Goal: Task Accomplishment & Management: Use online tool/utility

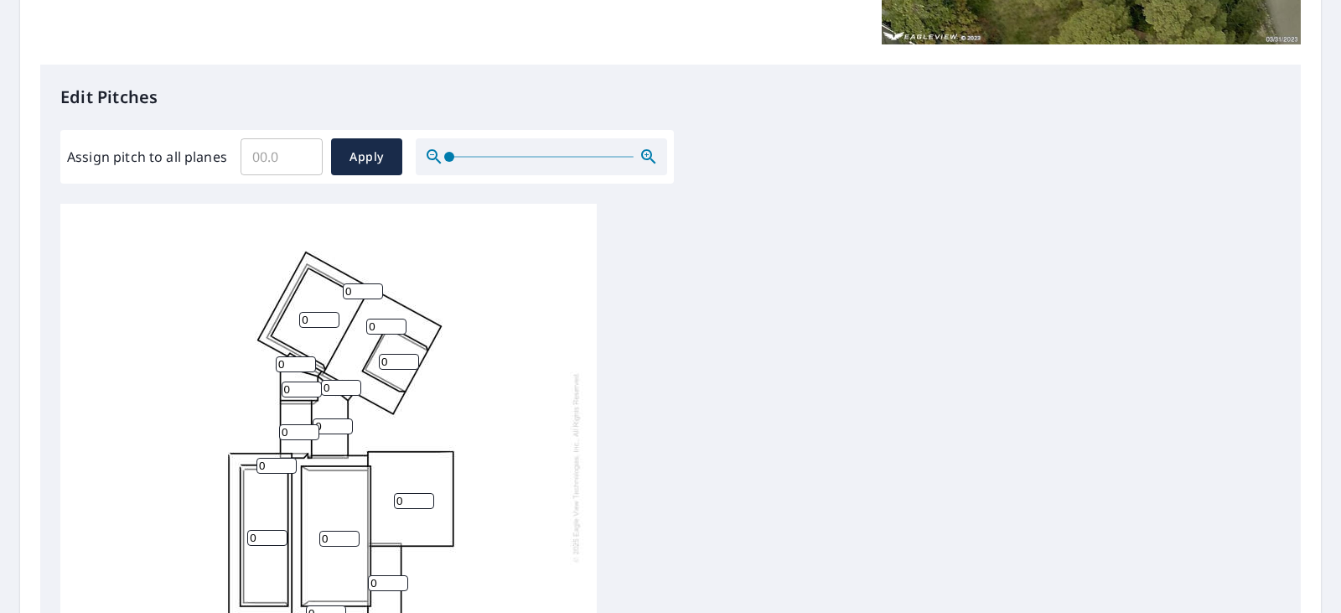
scroll to position [430, 0]
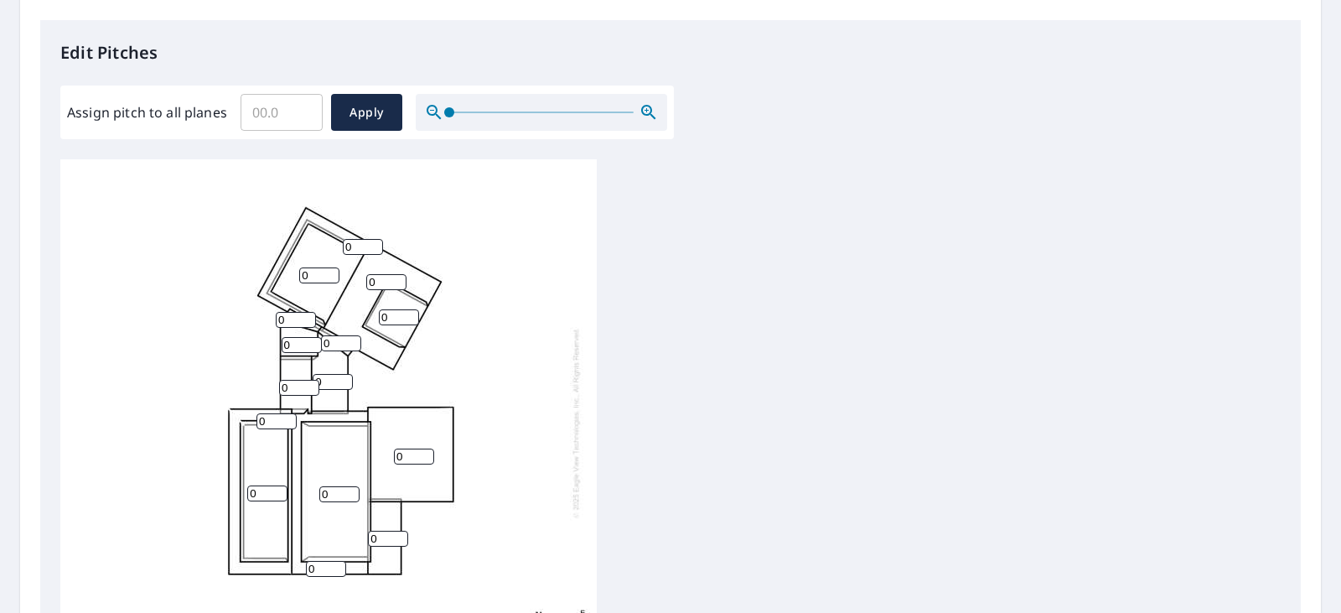
click at [403, 449] on input "0" at bounding box center [414, 456] width 40 height 16
click at [422, 452] on input "3" at bounding box center [414, 456] width 40 height 16
click at [422, 452] on input "5" at bounding box center [414, 456] width 40 height 16
click at [422, 452] on input "6" at bounding box center [414, 456] width 40 height 16
click at [422, 452] on input "7" at bounding box center [414, 456] width 40 height 16
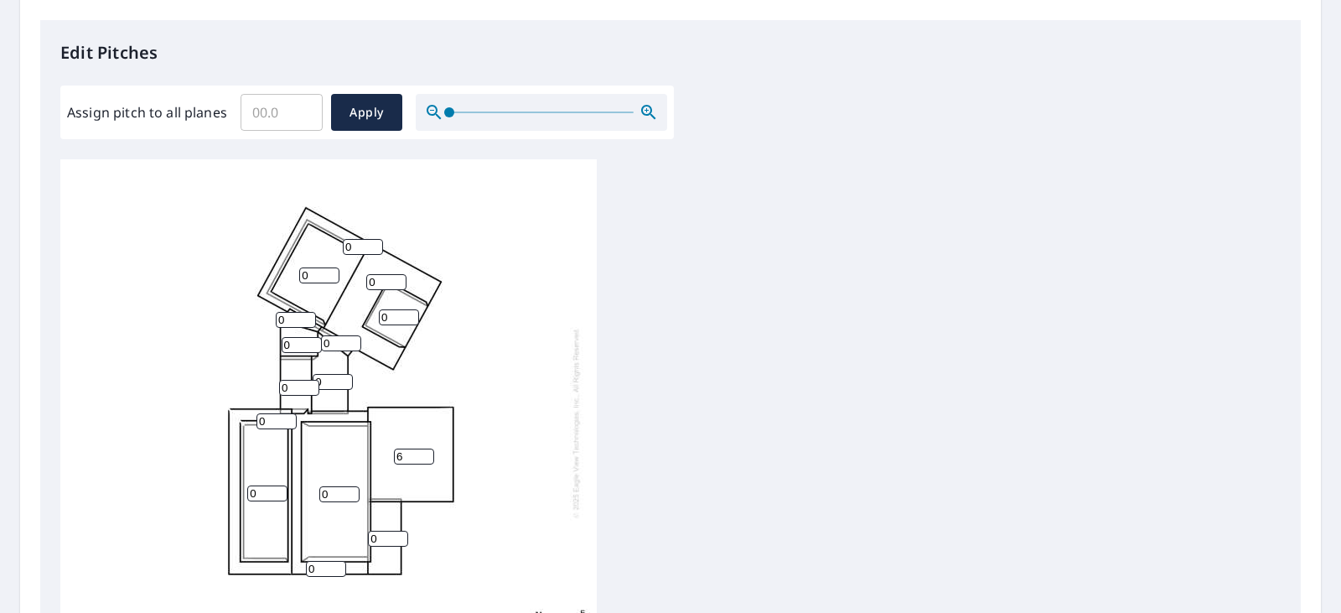
click at [424, 461] on input "6" at bounding box center [414, 456] width 40 height 16
click at [424, 461] on input "5" at bounding box center [414, 456] width 40 height 16
click at [424, 461] on input "4" at bounding box center [414, 456] width 40 height 16
click at [424, 461] on input "3" at bounding box center [414, 456] width 40 height 16
type input "2"
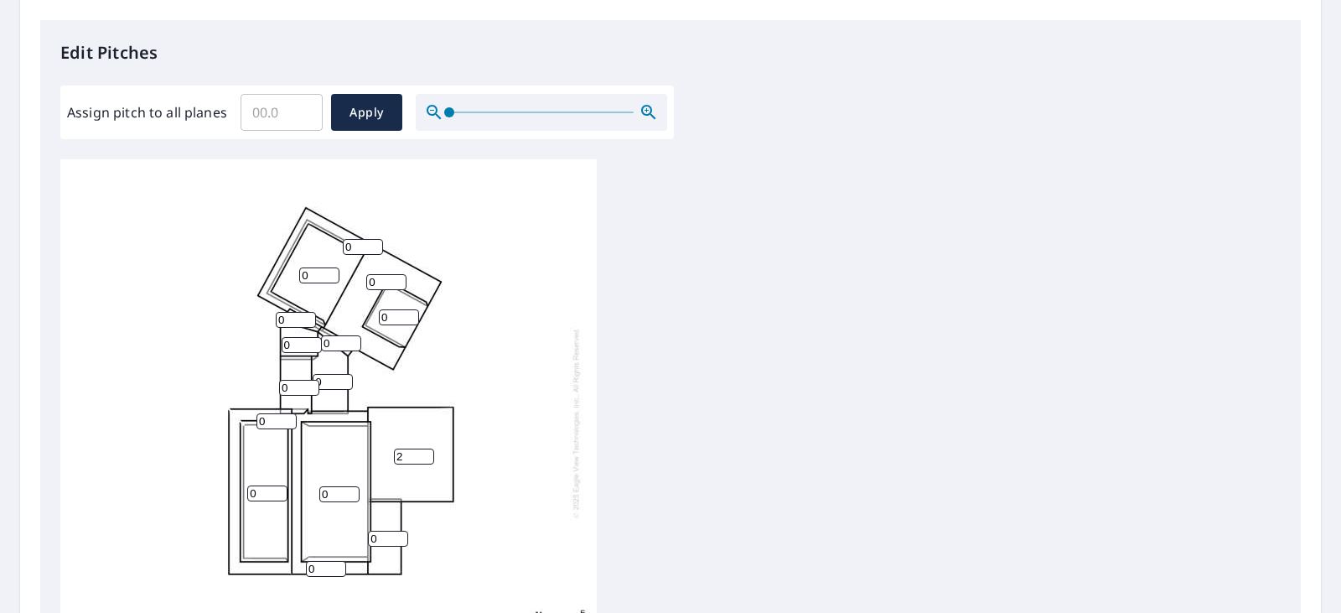
click at [424, 461] on input "2" at bounding box center [414, 456] width 40 height 16
click at [329, 496] on input "0" at bounding box center [339, 494] width 40 height 16
click at [353, 490] on input "1" at bounding box center [339, 494] width 40 height 16
click at [353, 490] on input "2" at bounding box center [339, 494] width 40 height 16
click at [353, 490] on input "3" at bounding box center [339, 494] width 40 height 16
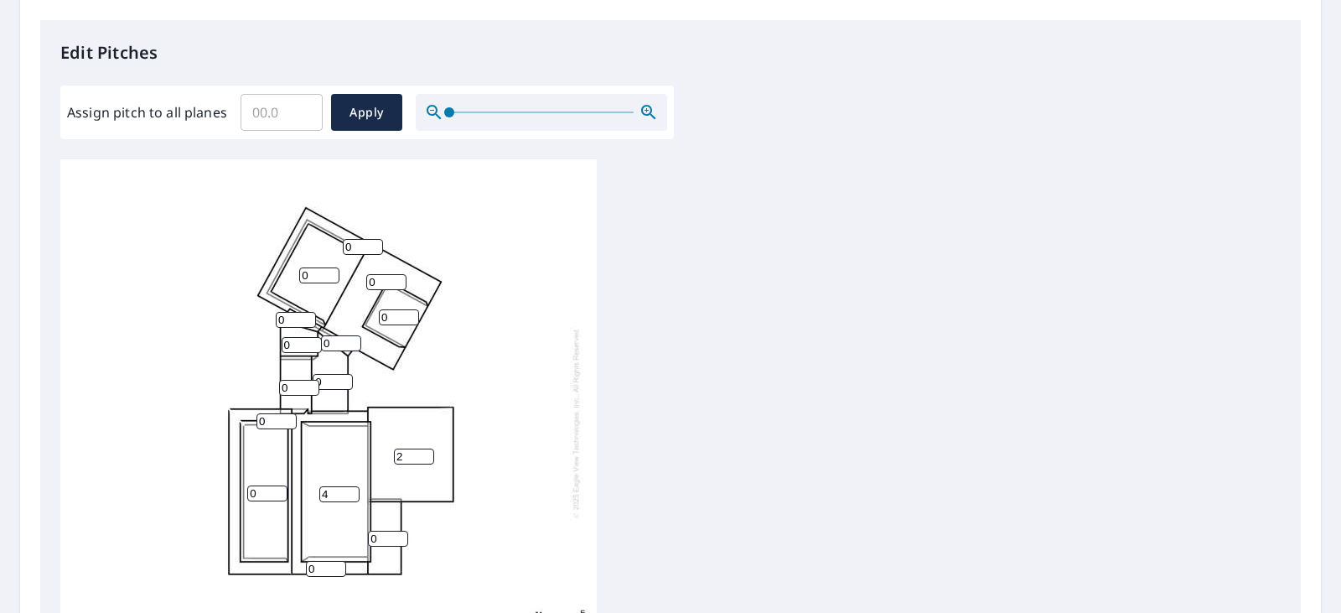
click at [353, 490] on input "4" at bounding box center [339, 494] width 40 height 16
click at [353, 490] on input "5" at bounding box center [339, 494] width 40 height 16
click at [353, 490] on input "6" at bounding box center [339, 494] width 40 height 16
click at [353, 490] on input "7" at bounding box center [339, 494] width 40 height 16
click at [353, 490] on input "8" at bounding box center [339, 494] width 40 height 16
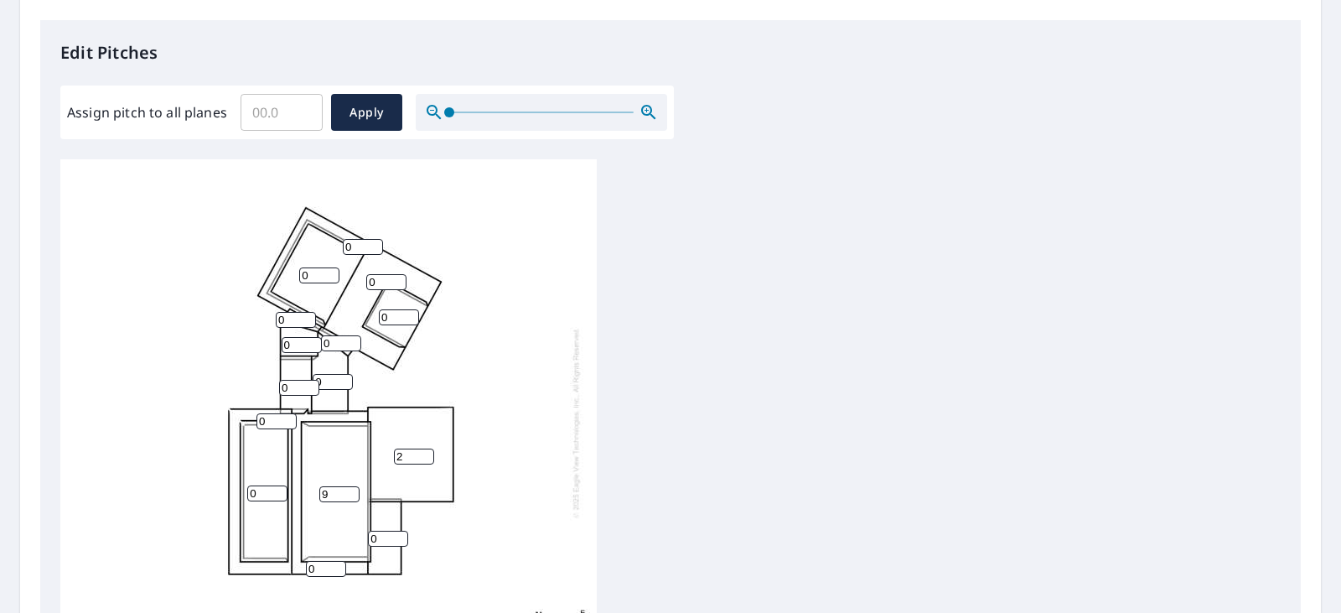
click at [353, 490] on input "9" at bounding box center [339, 494] width 40 height 16
click at [353, 490] on input "10" at bounding box center [339, 494] width 40 height 16
click at [353, 490] on input "11" at bounding box center [339, 494] width 40 height 16
type input "12"
click at [353, 490] on input "12" at bounding box center [339, 494] width 40 height 16
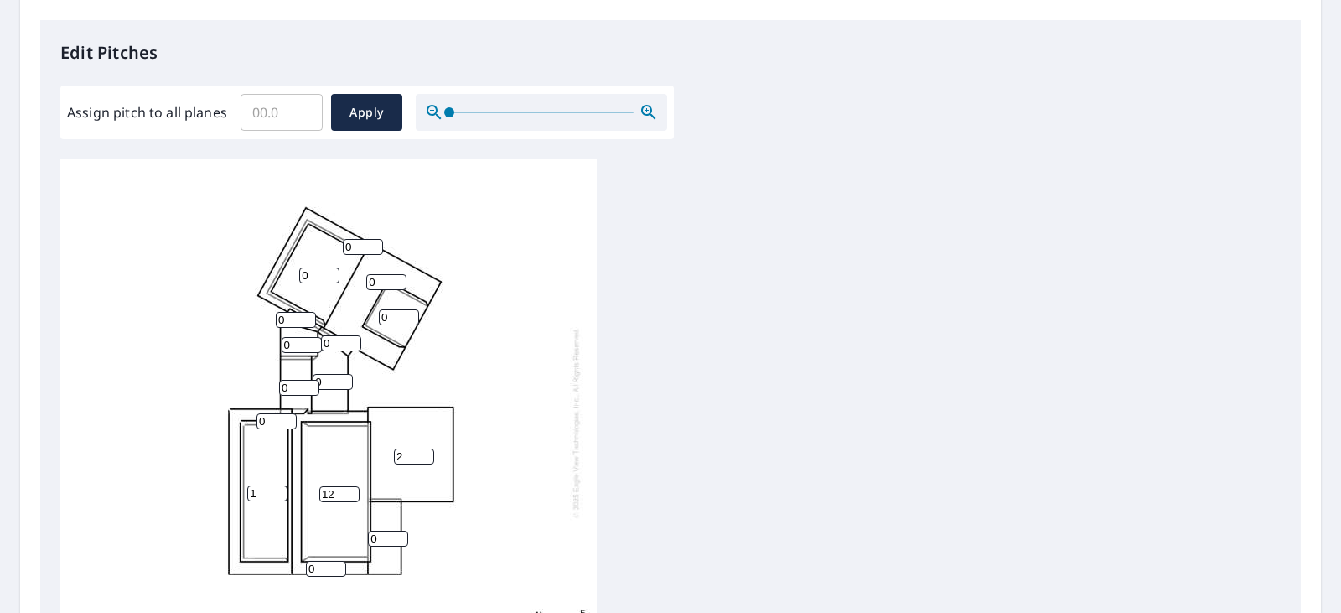
click at [277, 491] on input "1" at bounding box center [267, 493] width 40 height 16
click at [277, 491] on input "2" at bounding box center [267, 493] width 40 height 16
click at [277, 491] on input "3" at bounding box center [267, 493] width 40 height 16
click at [277, 491] on input "4" at bounding box center [267, 493] width 40 height 16
click at [277, 491] on input "5" at bounding box center [267, 493] width 40 height 16
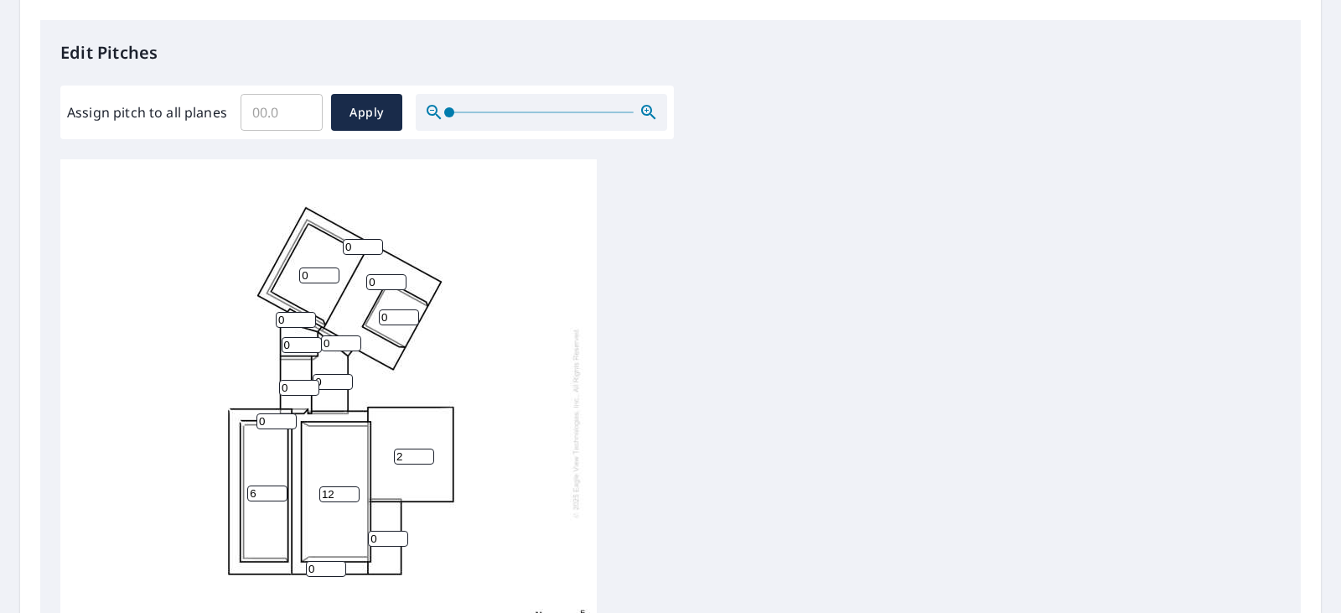
click at [277, 491] on input "6" at bounding box center [267, 493] width 40 height 16
click at [277, 491] on input "7" at bounding box center [267, 493] width 40 height 16
click at [277, 491] on input "8" at bounding box center [267, 493] width 40 height 16
click at [277, 491] on input "9" at bounding box center [267, 493] width 40 height 16
click at [277, 491] on input "10" at bounding box center [267, 493] width 40 height 16
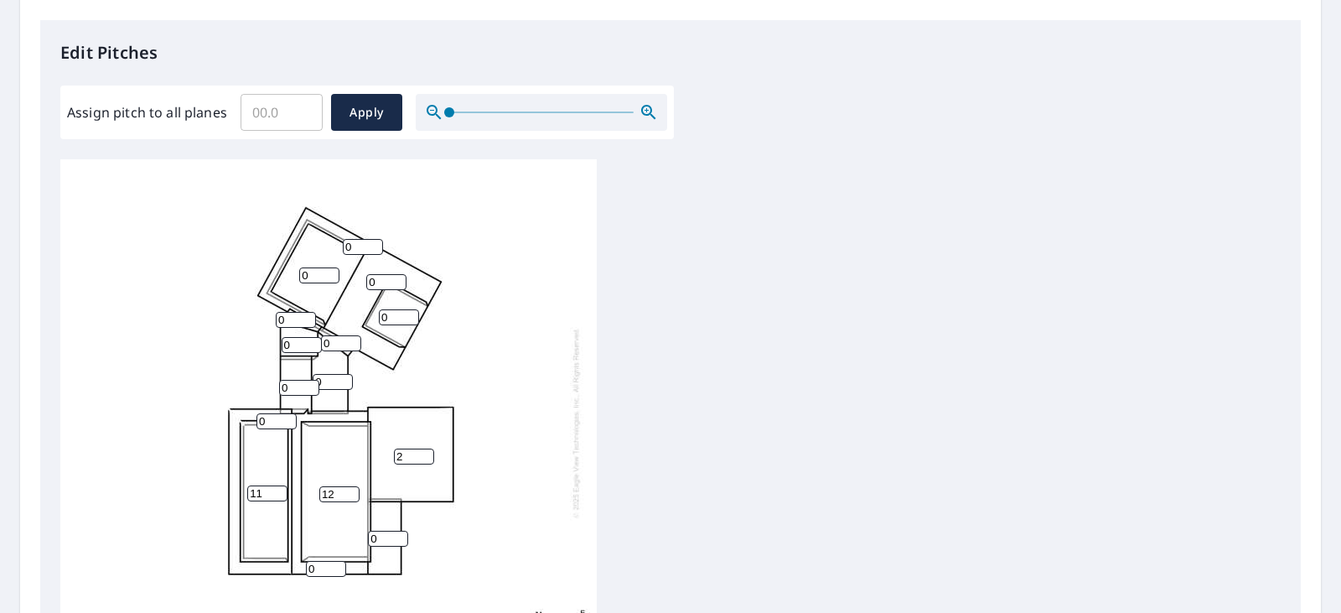
click at [277, 491] on input "11" at bounding box center [267, 493] width 40 height 16
type input "12"
click at [277, 491] on input "12" at bounding box center [267, 493] width 40 height 16
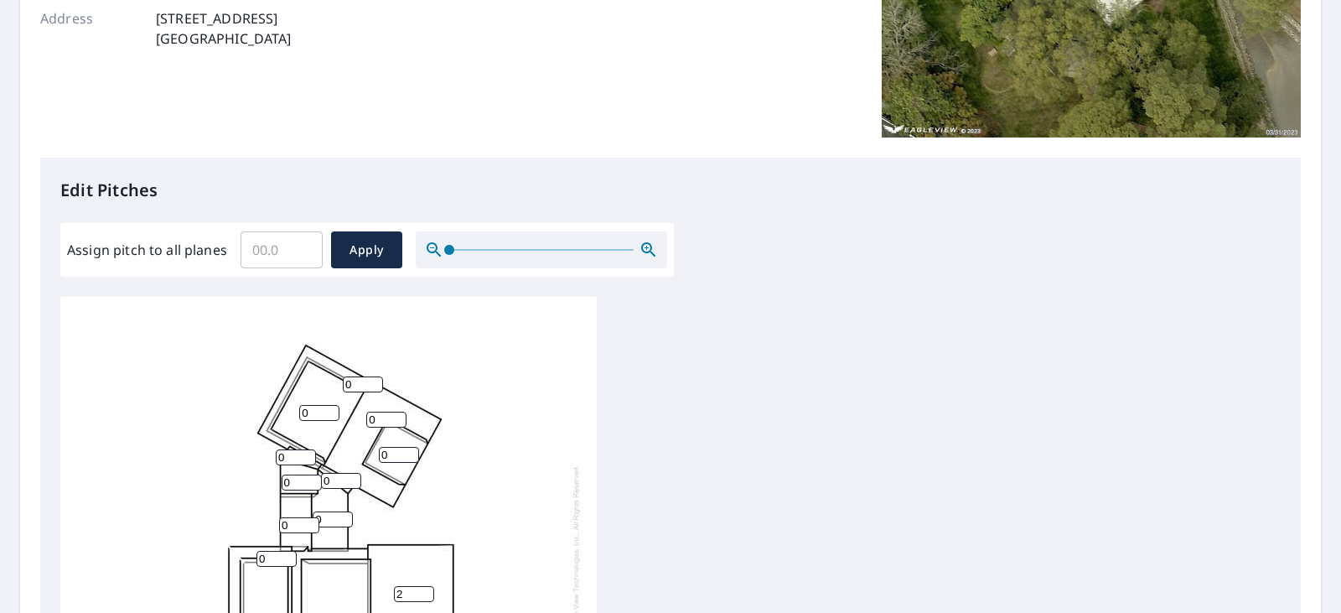
scroll to position [336, 0]
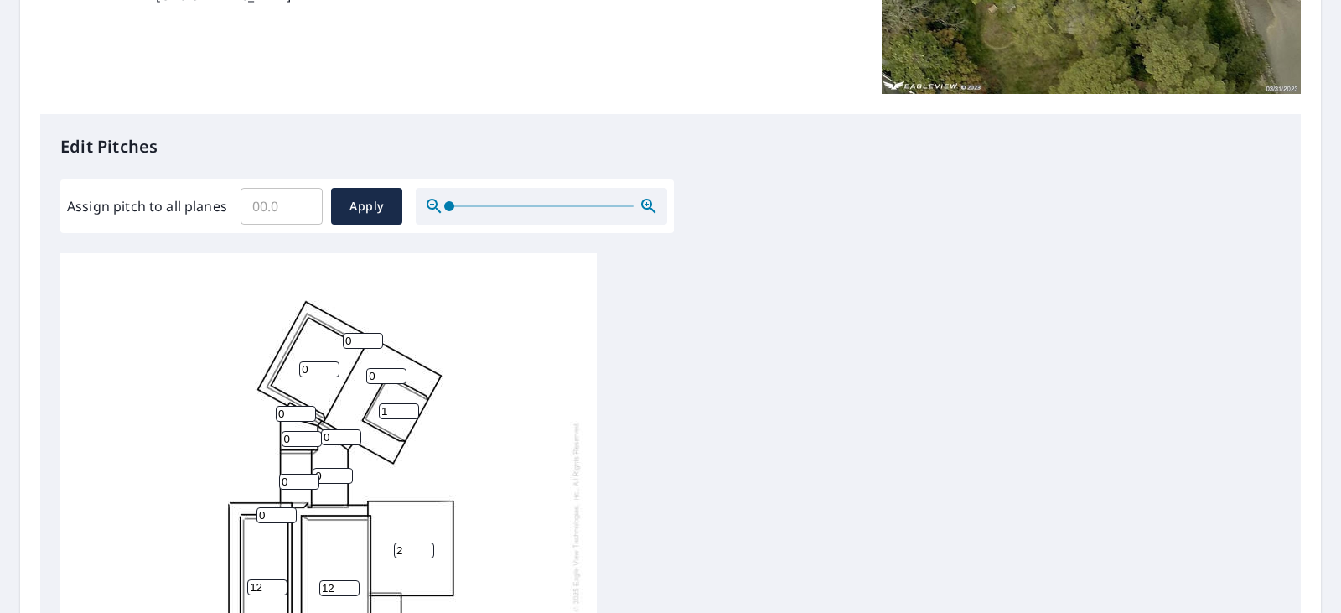
click at [412, 406] on input "1" at bounding box center [399, 411] width 40 height 16
type input "2"
click at [412, 406] on input "2" at bounding box center [399, 411] width 40 height 16
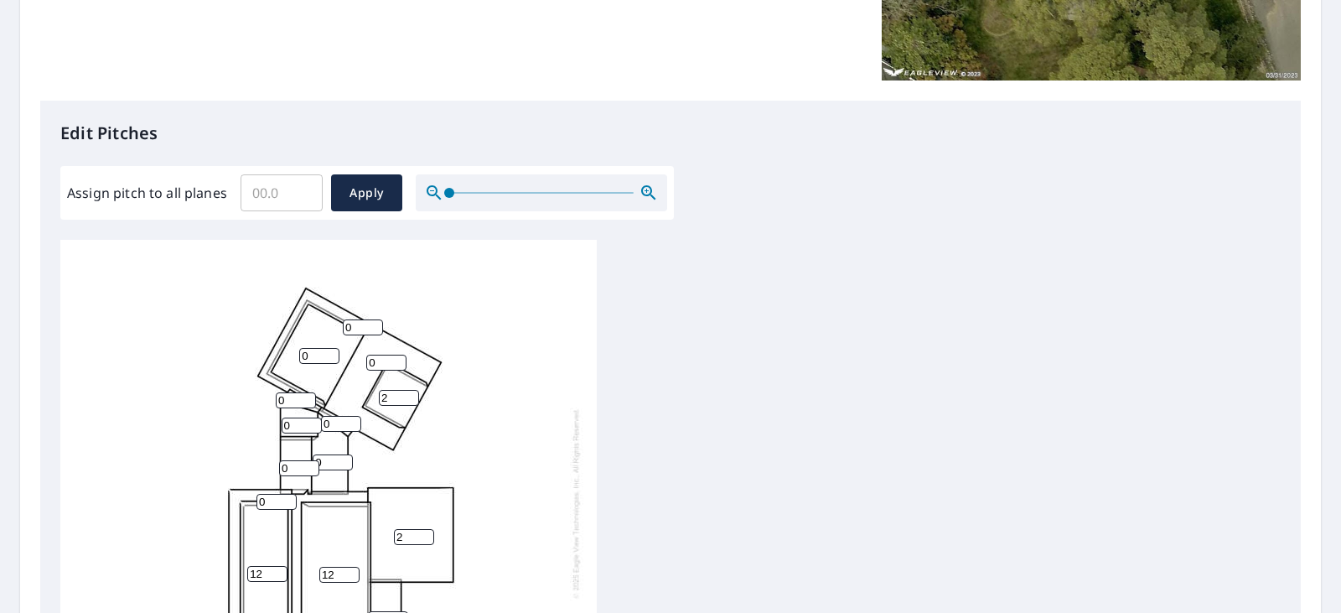
scroll to position [386, 0]
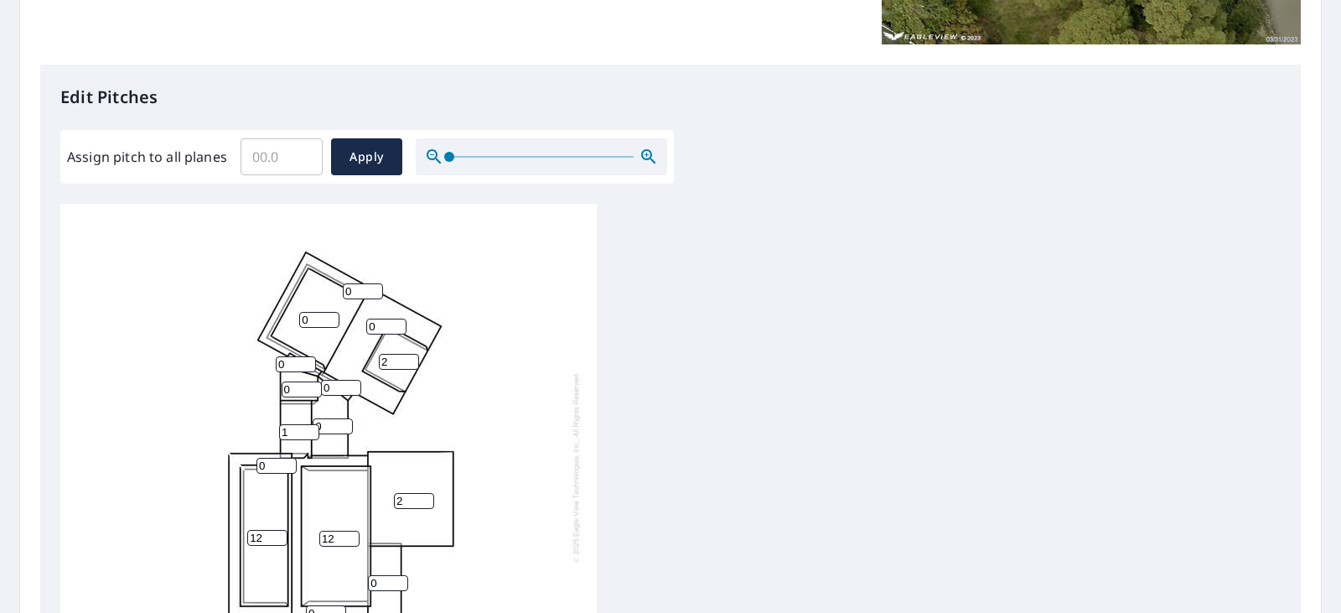
click at [311, 427] on input "1" at bounding box center [299, 432] width 40 height 16
click at [311, 427] on input "2" at bounding box center [299, 432] width 40 height 16
click at [311, 427] on input "3" at bounding box center [299, 432] width 40 height 16
click at [311, 427] on input "4" at bounding box center [299, 432] width 40 height 16
click at [311, 427] on input "5" at bounding box center [299, 432] width 40 height 16
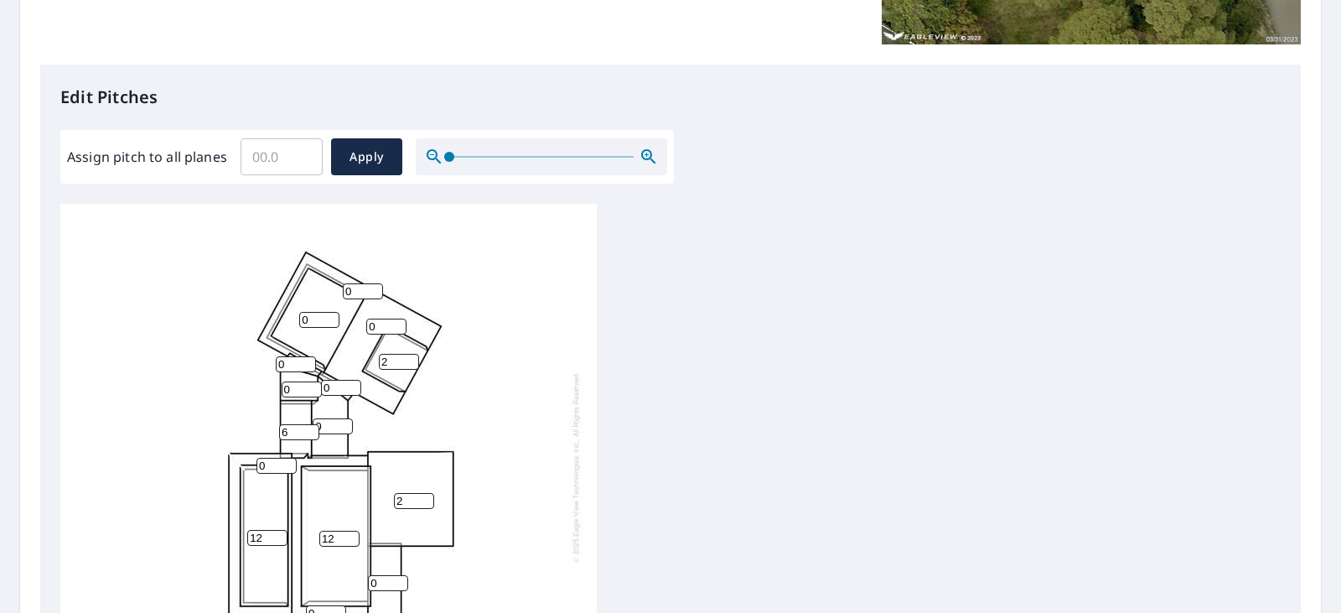
click at [311, 427] on input "6" at bounding box center [299, 432] width 40 height 16
click at [311, 427] on input "7" at bounding box center [299, 432] width 40 height 16
click at [311, 427] on input "8" at bounding box center [299, 432] width 40 height 16
click at [311, 427] on input "9" at bounding box center [299, 432] width 40 height 16
click at [311, 427] on input "10" at bounding box center [299, 432] width 40 height 16
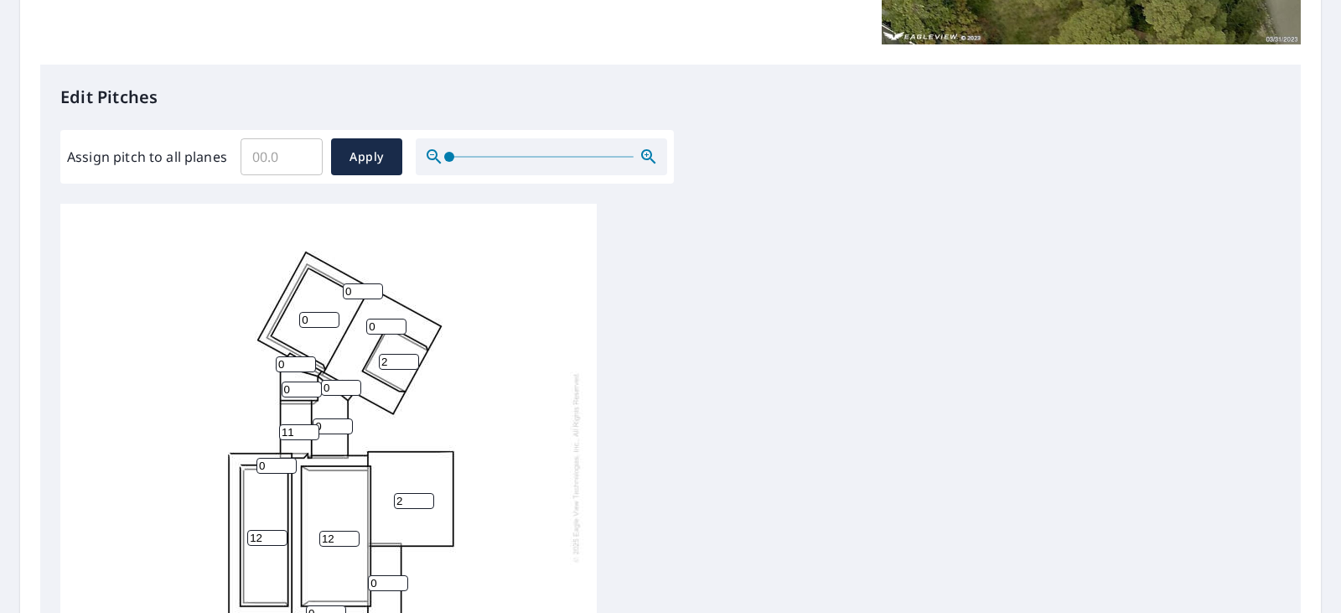
type input "11"
click at [311, 427] on input "11" at bounding box center [299, 432] width 40 height 16
click at [344, 422] on input "1" at bounding box center [333, 426] width 40 height 16
click at [344, 422] on input "2" at bounding box center [333, 426] width 40 height 16
click at [344, 422] on input "3" at bounding box center [333, 426] width 40 height 16
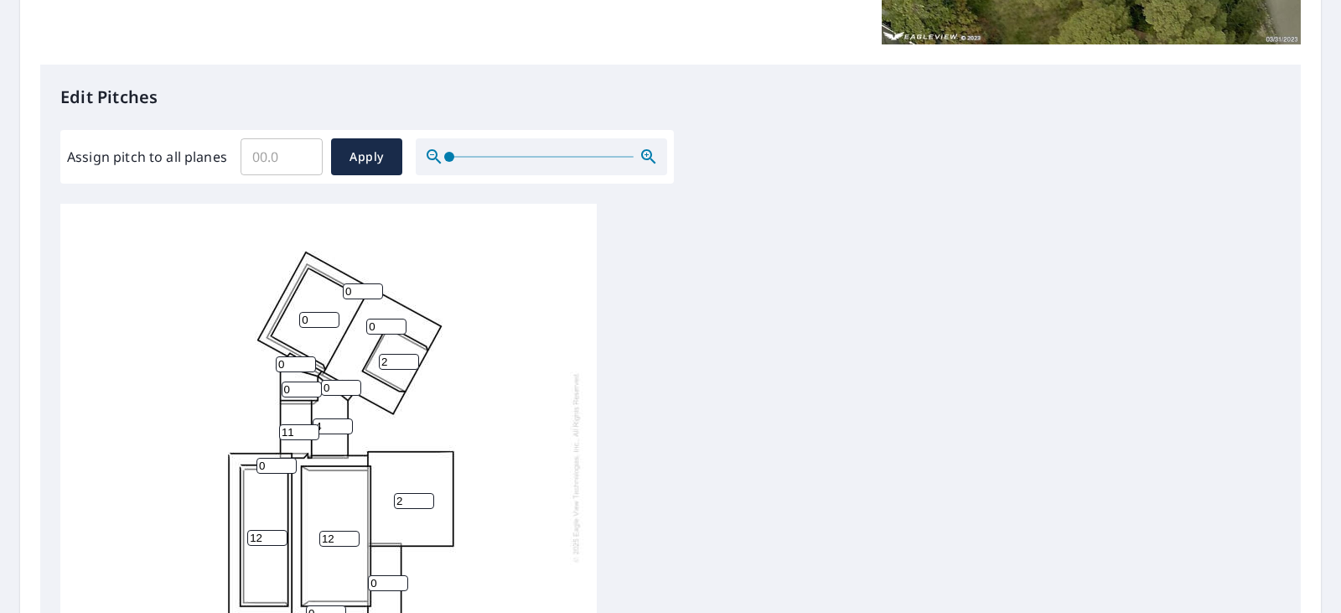
click at [344, 422] on input "4" at bounding box center [333, 426] width 40 height 16
click at [344, 422] on input "5" at bounding box center [333, 426] width 40 height 16
click at [344, 422] on input "6" at bounding box center [333, 426] width 40 height 16
click at [344, 422] on input "7" at bounding box center [333, 426] width 40 height 16
click at [344, 422] on input "8" at bounding box center [333, 426] width 40 height 16
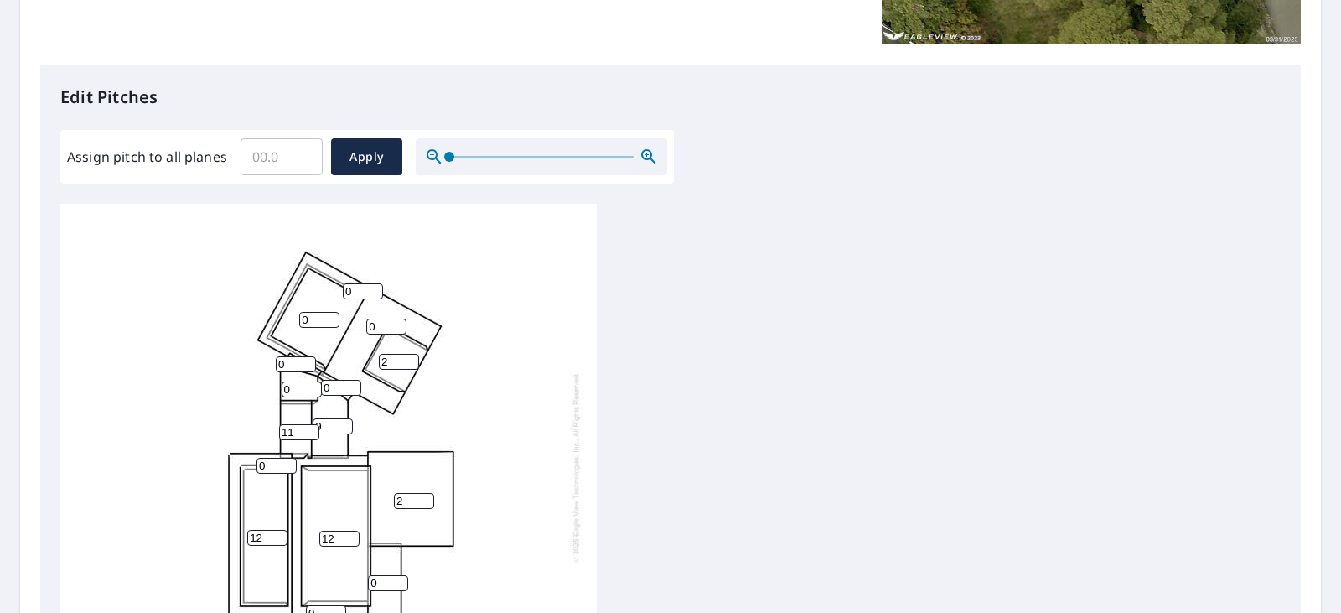
click at [344, 422] on input "9" at bounding box center [333, 426] width 40 height 16
click at [344, 422] on input "10" at bounding box center [333, 426] width 40 height 16
click at [344, 422] on input "11" at bounding box center [333, 426] width 40 height 16
type input "12"
click at [344, 422] on input "12" at bounding box center [333, 426] width 40 height 16
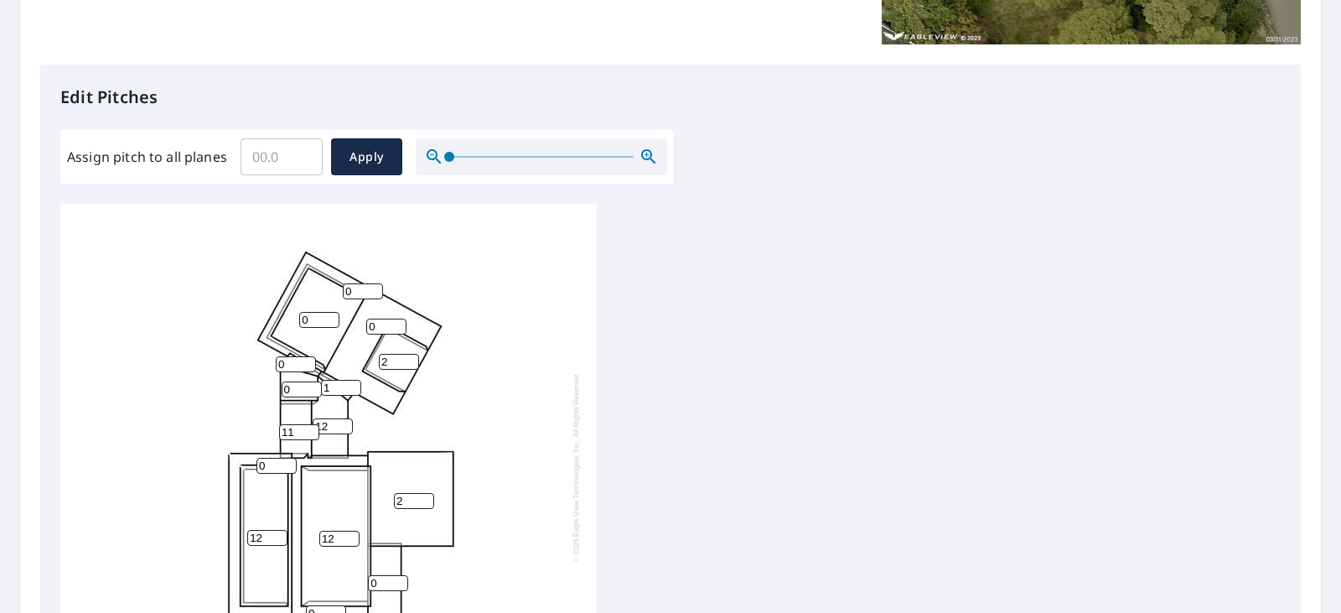
click at [349, 383] on input "1" at bounding box center [341, 388] width 40 height 16
click at [349, 383] on input "2" at bounding box center [341, 388] width 40 height 16
click at [349, 383] on input "3" at bounding box center [341, 388] width 40 height 16
click at [349, 383] on input "4" at bounding box center [341, 388] width 40 height 16
click at [349, 383] on input "5" at bounding box center [341, 388] width 40 height 16
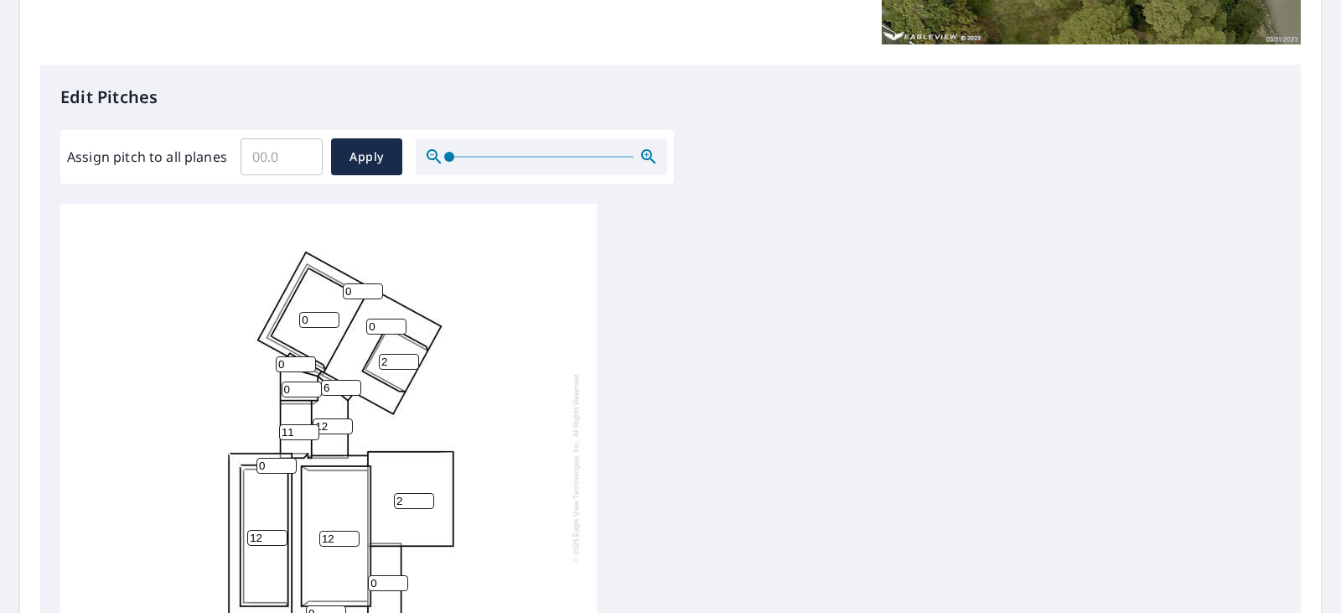
click at [349, 383] on input "6" at bounding box center [341, 388] width 40 height 16
click at [349, 383] on input "7" at bounding box center [341, 388] width 40 height 16
click at [349, 383] on input "8" at bounding box center [341, 388] width 40 height 16
click at [349, 383] on input "9" at bounding box center [341, 388] width 40 height 16
click at [349, 383] on input "10" at bounding box center [341, 388] width 40 height 16
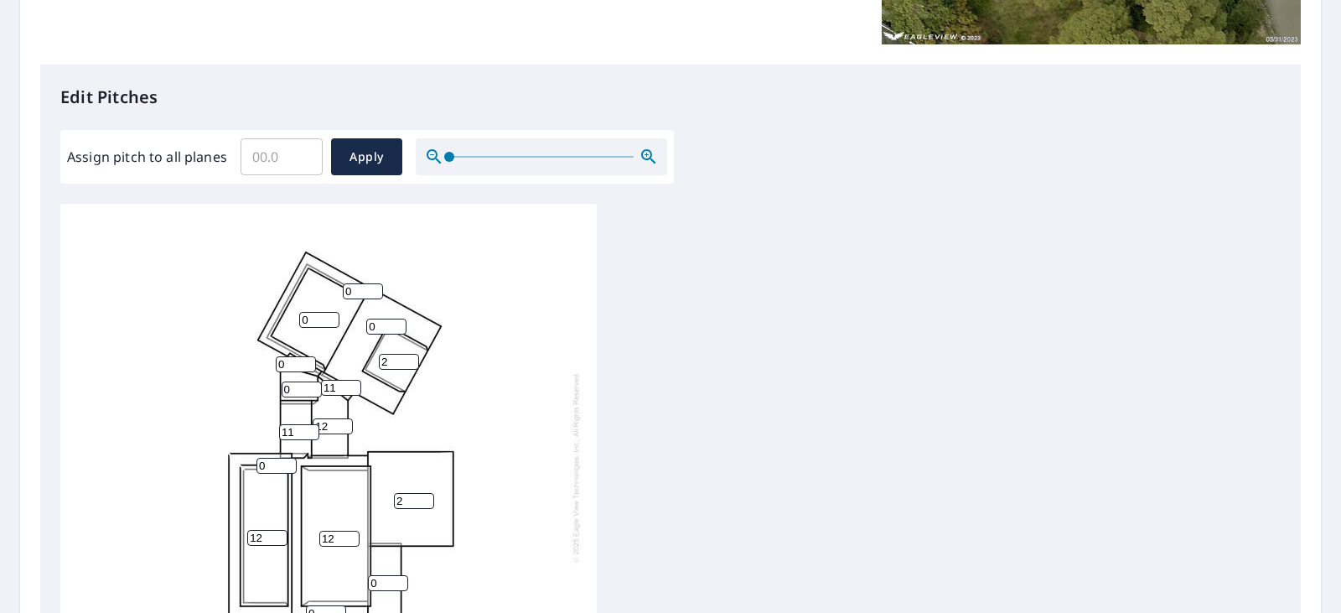
click at [349, 383] on input "11" at bounding box center [341, 388] width 40 height 16
type input "12"
click at [349, 383] on input "12" at bounding box center [341, 388] width 40 height 16
click at [294, 387] on input "0" at bounding box center [302, 389] width 40 height 16
click at [316, 385] on input "1" at bounding box center [302, 389] width 40 height 16
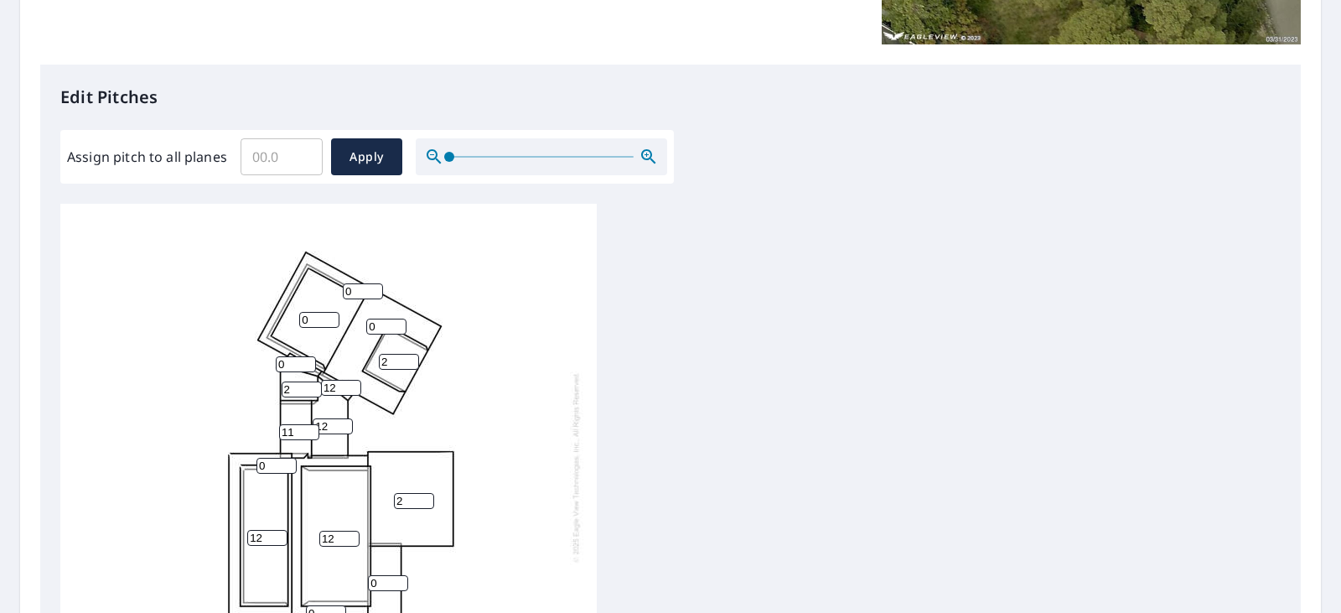
click at [316, 385] on input "2" at bounding box center [302, 389] width 40 height 16
click at [316, 385] on input "3" at bounding box center [302, 389] width 40 height 16
click at [316, 385] on input "4" at bounding box center [302, 389] width 40 height 16
click at [316, 385] on input "5" at bounding box center [302, 389] width 40 height 16
click at [316, 385] on input "6" at bounding box center [302, 389] width 40 height 16
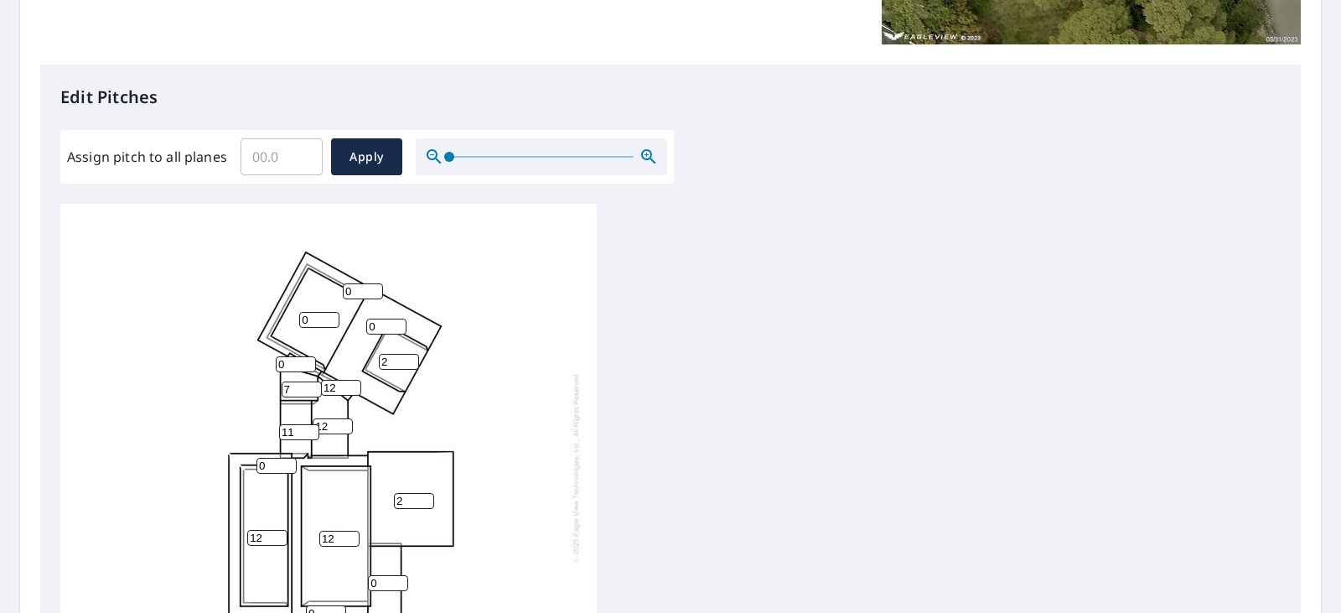
click at [316, 385] on input "7" at bounding box center [302, 389] width 40 height 16
click at [316, 385] on input "8" at bounding box center [302, 389] width 40 height 16
click at [316, 385] on input "9" at bounding box center [302, 389] width 40 height 16
click at [316, 385] on input "10" at bounding box center [302, 389] width 40 height 16
click at [316, 385] on input "11" at bounding box center [302, 389] width 40 height 16
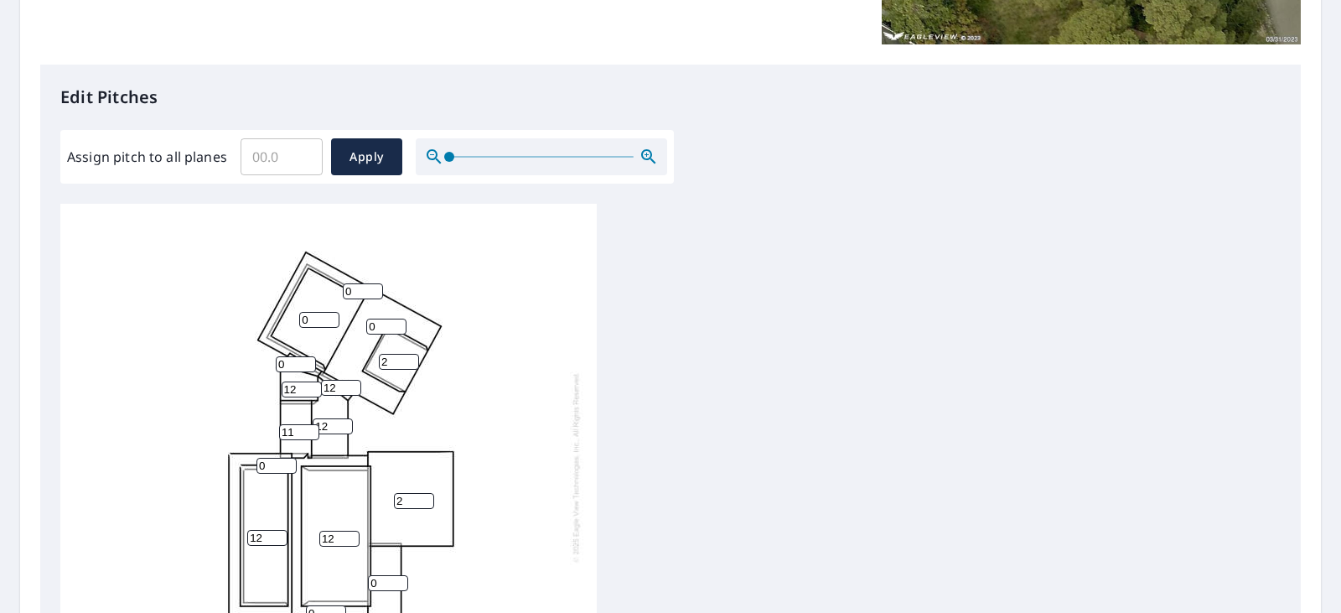
type input "12"
click at [316, 385] on input "12" at bounding box center [302, 389] width 40 height 16
click at [308, 360] on input "1" at bounding box center [296, 364] width 40 height 16
click at [308, 360] on input "2" at bounding box center [296, 364] width 40 height 16
click at [308, 360] on input "3" at bounding box center [296, 364] width 40 height 16
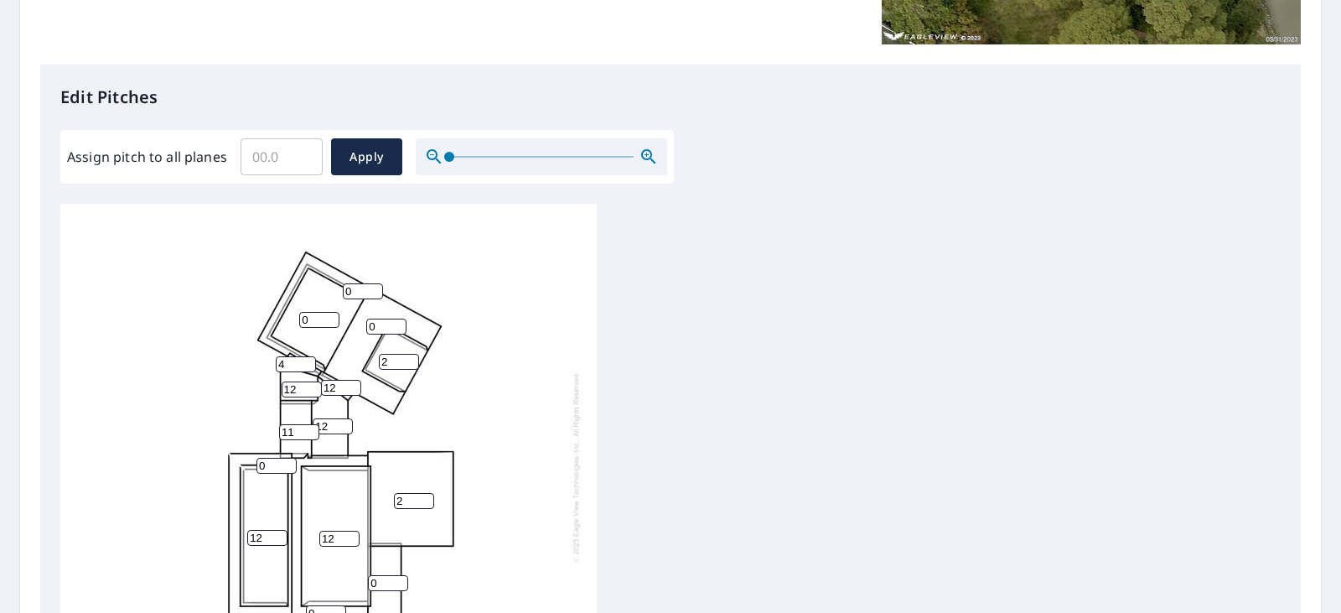
click at [308, 360] on input "4" at bounding box center [296, 364] width 40 height 16
click at [308, 360] on input "5" at bounding box center [296, 364] width 40 height 16
click at [308, 360] on input "6" at bounding box center [296, 364] width 40 height 16
click at [308, 360] on input "7" at bounding box center [296, 364] width 40 height 16
click at [308, 360] on input "8" at bounding box center [296, 364] width 40 height 16
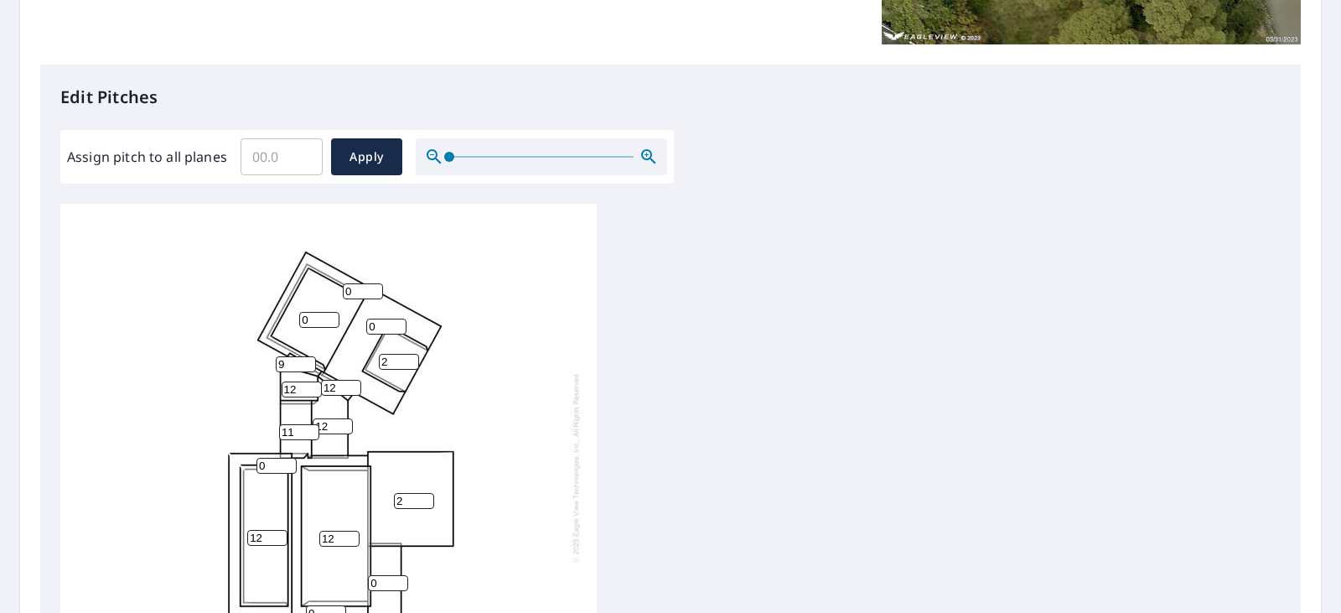
click at [308, 360] on input "9" at bounding box center [296, 364] width 40 height 16
click at [308, 360] on input "10" at bounding box center [296, 364] width 40 height 16
click at [308, 360] on input "11" at bounding box center [296, 364] width 40 height 16
type input "12"
click at [308, 360] on input "12" at bounding box center [296, 364] width 40 height 16
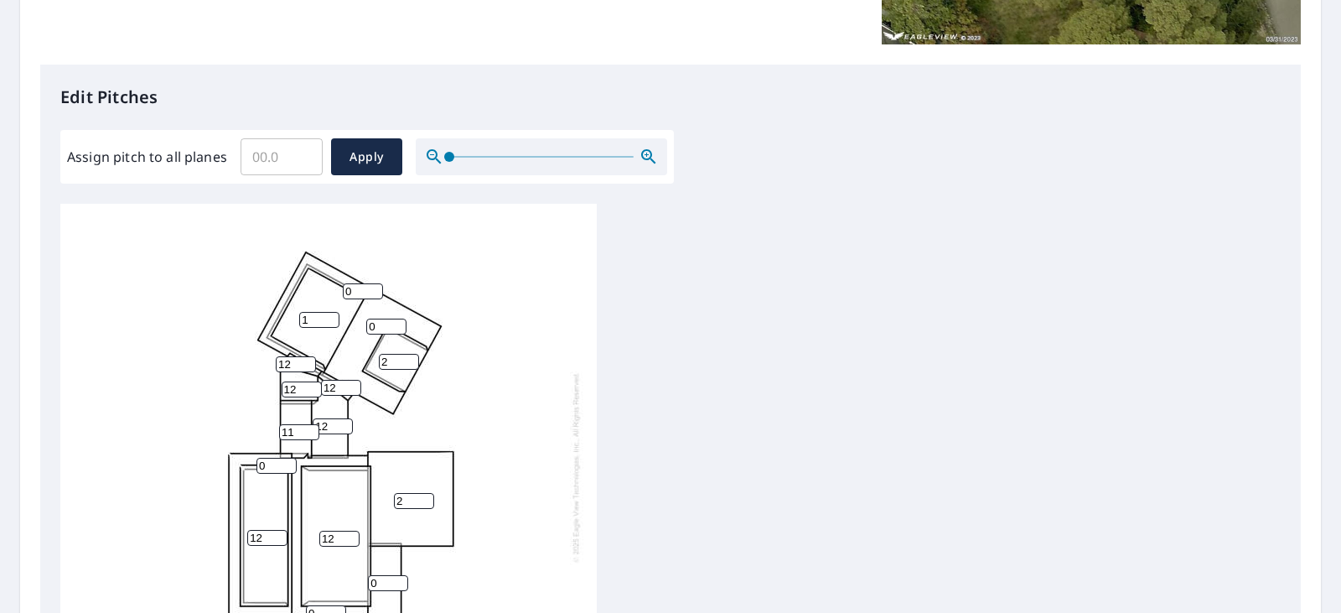
click at [328, 315] on input "1" at bounding box center [319, 320] width 40 height 16
click at [328, 315] on input "2" at bounding box center [319, 320] width 40 height 16
click at [328, 315] on input "3" at bounding box center [319, 320] width 40 height 16
click at [328, 315] on input "4" at bounding box center [319, 320] width 40 height 16
click at [328, 315] on input "5" at bounding box center [319, 320] width 40 height 16
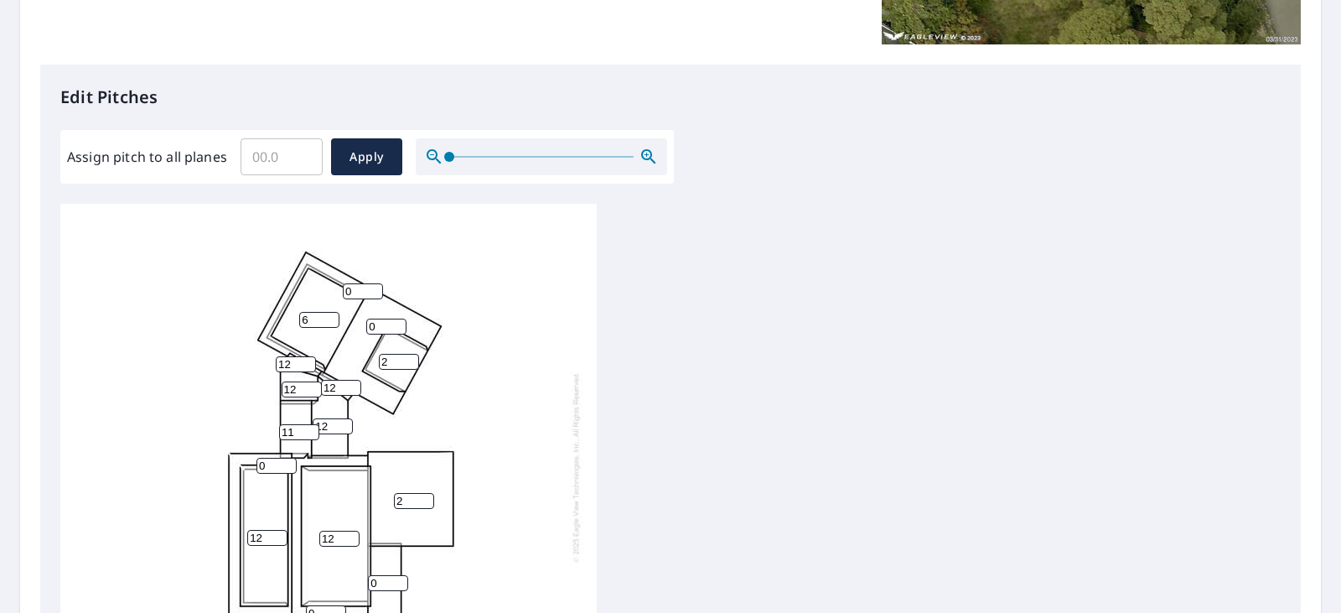
click at [328, 315] on input "6" at bounding box center [319, 320] width 40 height 16
click at [328, 315] on input "7" at bounding box center [319, 320] width 40 height 16
click at [328, 315] on input "8" at bounding box center [319, 320] width 40 height 16
click at [328, 315] on input "9" at bounding box center [319, 320] width 40 height 16
click at [328, 315] on input "10" at bounding box center [319, 320] width 40 height 16
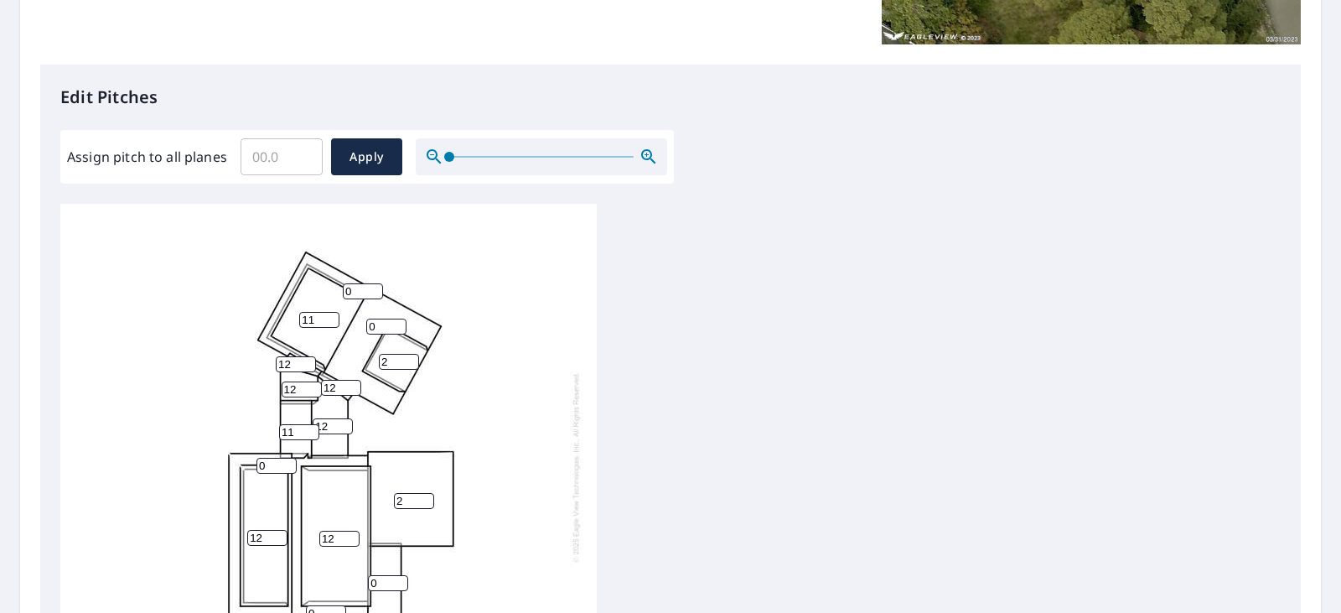
click at [328, 315] on input "11" at bounding box center [319, 320] width 40 height 16
type input "12"
click at [328, 315] on input "12" at bounding box center [319, 320] width 40 height 16
click at [400, 322] on input "1" at bounding box center [386, 326] width 40 height 16
click at [400, 322] on input "2" at bounding box center [386, 326] width 40 height 16
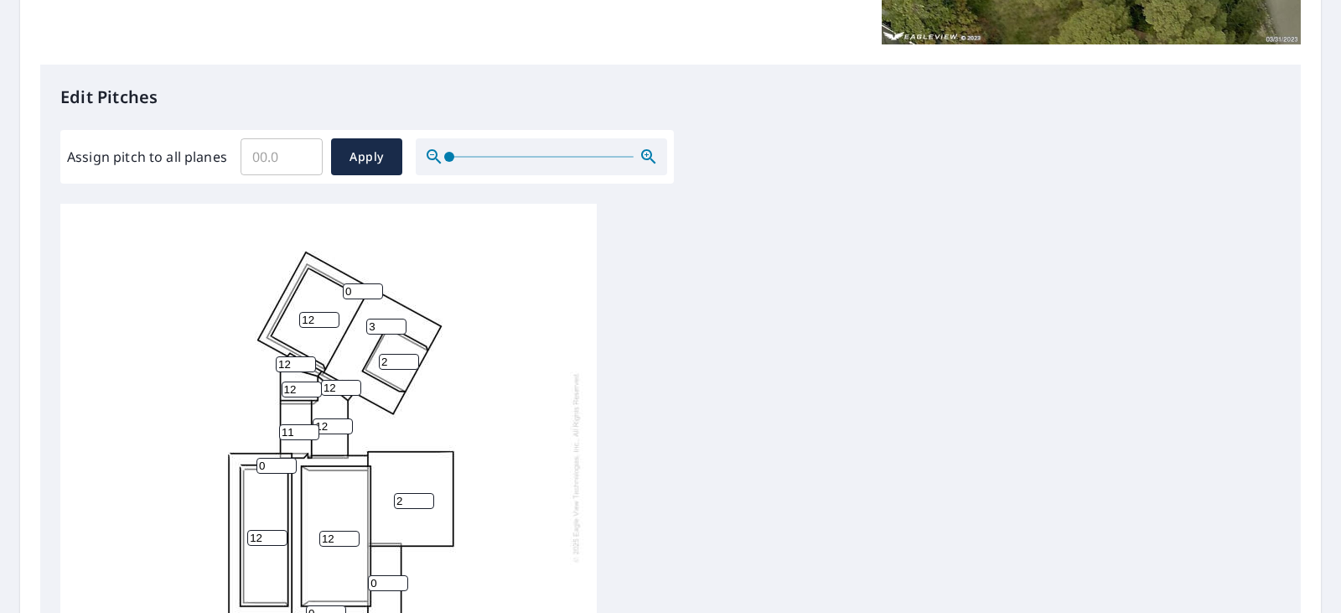
click at [400, 322] on input "3" at bounding box center [386, 326] width 40 height 16
click at [400, 322] on input "4" at bounding box center [386, 326] width 40 height 16
click at [400, 322] on input "5" at bounding box center [386, 326] width 40 height 16
click at [400, 322] on input "6" at bounding box center [386, 326] width 40 height 16
click at [400, 322] on input "7" at bounding box center [386, 326] width 40 height 16
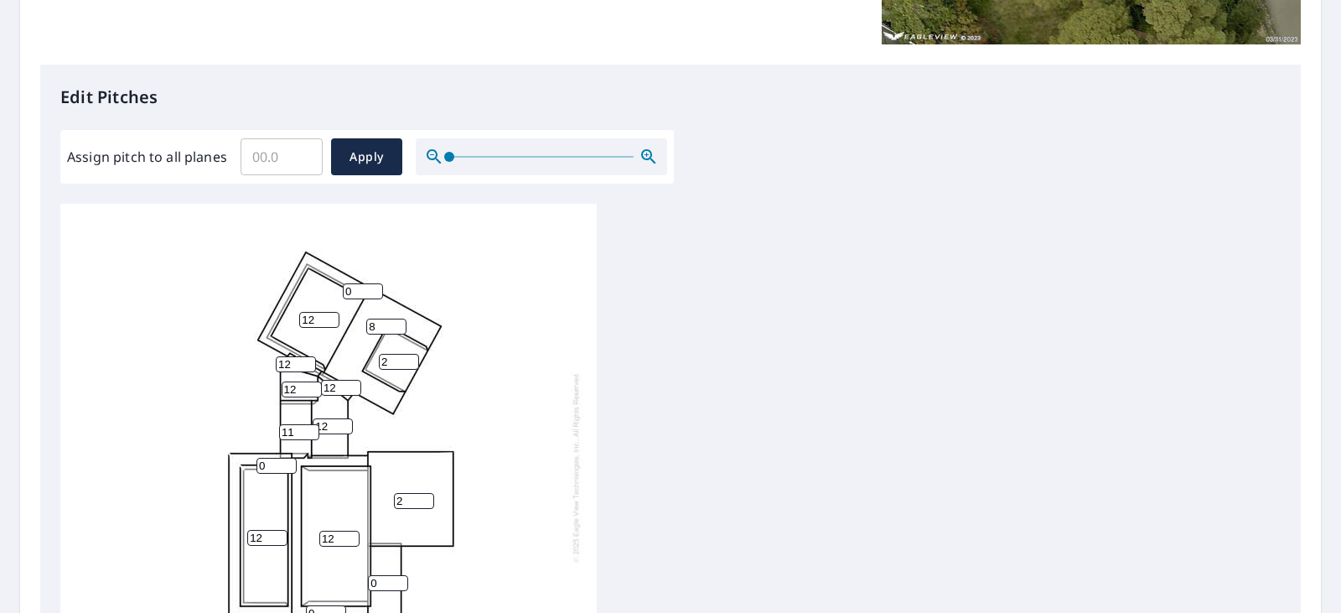
click at [400, 322] on input "8" at bounding box center [386, 326] width 40 height 16
click at [400, 322] on input "9" at bounding box center [386, 326] width 40 height 16
click at [400, 322] on input "10" at bounding box center [386, 326] width 40 height 16
click at [400, 322] on input "11" at bounding box center [386, 326] width 40 height 16
type input "12"
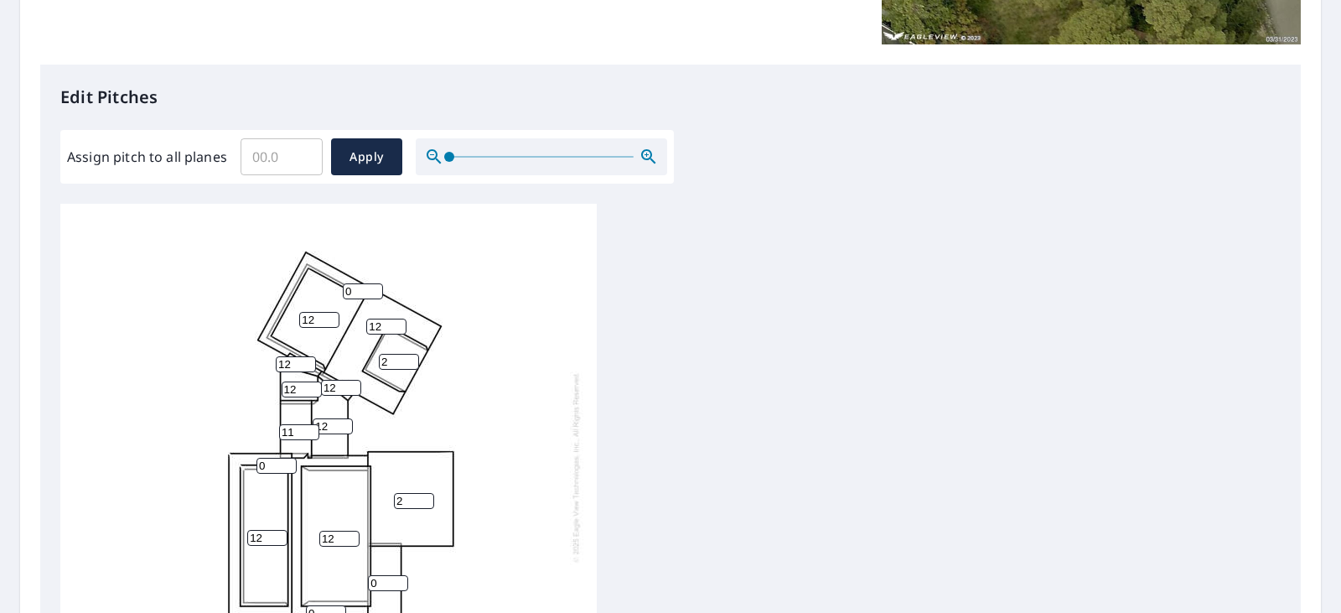
click at [400, 322] on input "12" at bounding box center [386, 326] width 40 height 16
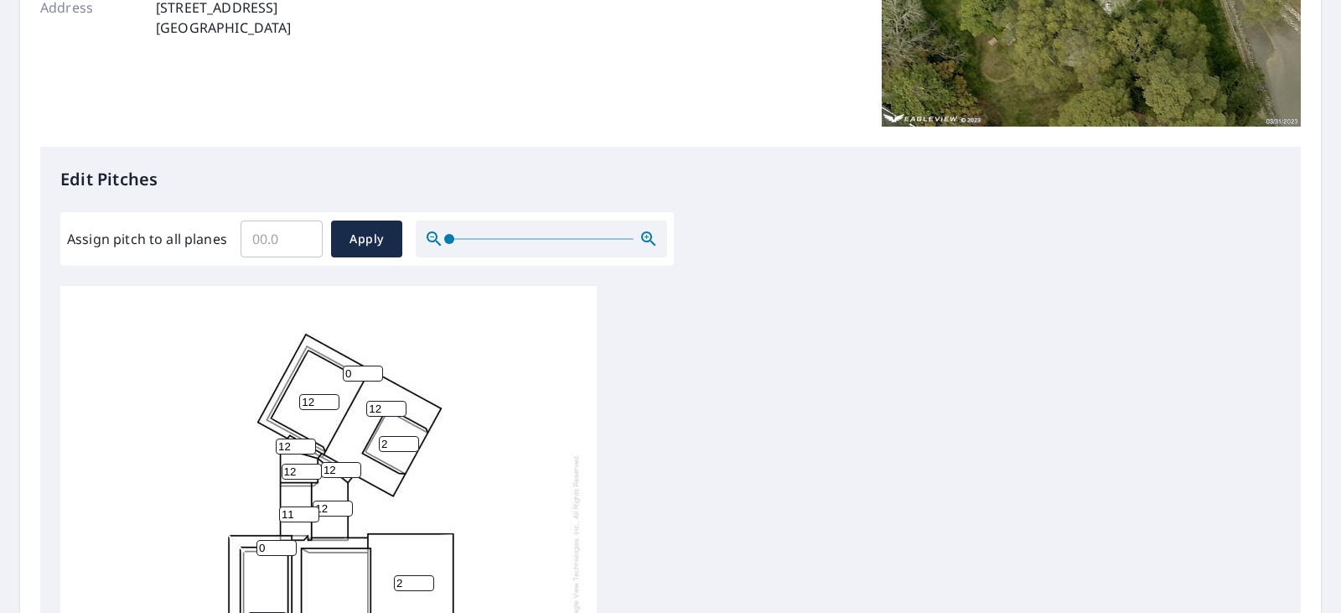
scroll to position [345, 0]
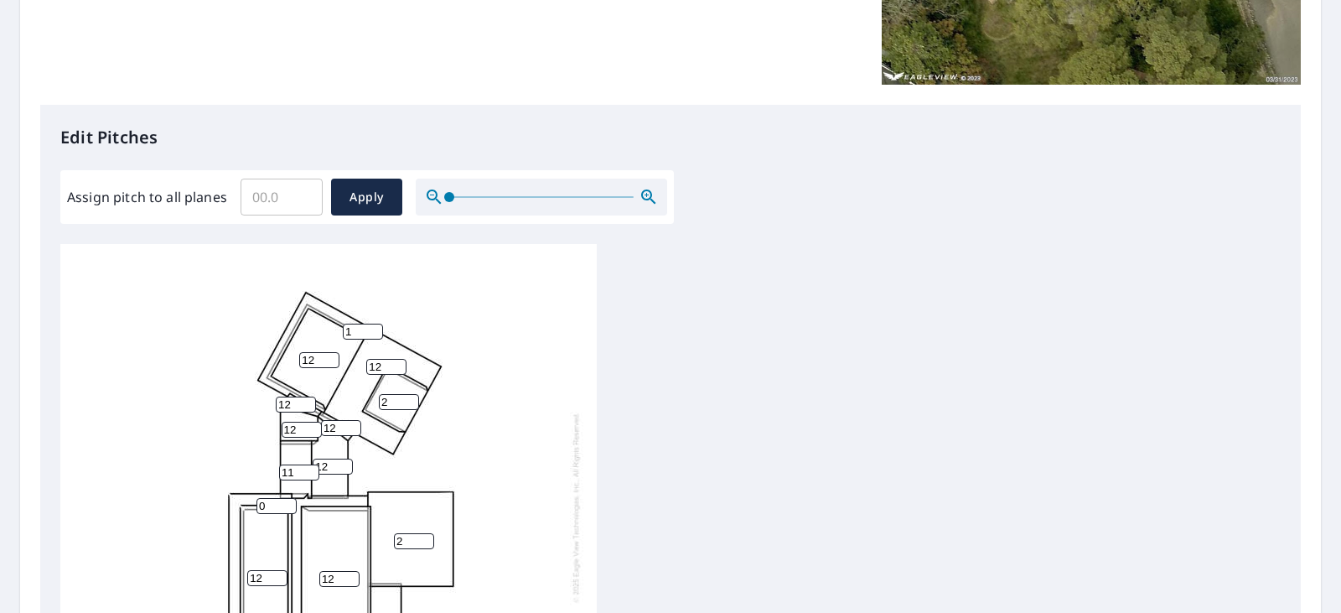
click at [376, 326] on input "1" at bounding box center [363, 331] width 40 height 16
click at [376, 326] on input "2" at bounding box center [363, 331] width 40 height 16
click at [376, 326] on input "3" at bounding box center [363, 331] width 40 height 16
click at [376, 326] on input "4" at bounding box center [363, 331] width 40 height 16
click at [376, 326] on input "5" at bounding box center [363, 331] width 40 height 16
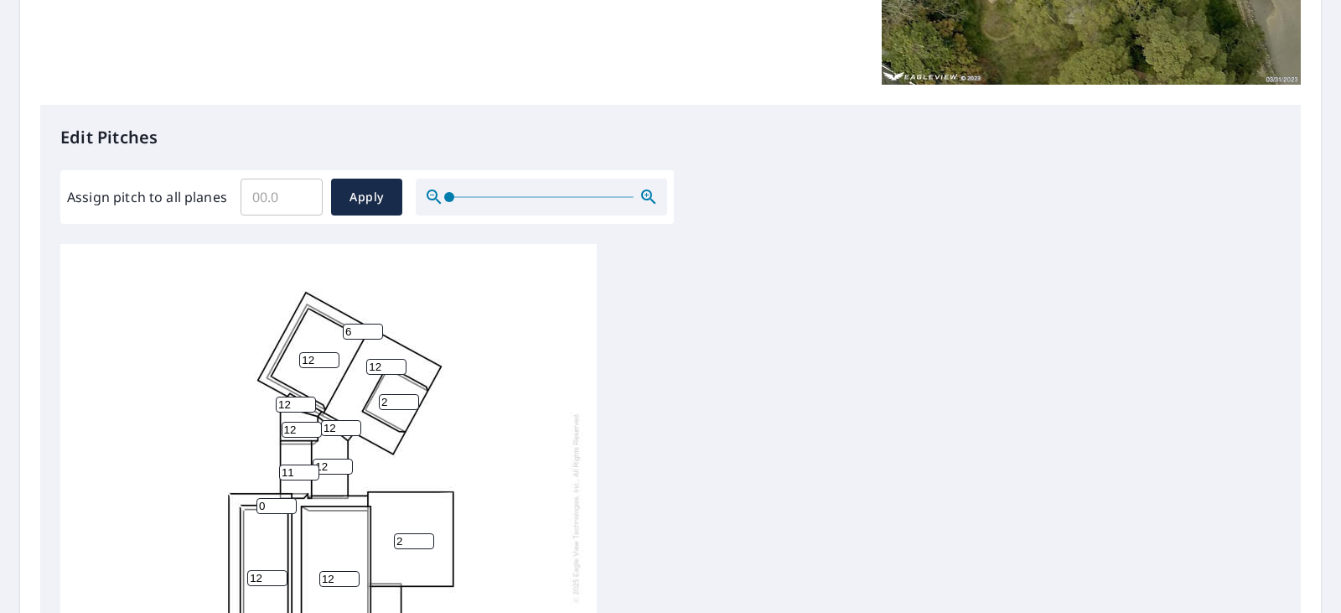
click at [376, 326] on input "6" at bounding box center [363, 331] width 40 height 16
click at [376, 326] on input "7" at bounding box center [363, 331] width 40 height 16
click at [376, 326] on input "8" at bounding box center [363, 331] width 40 height 16
click at [376, 326] on input "9" at bounding box center [363, 331] width 40 height 16
click at [376, 326] on input "10" at bounding box center [363, 331] width 40 height 16
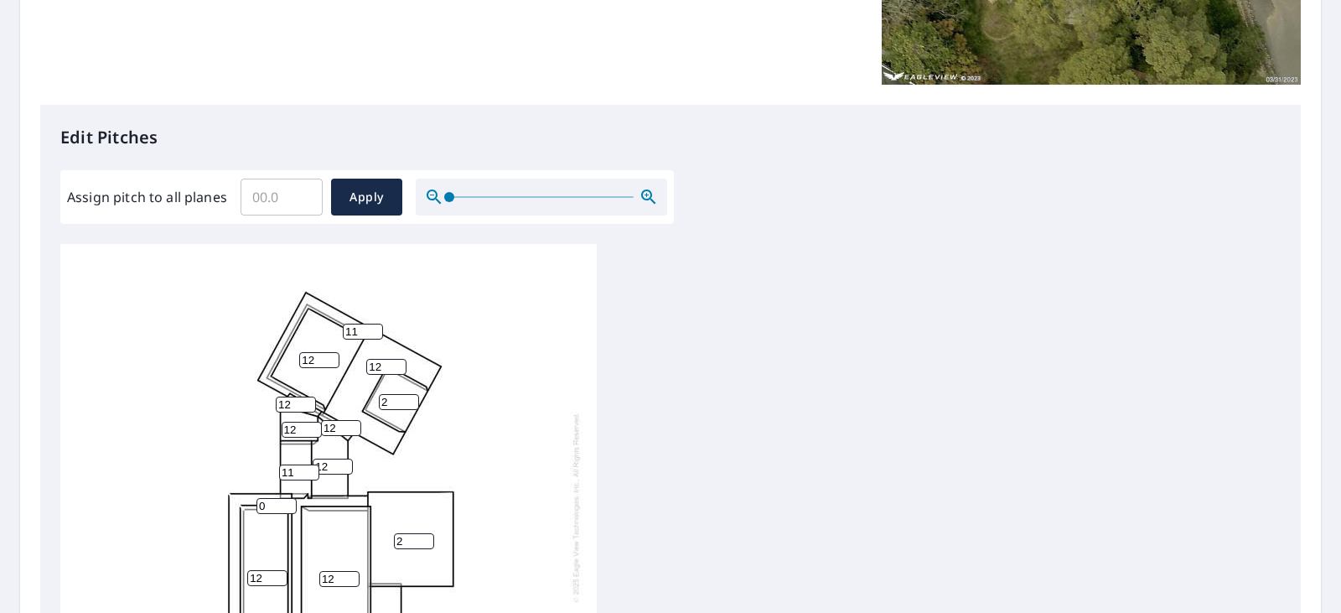
click at [376, 326] on input "11" at bounding box center [363, 331] width 40 height 16
type input "12"
click at [376, 326] on input "12" at bounding box center [363, 331] width 40 height 16
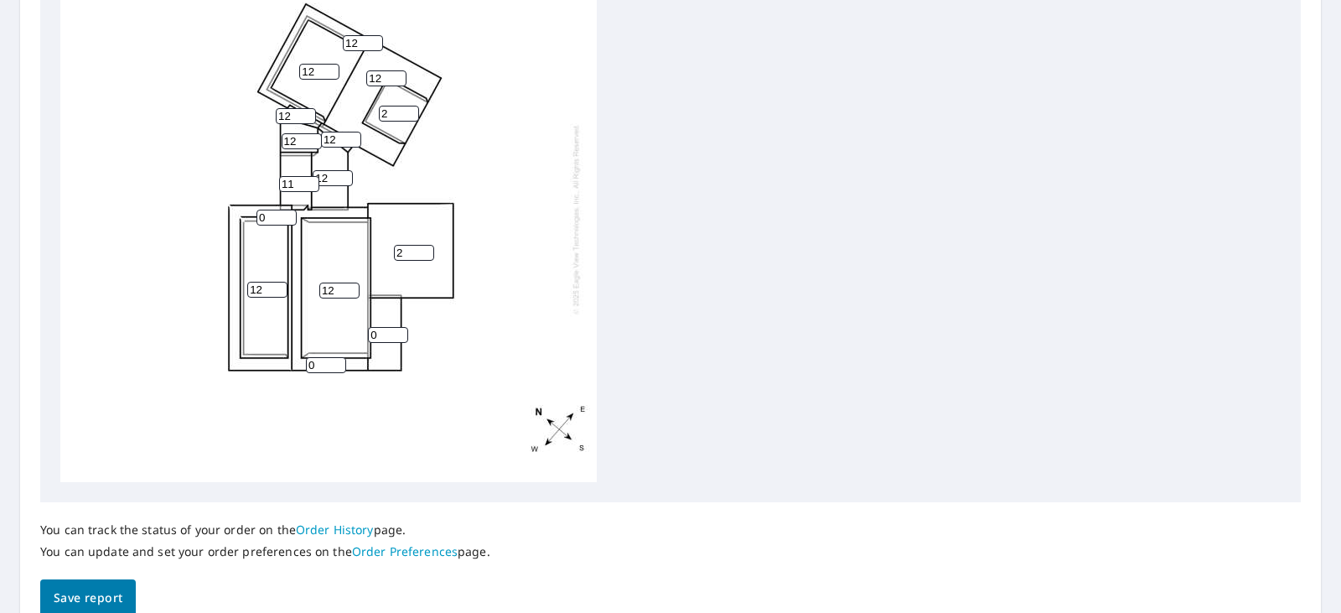
scroll to position [645, 0]
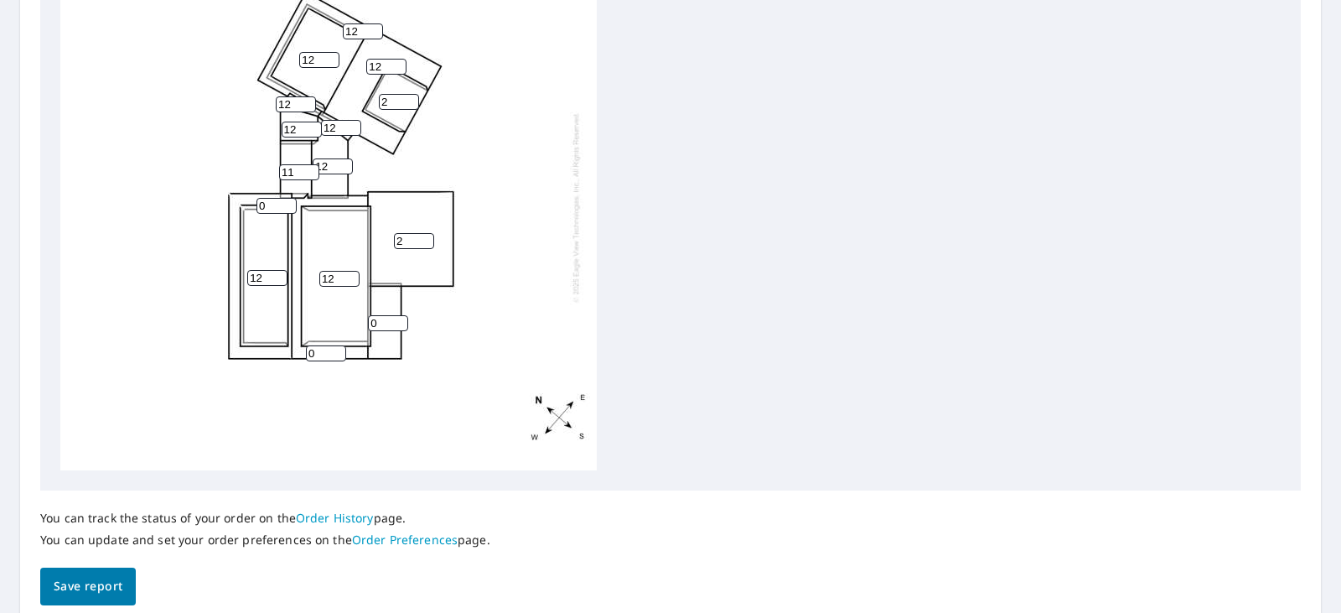
drag, startPoint x: 1327, startPoint y: 350, endPoint x: 1333, endPoint y: 375, distance: 25.2
click at [1333, 375] on div "Dashboard Order History Order Report Details View and edit your report informat…" at bounding box center [670, 306] width 1341 height 613
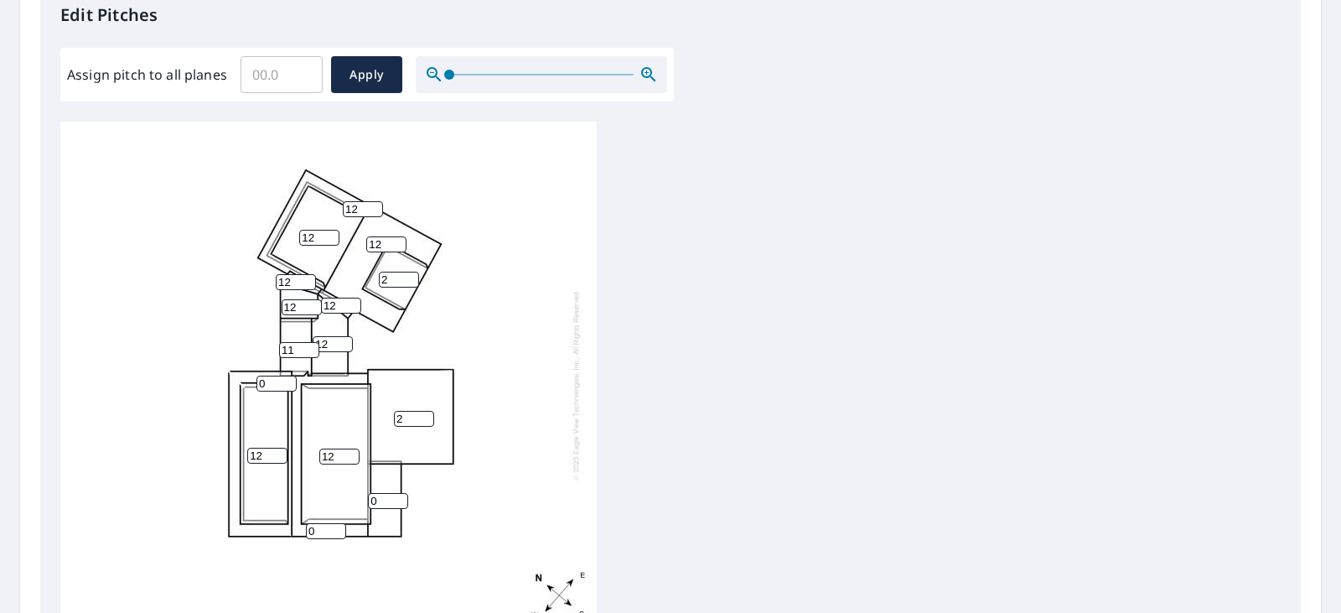
scroll to position [478, 0]
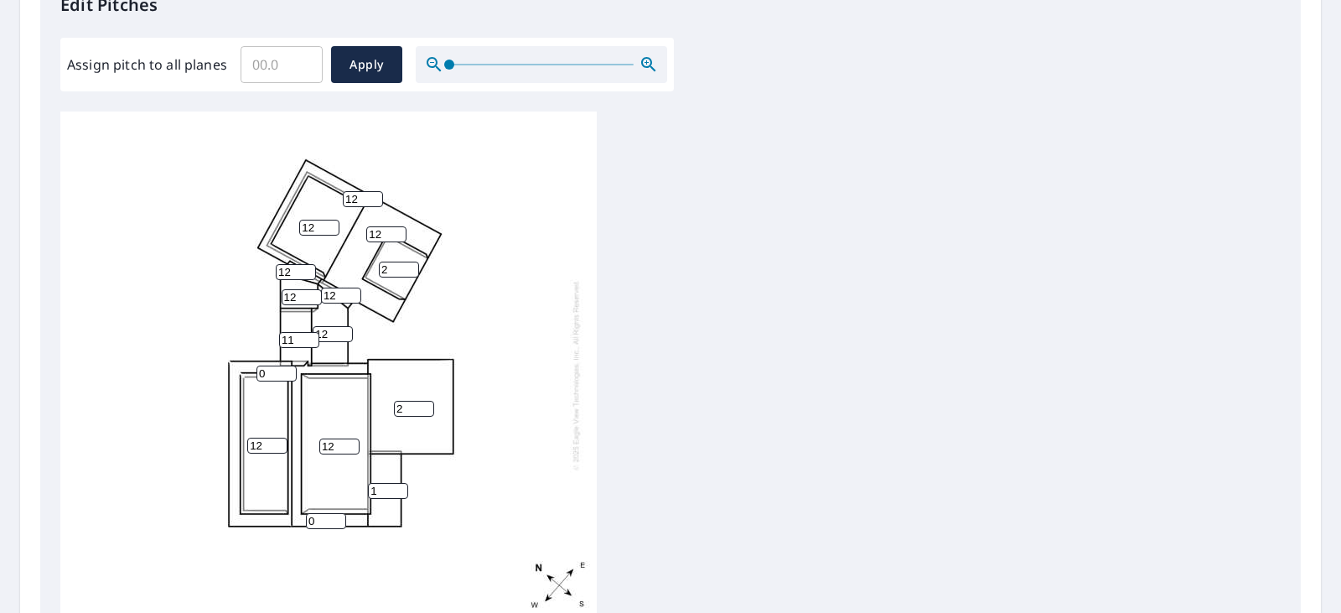
click at [401, 486] on input "1" at bounding box center [388, 491] width 40 height 16
click at [401, 486] on input "2" at bounding box center [388, 491] width 40 height 16
click at [401, 486] on input "3" at bounding box center [388, 491] width 40 height 16
click at [401, 486] on input "4" at bounding box center [388, 491] width 40 height 16
click at [401, 486] on input "5" at bounding box center [388, 491] width 40 height 16
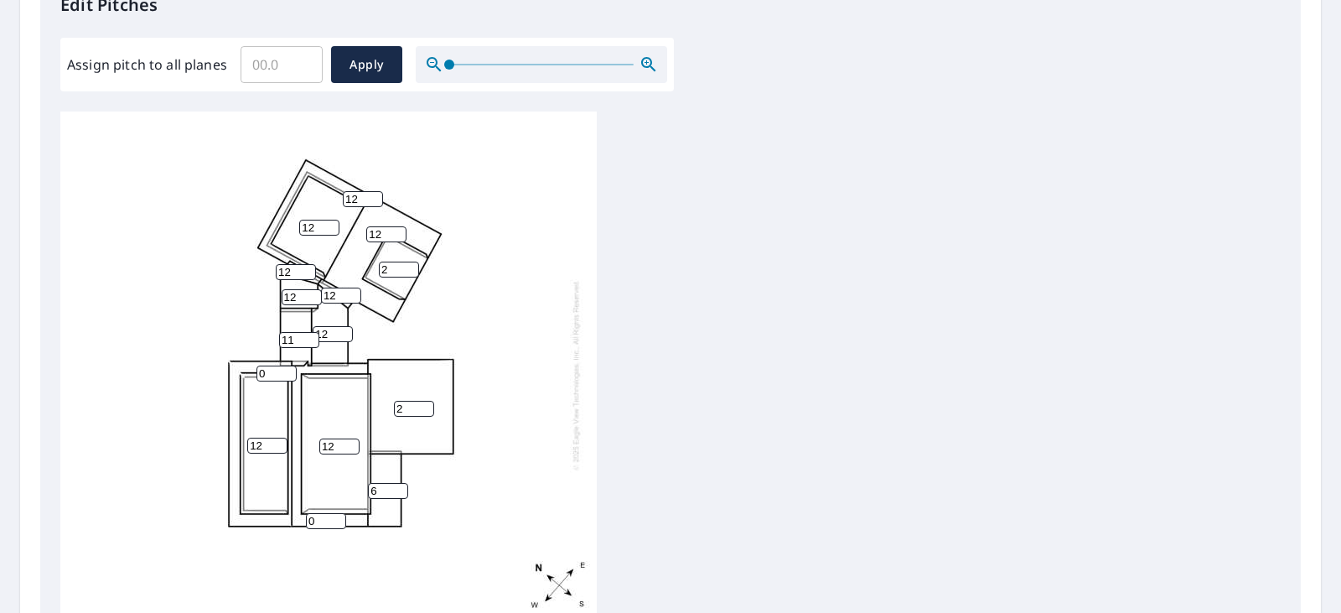
click at [401, 486] on input "6" at bounding box center [388, 491] width 40 height 16
click at [401, 486] on input "7" at bounding box center [388, 491] width 40 height 16
click at [401, 486] on input "8" at bounding box center [388, 491] width 40 height 16
click at [401, 486] on input "9" at bounding box center [388, 491] width 40 height 16
click at [401, 486] on input "10" at bounding box center [388, 491] width 40 height 16
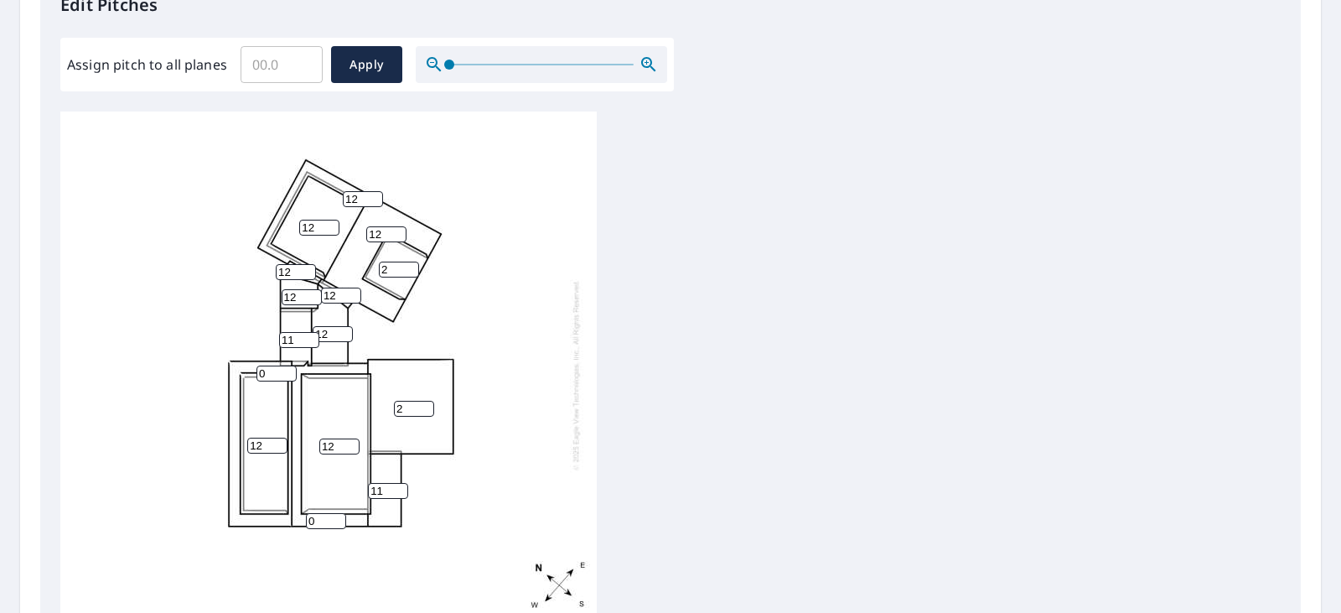
click at [401, 486] on input "11" at bounding box center [388, 491] width 40 height 16
type input "12"
click at [401, 486] on input "12" at bounding box center [388, 491] width 40 height 16
click at [335, 516] on input "1" at bounding box center [326, 521] width 40 height 16
click at [335, 516] on input "2" at bounding box center [326, 521] width 40 height 16
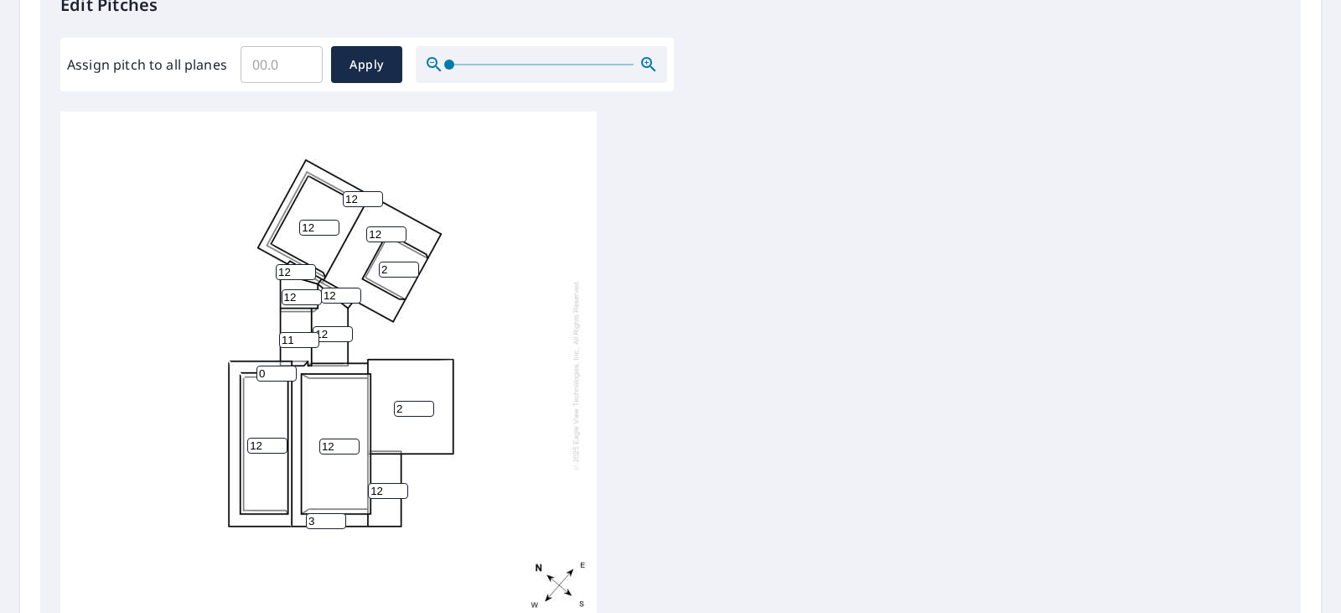
click at [335, 516] on input "3" at bounding box center [326, 521] width 40 height 16
click at [335, 516] on input "4" at bounding box center [326, 521] width 40 height 16
click at [335, 516] on input "5" at bounding box center [326, 521] width 40 height 16
click at [335, 516] on input "6" at bounding box center [326, 521] width 40 height 16
click at [335, 516] on input "7" at bounding box center [326, 521] width 40 height 16
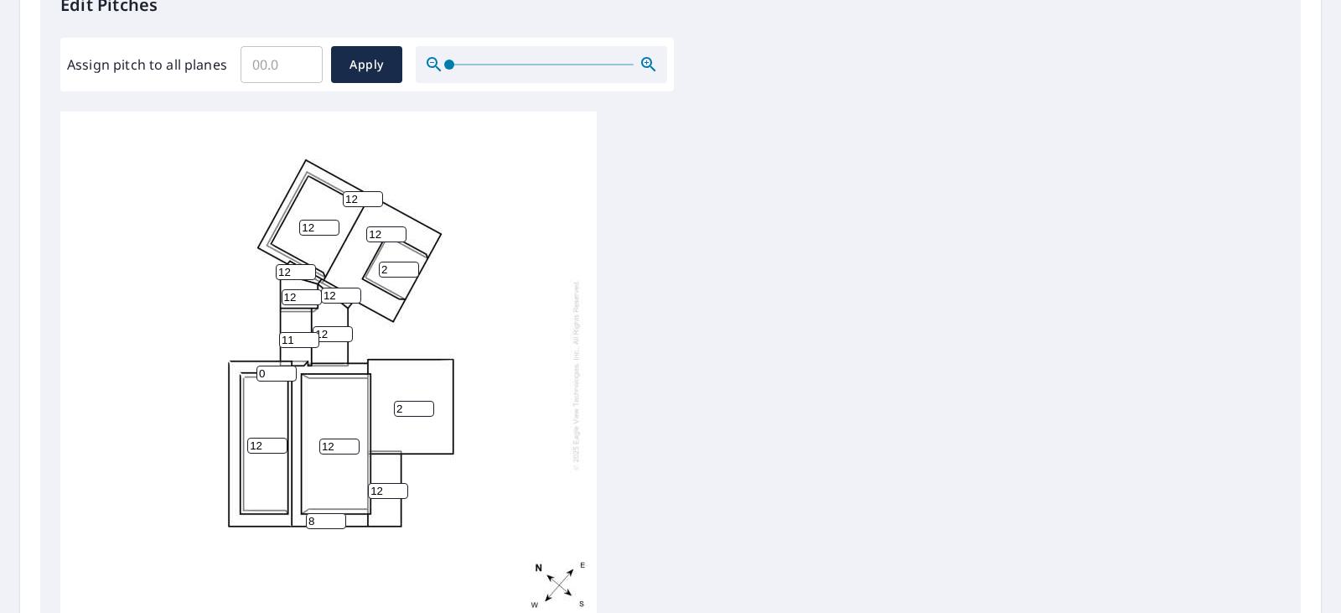
click at [335, 516] on input "8" at bounding box center [326, 521] width 40 height 16
click at [335, 516] on input "9" at bounding box center [326, 521] width 40 height 16
click at [335, 516] on input "10" at bounding box center [326, 521] width 40 height 16
click at [335, 516] on input "11" at bounding box center [326, 521] width 40 height 16
type input "12"
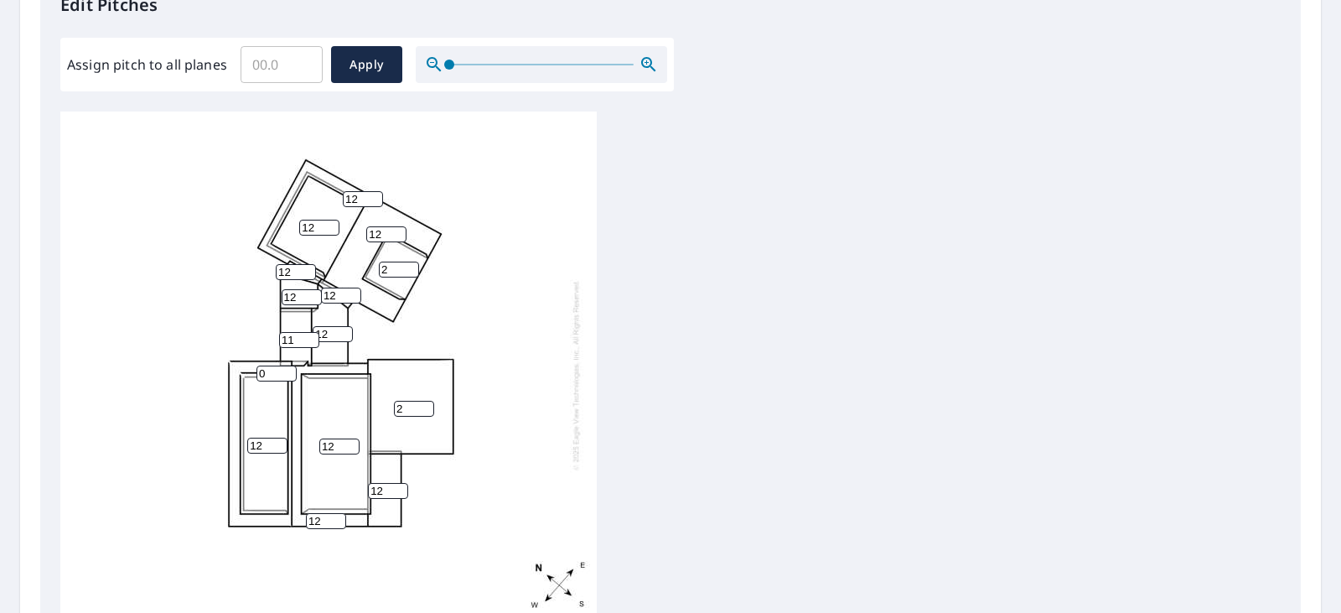
click at [335, 516] on input "12" at bounding box center [326, 521] width 40 height 16
click at [369, 56] on span "Apply" at bounding box center [366, 64] width 44 height 21
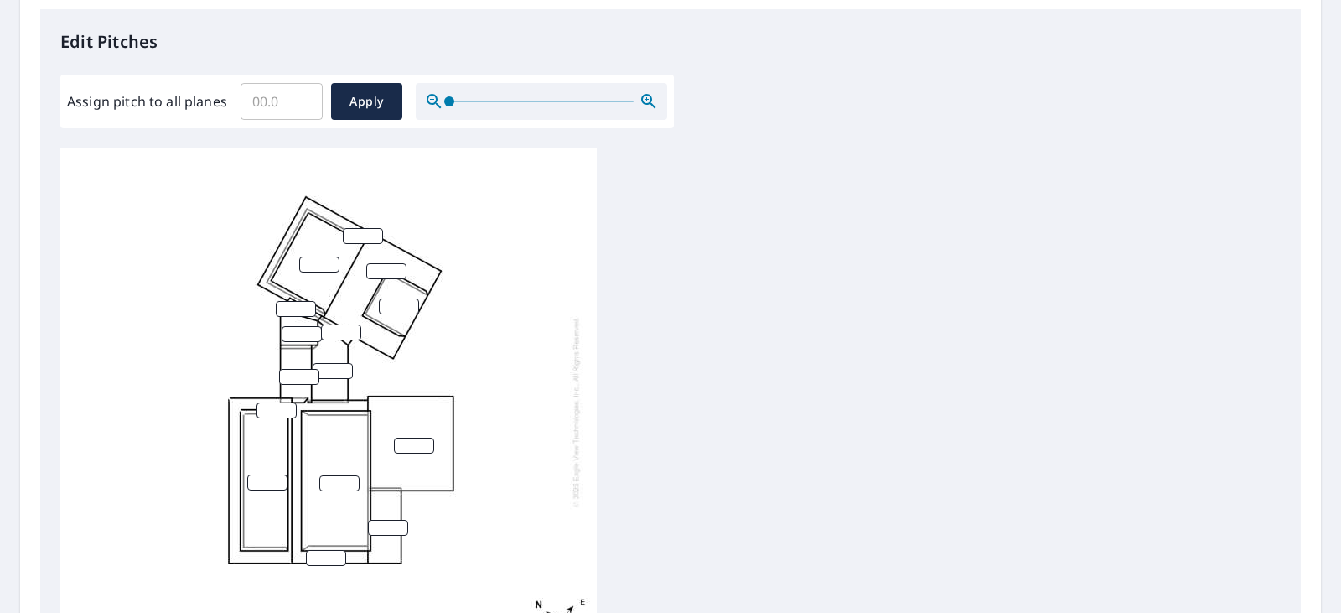
scroll to position [439, 0]
click at [308, 96] on input "0.1" at bounding box center [282, 103] width 82 height 47
click at [308, 96] on input "0.2" at bounding box center [282, 103] width 82 height 47
click at [308, 96] on input "0.3" at bounding box center [282, 103] width 82 height 47
click at [308, 96] on input "0.4" at bounding box center [282, 103] width 82 height 47
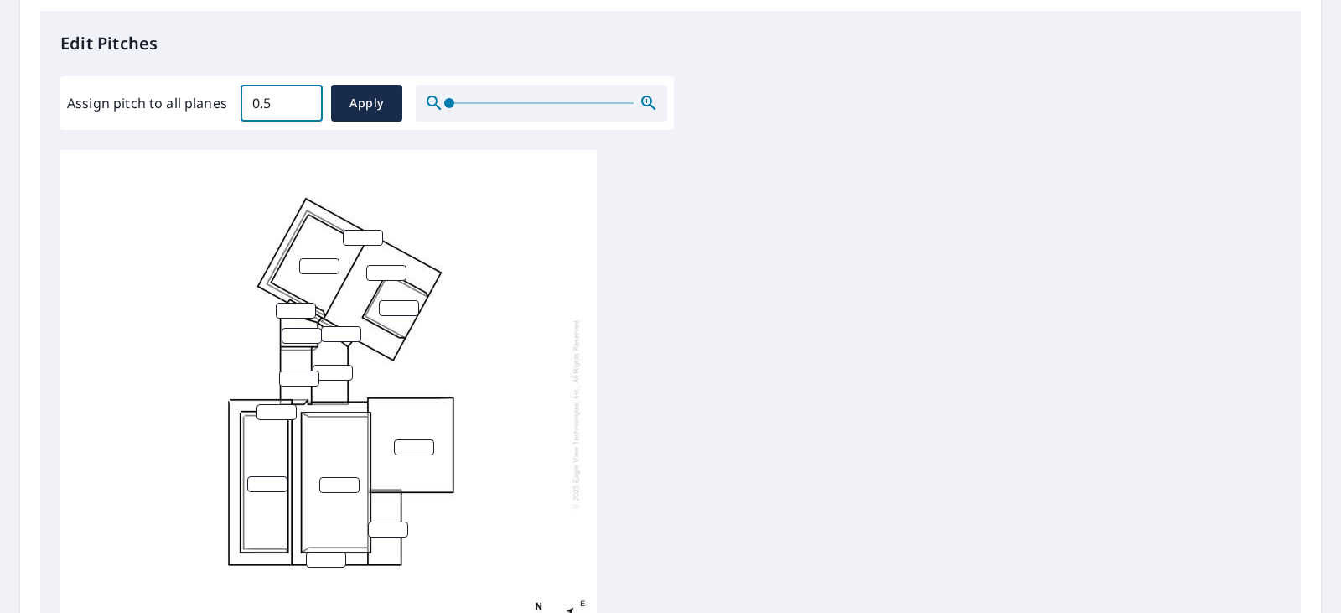
click at [308, 96] on input "0.5" at bounding box center [282, 103] width 82 height 47
click at [308, 96] on input "0.6" at bounding box center [282, 103] width 82 height 47
click at [308, 96] on input "0.7" at bounding box center [282, 103] width 82 height 47
click at [308, 96] on input "0.8" at bounding box center [282, 103] width 82 height 47
click at [308, 96] on input "0.9" at bounding box center [282, 103] width 82 height 47
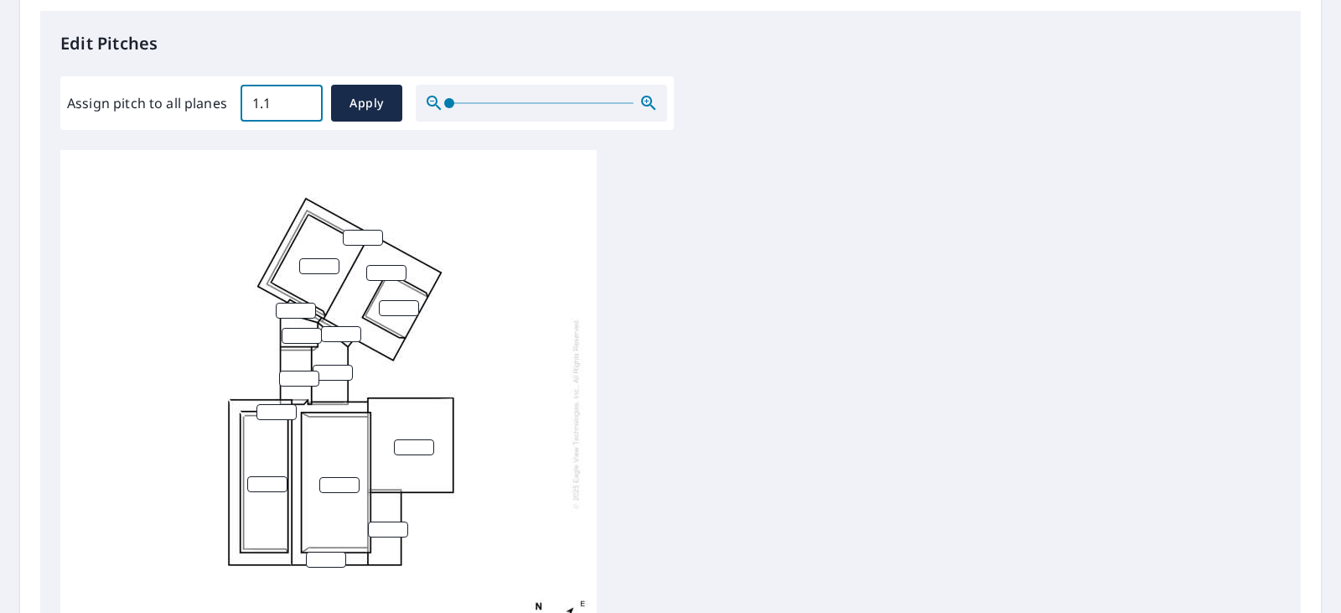
click at [308, 96] on input "1.1" at bounding box center [282, 103] width 82 height 47
click at [308, 96] on input "1.2" at bounding box center [282, 103] width 82 height 47
click at [308, 96] on input "1.3" at bounding box center [282, 103] width 82 height 47
click at [308, 96] on input "1.4" at bounding box center [282, 103] width 82 height 47
click at [308, 96] on input "1.5" at bounding box center [282, 103] width 82 height 47
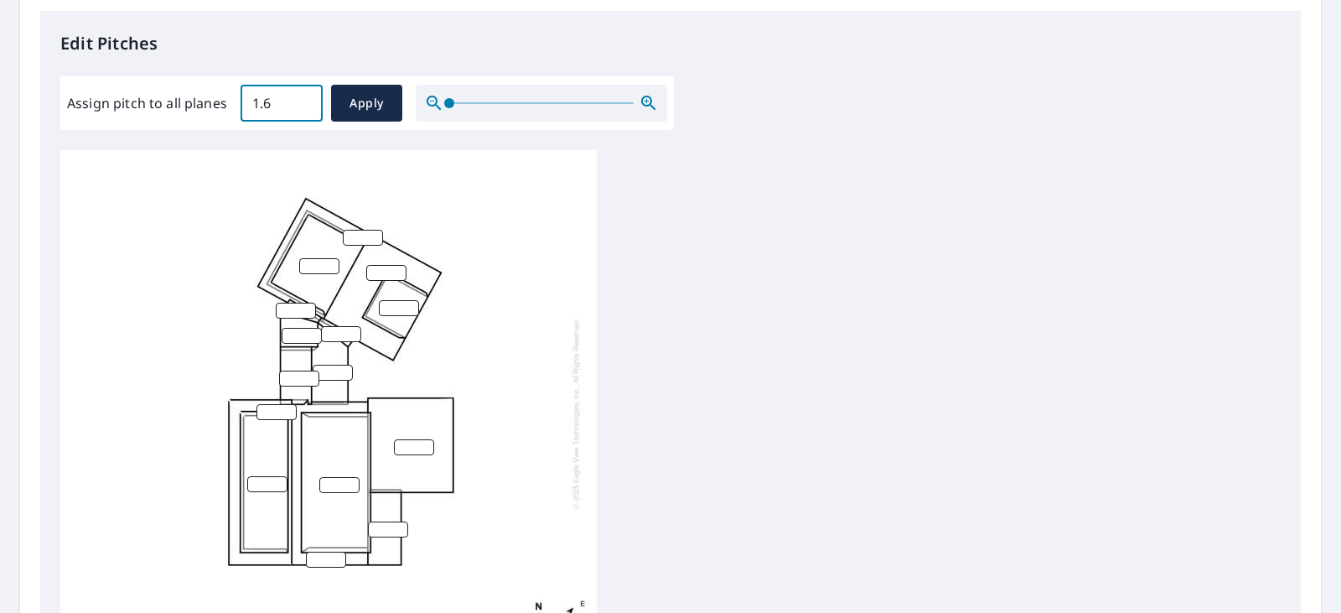
click at [308, 96] on input "1.6" at bounding box center [282, 103] width 82 height 47
click at [308, 96] on input "1.7" at bounding box center [282, 103] width 82 height 47
click at [308, 96] on input "1.8" at bounding box center [282, 103] width 82 height 47
click at [308, 96] on input "1.9" at bounding box center [282, 103] width 82 height 47
click at [308, 96] on input "2" at bounding box center [282, 103] width 82 height 47
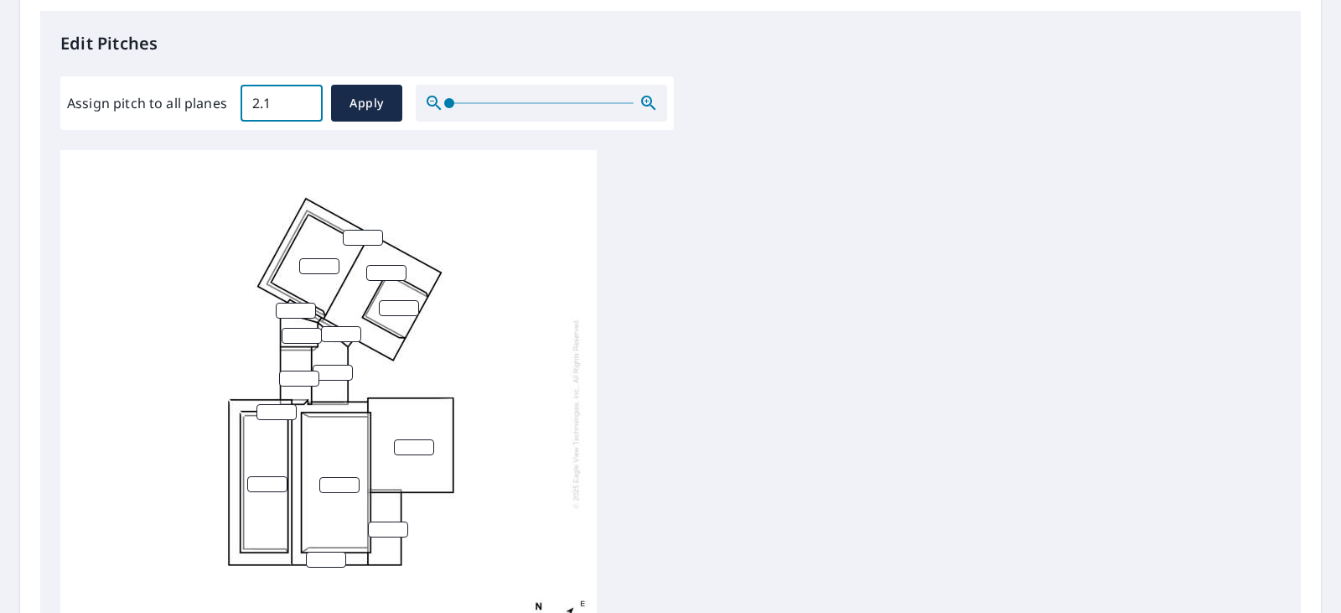
click at [308, 96] on input "2.1" at bounding box center [282, 103] width 82 height 47
click at [308, 96] on input "2.2" at bounding box center [282, 103] width 82 height 47
click at [308, 96] on input "2.3" at bounding box center [282, 103] width 82 height 47
click at [308, 96] on input "2.4" at bounding box center [282, 103] width 82 height 47
click at [308, 96] on input "2.5" at bounding box center [282, 103] width 82 height 47
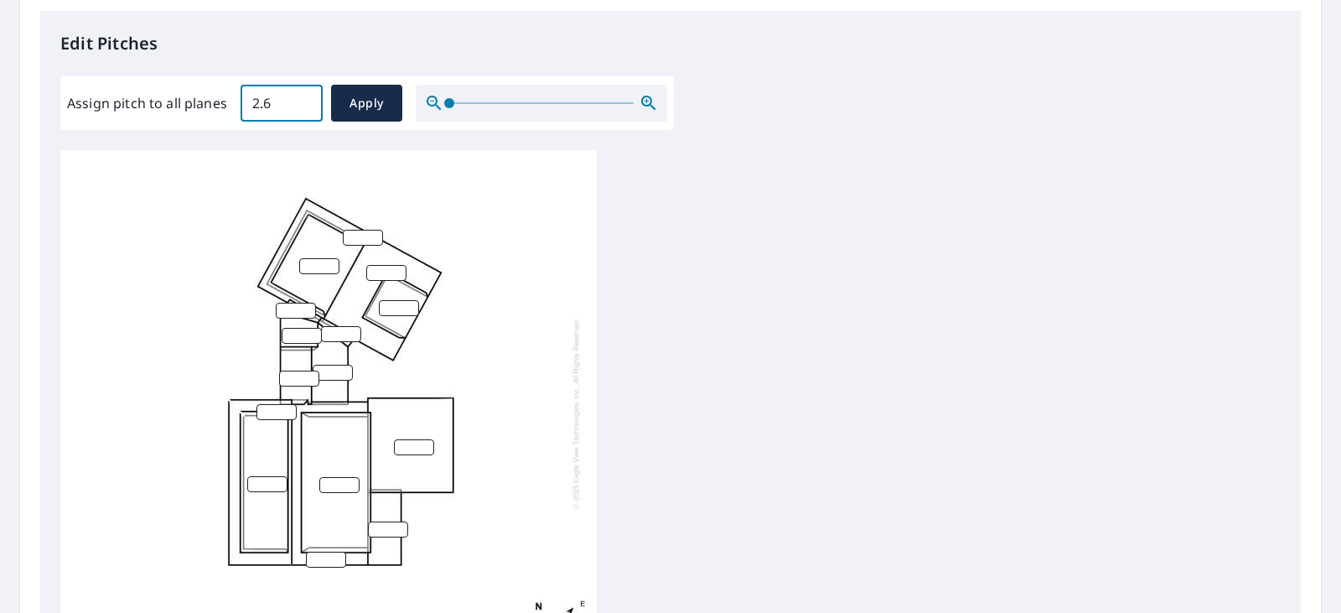
click at [308, 96] on input "2.6" at bounding box center [282, 103] width 82 height 47
click at [308, 96] on input "2.7" at bounding box center [282, 103] width 82 height 47
click at [308, 96] on input "2.8" at bounding box center [282, 103] width 82 height 47
click at [308, 96] on input "2.9" at bounding box center [282, 103] width 82 height 47
click at [308, 96] on input "3" at bounding box center [282, 103] width 82 height 47
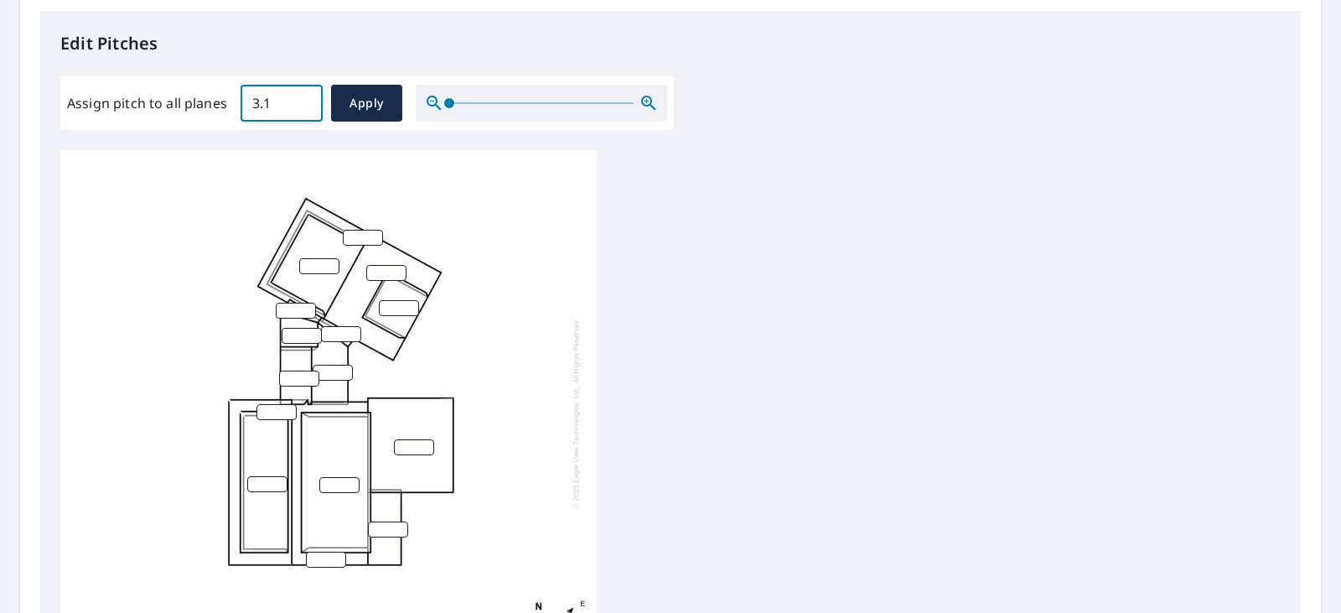
click at [308, 96] on input "3.1" at bounding box center [282, 103] width 82 height 47
click at [308, 96] on input "3.2" at bounding box center [282, 103] width 82 height 47
click at [308, 96] on input "3.3" at bounding box center [282, 103] width 82 height 47
click at [308, 96] on input "3.4" at bounding box center [282, 103] width 82 height 47
click at [308, 96] on input "3.5" at bounding box center [282, 103] width 82 height 47
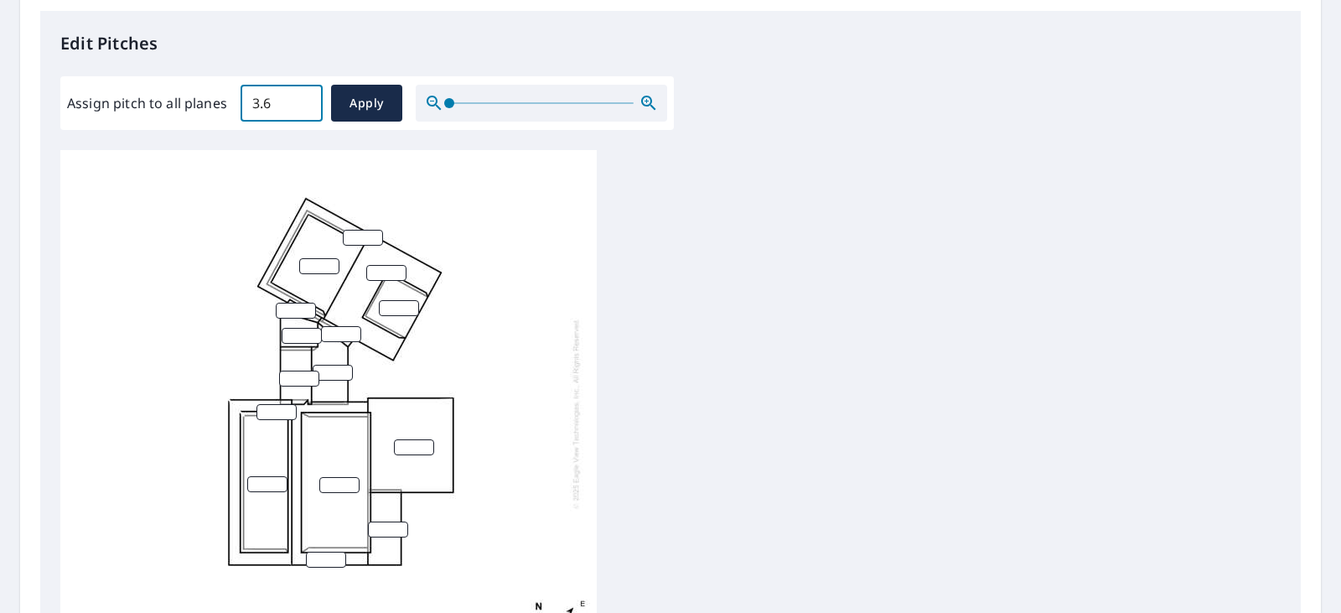
click at [308, 96] on input "3.6" at bounding box center [282, 103] width 82 height 47
click at [308, 96] on input "3.7" at bounding box center [282, 103] width 82 height 47
click at [308, 96] on input "3.8" at bounding box center [282, 103] width 82 height 47
click at [308, 96] on input "3.9" at bounding box center [282, 103] width 82 height 47
click at [308, 96] on input "4" at bounding box center [282, 103] width 82 height 47
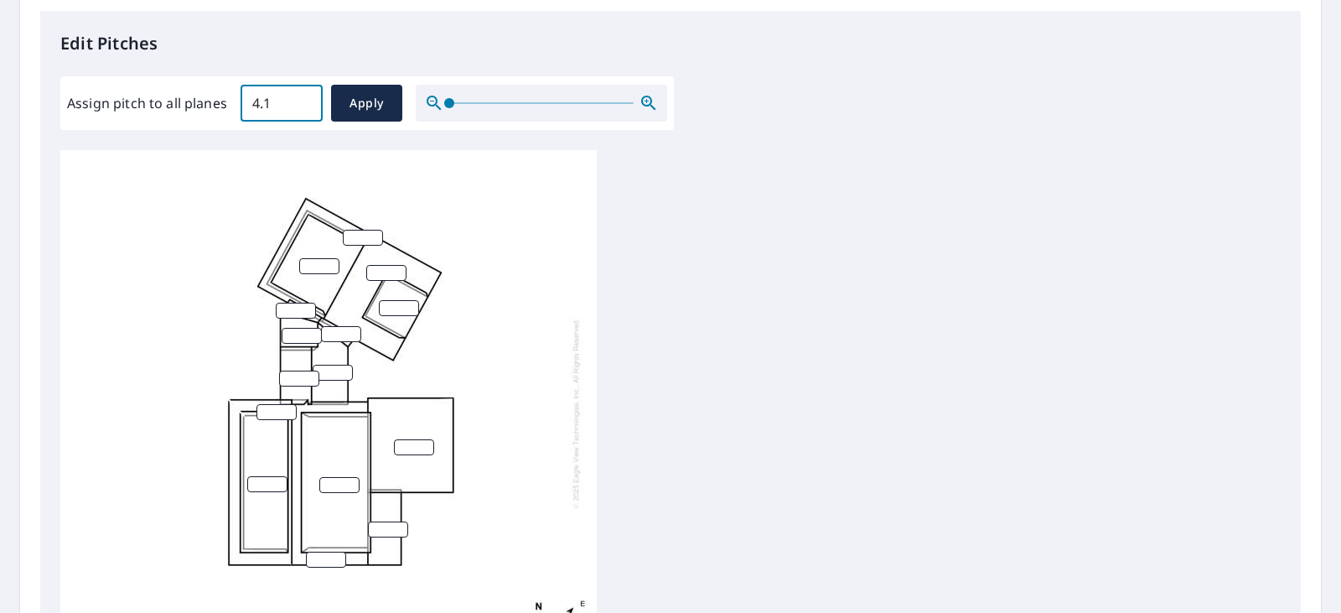
click at [308, 96] on input "4.1" at bounding box center [282, 103] width 82 height 47
click at [308, 96] on input "4.2" at bounding box center [282, 103] width 82 height 47
click at [308, 96] on input "4.3" at bounding box center [282, 103] width 82 height 47
click at [308, 96] on input "4.4" at bounding box center [282, 103] width 82 height 47
click at [308, 96] on input "4.5" at bounding box center [282, 103] width 82 height 47
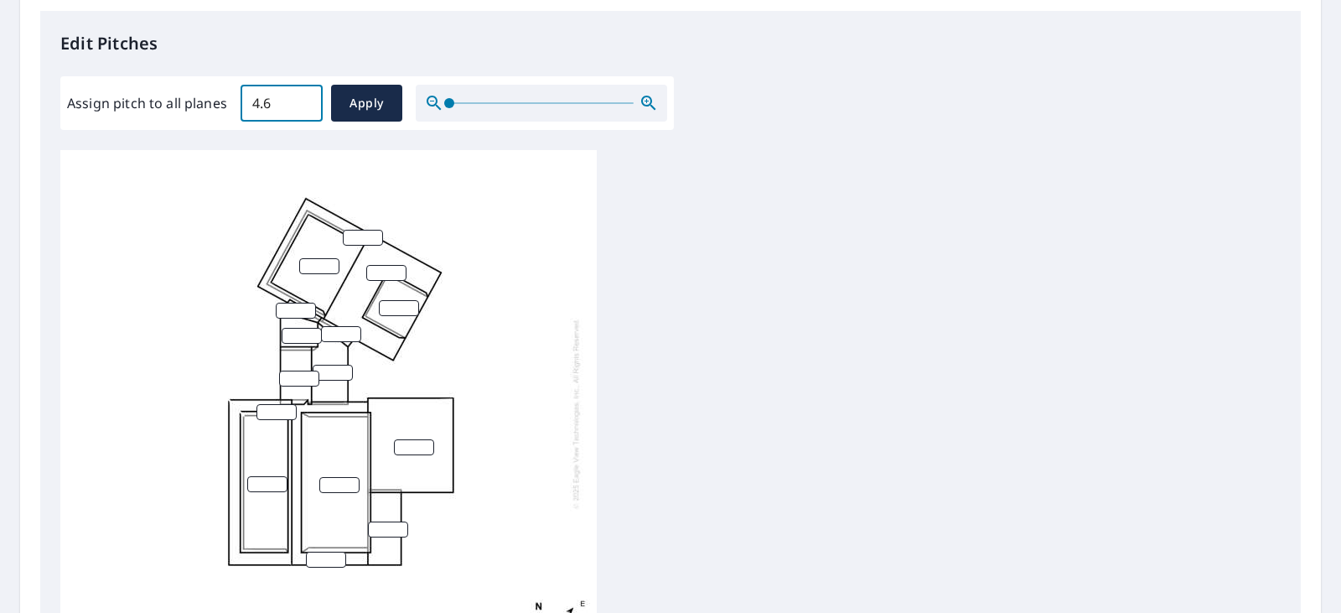
click at [308, 96] on input "4.6" at bounding box center [282, 103] width 82 height 47
click at [308, 96] on input "4.7" at bounding box center [282, 103] width 82 height 47
click at [308, 96] on input "4.8" at bounding box center [282, 103] width 82 height 47
click at [308, 96] on input "4.9" at bounding box center [282, 103] width 82 height 47
click at [308, 96] on input "5" at bounding box center [282, 103] width 82 height 47
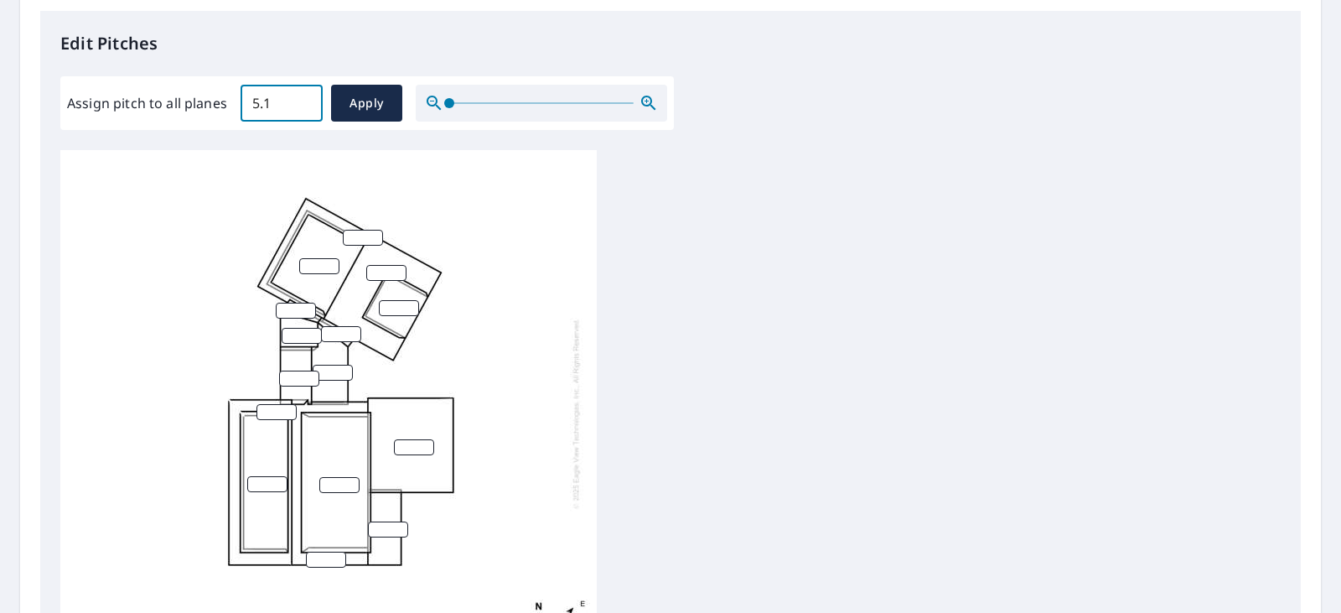
click at [308, 96] on input "5.1" at bounding box center [282, 103] width 82 height 47
click at [308, 96] on input "5.2" at bounding box center [282, 103] width 82 height 47
click at [308, 96] on input "5.3" at bounding box center [282, 103] width 82 height 47
click at [308, 96] on input "5.4" at bounding box center [282, 103] width 82 height 47
click at [308, 96] on input "5.5" at bounding box center [282, 103] width 82 height 47
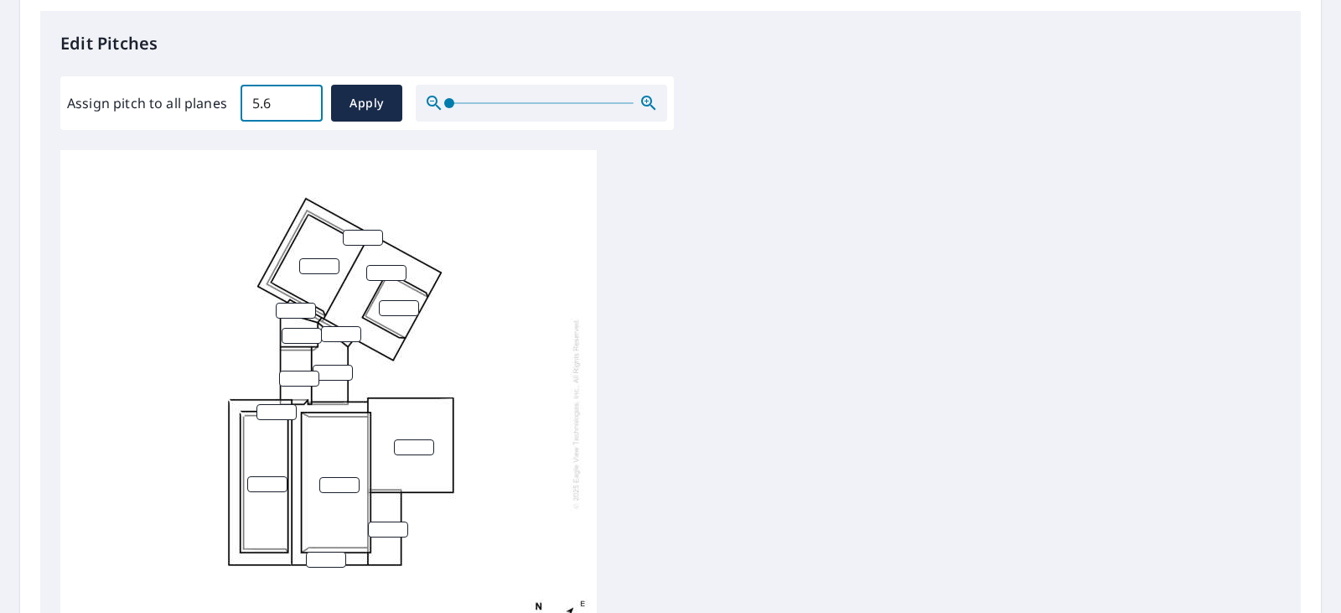
click at [308, 96] on input "5.6" at bounding box center [282, 103] width 82 height 47
click at [308, 96] on input "5.7" at bounding box center [282, 103] width 82 height 47
click at [308, 96] on input "5.8" at bounding box center [282, 103] width 82 height 47
click at [308, 96] on input "5.9" at bounding box center [282, 103] width 82 height 47
click at [308, 96] on input "6" at bounding box center [282, 103] width 82 height 47
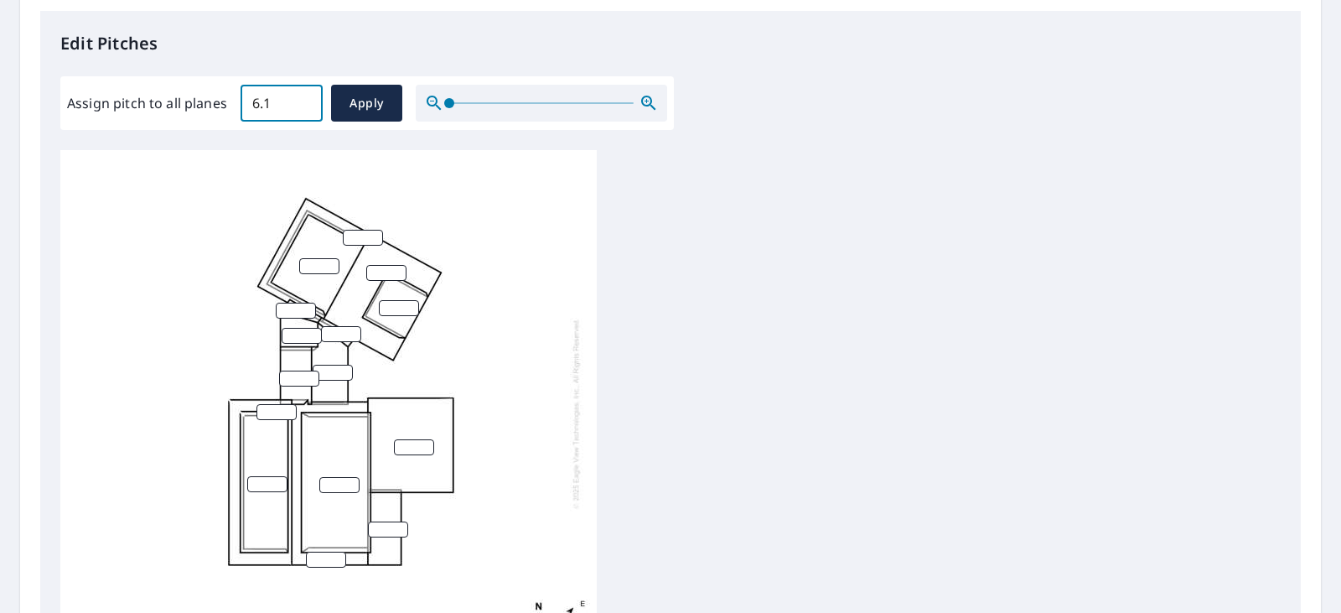
click at [308, 96] on input "6.1" at bounding box center [282, 103] width 82 height 47
click at [308, 96] on input "6.2" at bounding box center [282, 103] width 82 height 47
click at [308, 96] on input "6.3" at bounding box center [282, 103] width 82 height 47
click at [308, 96] on input "6.4" at bounding box center [282, 103] width 82 height 47
click at [308, 96] on input "6.5" at bounding box center [282, 103] width 82 height 47
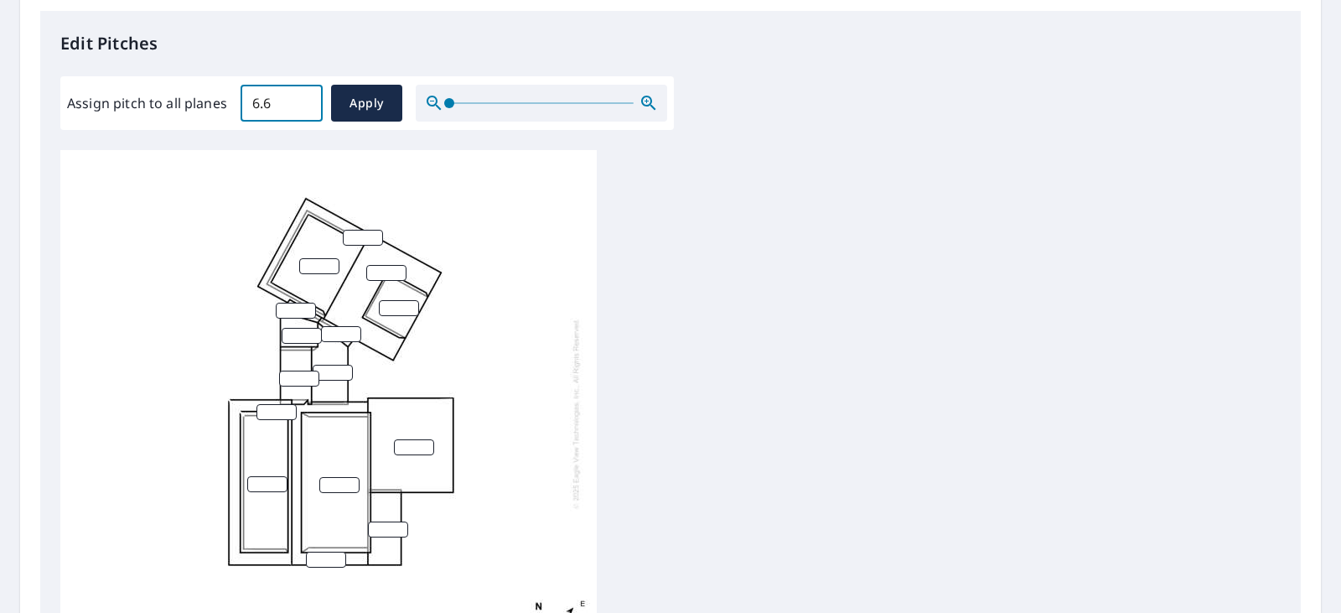
click at [308, 96] on input "6.6" at bounding box center [282, 103] width 82 height 47
click at [308, 96] on input "6.7" at bounding box center [282, 103] width 82 height 47
click at [308, 96] on input "6.8" at bounding box center [282, 103] width 82 height 47
click at [308, 96] on input "6.9" at bounding box center [282, 103] width 82 height 47
click at [308, 96] on input "7" at bounding box center [282, 103] width 82 height 47
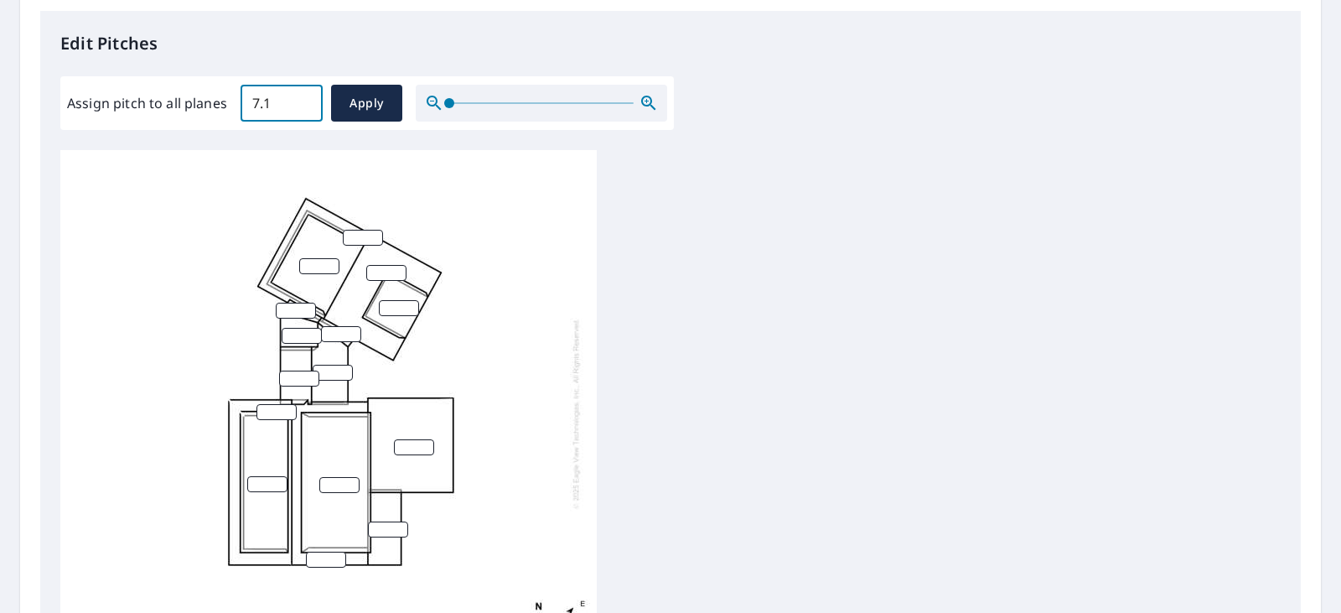
click at [308, 96] on input "7.1" at bounding box center [282, 103] width 82 height 47
click at [308, 96] on input "7.2" at bounding box center [282, 103] width 82 height 47
click at [308, 96] on input "7.3" at bounding box center [282, 103] width 82 height 47
click at [308, 96] on input "7.4" at bounding box center [282, 103] width 82 height 47
click at [308, 96] on input "7.5" at bounding box center [282, 103] width 82 height 47
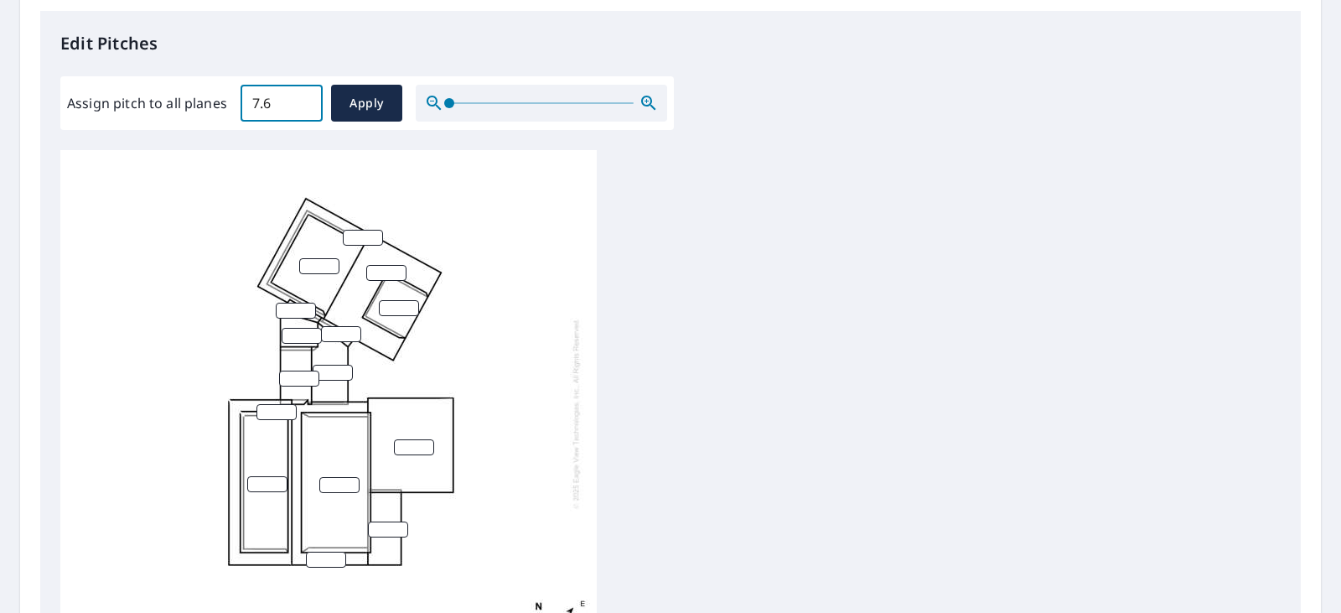
click at [308, 96] on input "7.6" at bounding box center [282, 103] width 82 height 47
click at [308, 96] on input "7.7" at bounding box center [282, 103] width 82 height 47
click at [308, 96] on input "7.8" at bounding box center [282, 103] width 82 height 47
click at [308, 96] on input "7.9" at bounding box center [282, 103] width 82 height 47
click at [308, 96] on input "8" at bounding box center [282, 103] width 82 height 47
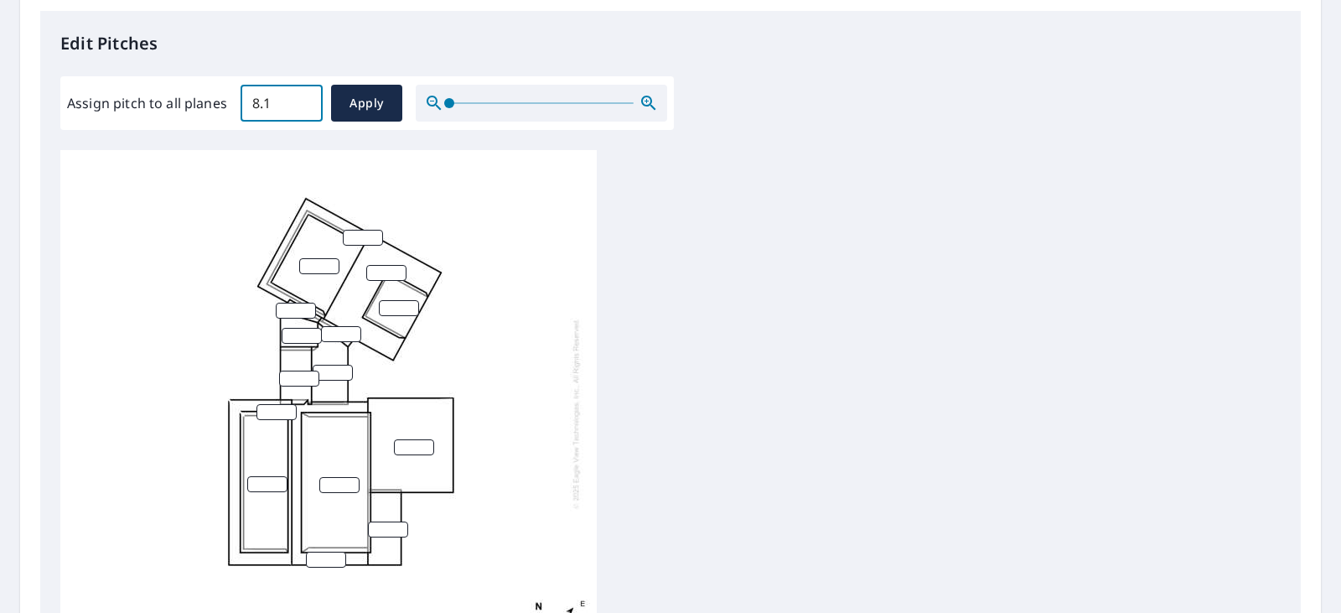
click at [308, 96] on input "8.1" at bounding box center [282, 103] width 82 height 47
click at [308, 96] on input "8.2" at bounding box center [282, 103] width 82 height 47
click at [308, 96] on input "8.3" at bounding box center [282, 103] width 82 height 47
click at [308, 96] on input "8.4" at bounding box center [282, 103] width 82 height 47
click at [308, 96] on input "8.5" at bounding box center [282, 103] width 82 height 47
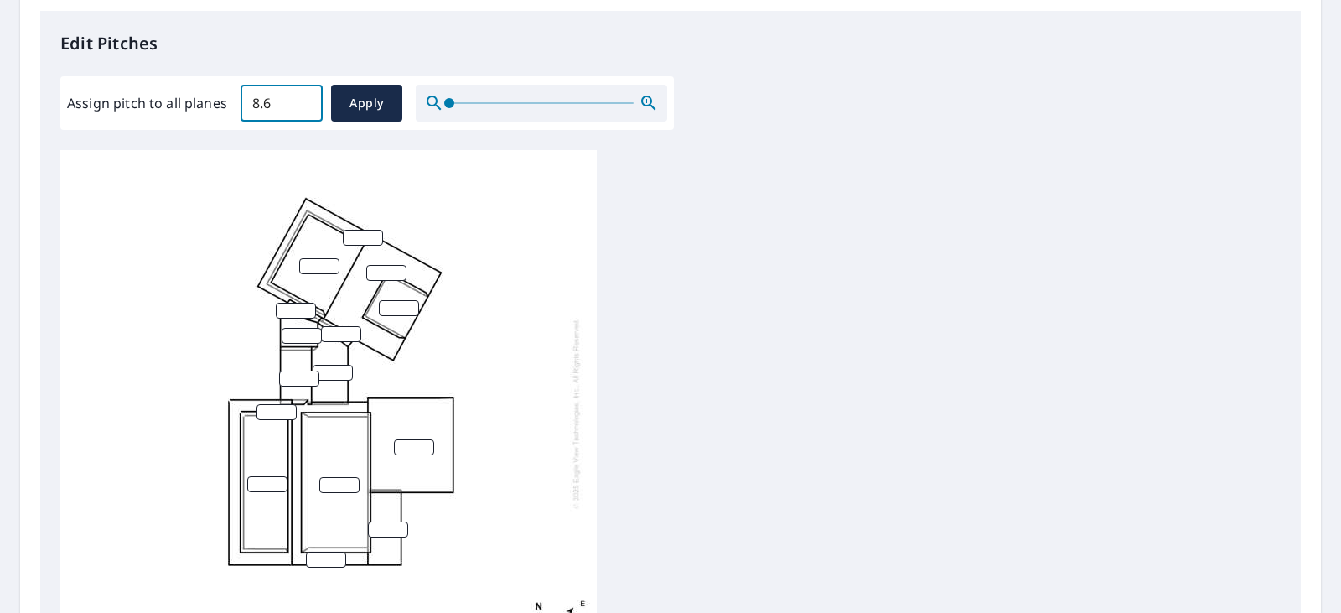
click at [308, 96] on input "8.6" at bounding box center [282, 103] width 82 height 47
click at [308, 96] on input "8.7" at bounding box center [282, 103] width 82 height 47
click at [308, 96] on input "8.8" at bounding box center [282, 103] width 82 height 47
click at [308, 96] on input "8.9" at bounding box center [282, 103] width 82 height 47
click at [308, 96] on input "9" at bounding box center [282, 103] width 82 height 47
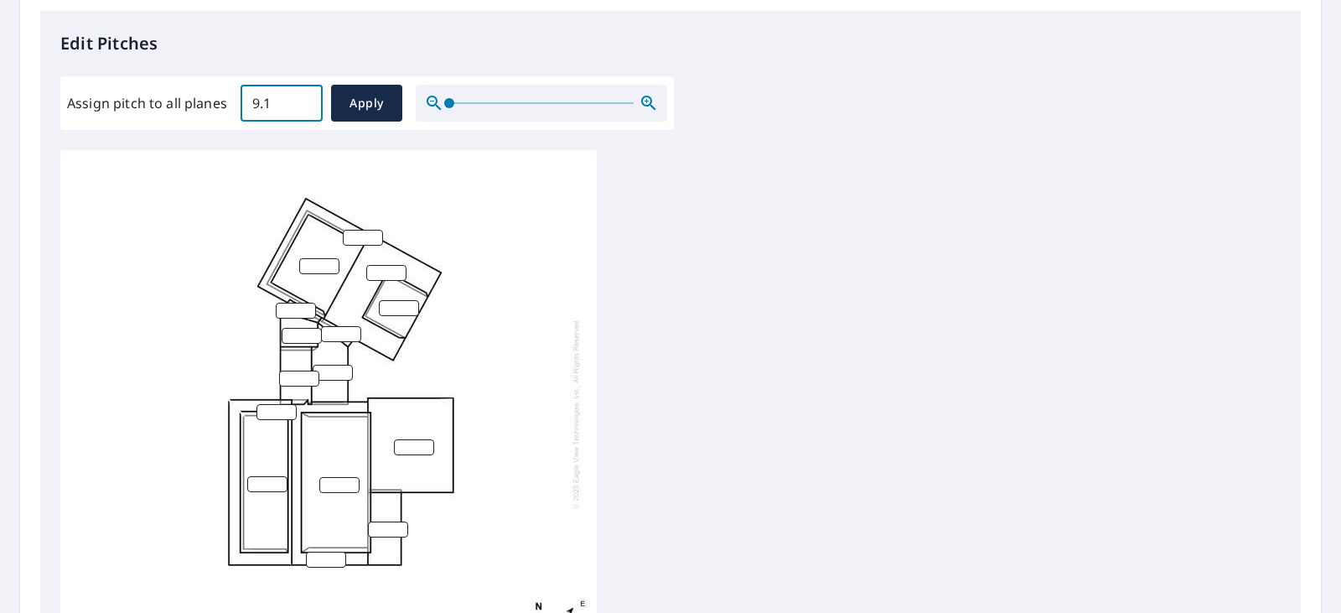
click at [308, 96] on input "9.1" at bounding box center [282, 103] width 82 height 47
click at [308, 96] on input "9.2" at bounding box center [282, 103] width 82 height 47
click at [308, 96] on input "9.3" at bounding box center [282, 103] width 82 height 47
click at [308, 96] on input "9.4" at bounding box center [282, 103] width 82 height 47
click at [308, 96] on input "9.5" at bounding box center [282, 103] width 82 height 47
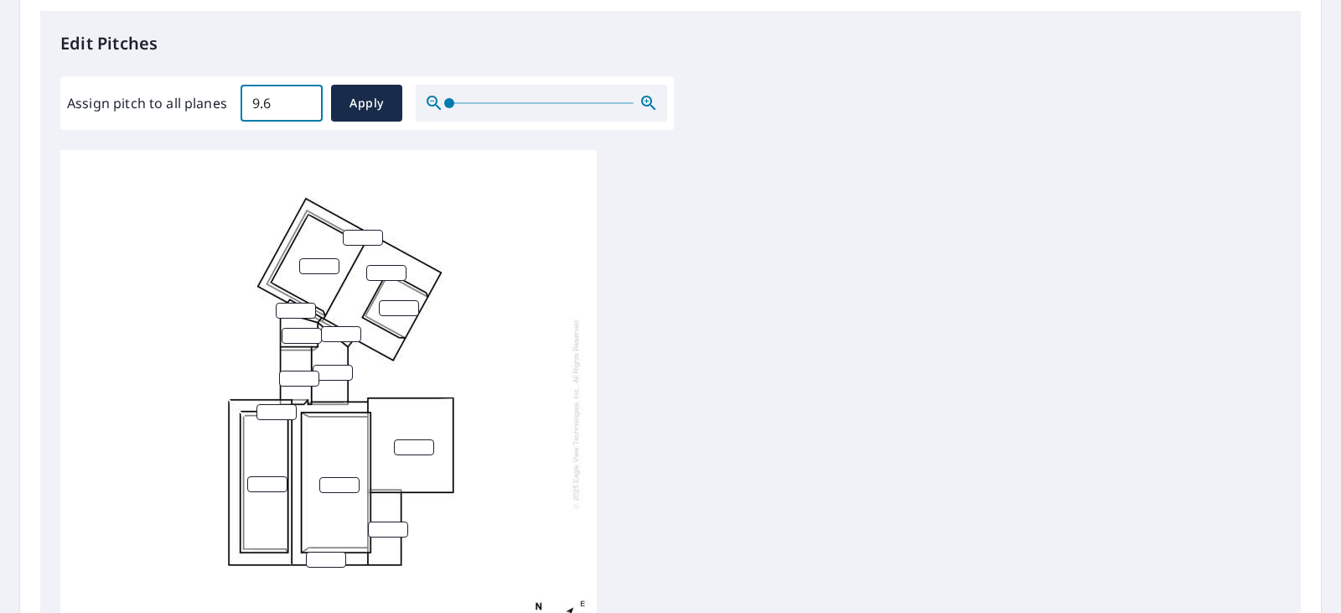
click at [308, 96] on input "9.6" at bounding box center [282, 103] width 82 height 47
click at [308, 96] on input "9.7" at bounding box center [282, 103] width 82 height 47
click at [308, 96] on input "9.8" at bounding box center [282, 103] width 82 height 47
click at [308, 96] on input "9.9" at bounding box center [282, 103] width 82 height 47
click at [308, 96] on input "10" at bounding box center [282, 103] width 82 height 47
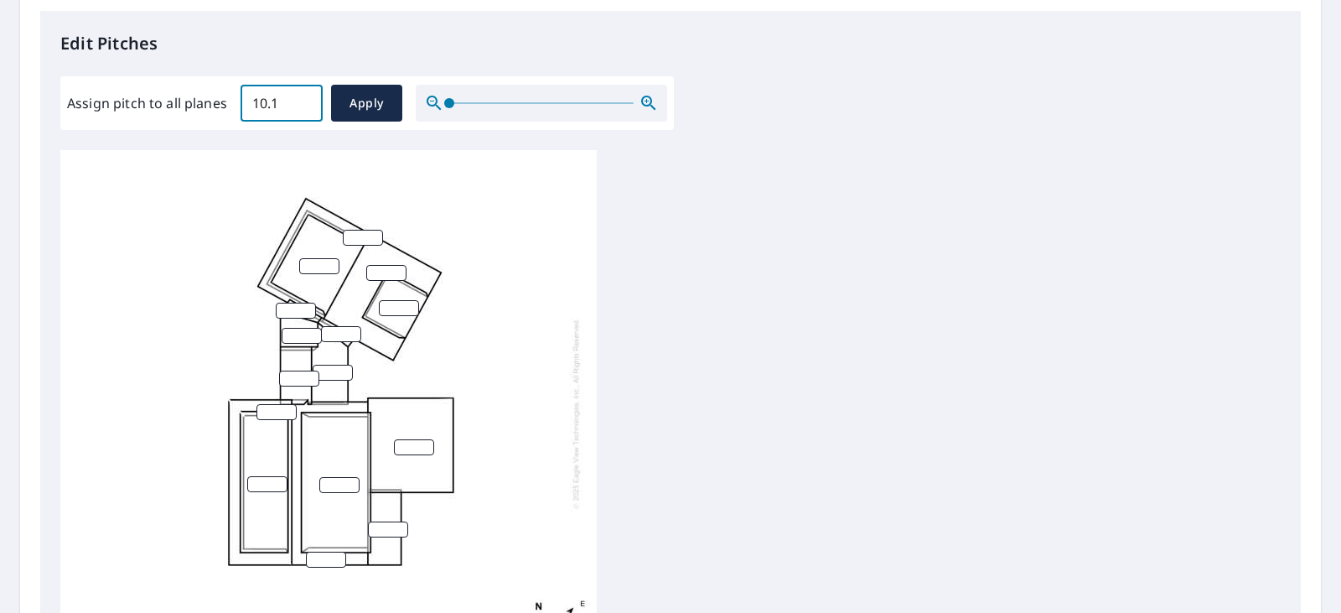
click at [308, 96] on input "10.1" at bounding box center [282, 103] width 82 height 47
click at [308, 96] on input "10.2" at bounding box center [282, 103] width 82 height 47
click at [308, 96] on input "10.3" at bounding box center [282, 103] width 82 height 47
click at [308, 96] on input "10.4" at bounding box center [282, 103] width 82 height 47
click at [308, 96] on input "10.5" at bounding box center [282, 103] width 82 height 47
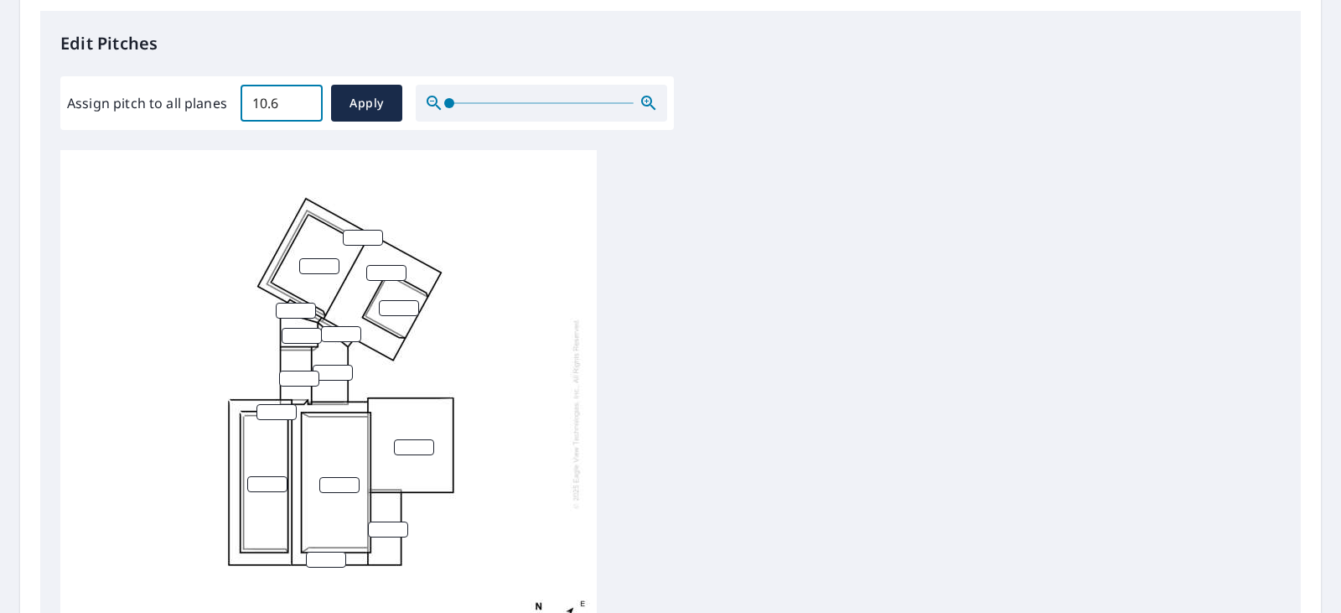
click at [308, 96] on input "10.6" at bounding box center [282, 103] width 82 height 47
click at [308, 96] on input "10.7" at bounding box center [282, 103] width 82 height 47
click at [308, 96] on input "10.8" at bounding box center [282, 103] width 82 height 47
click at [308, 96] on input "10.9" at bounding box center [282, 103] width 82 height 47
click at [308, 96] on input "11" at bounding box center [282, 103] width 82 height 47
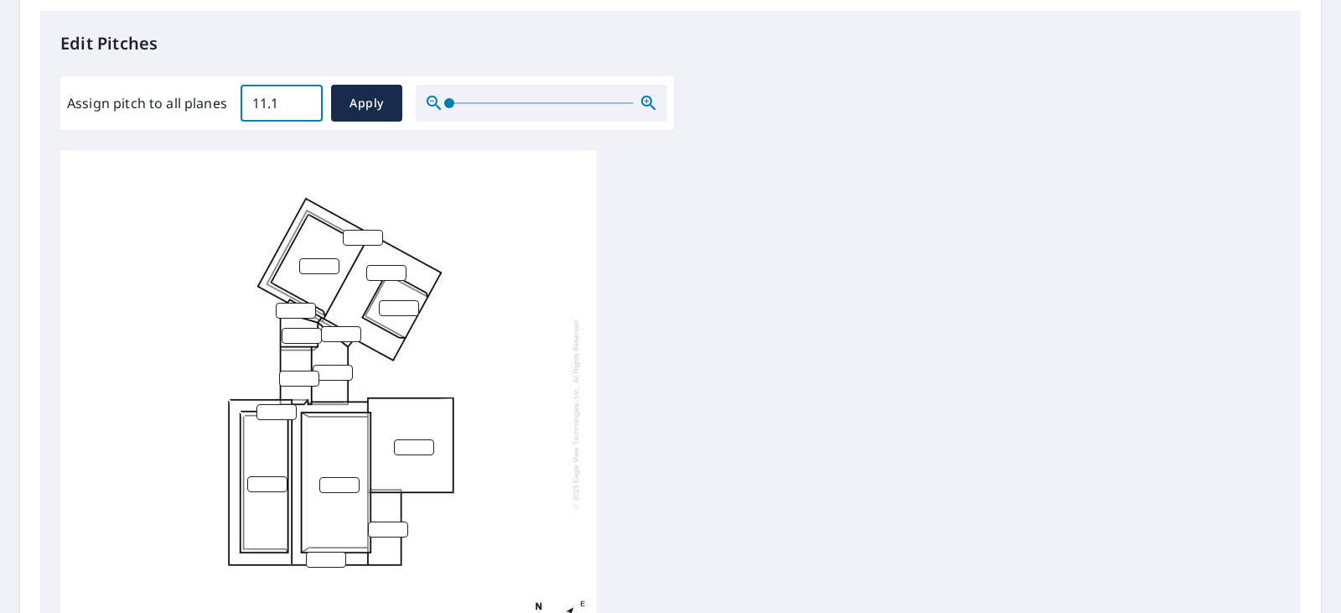
click at [308, 96] on input "11.1" at bounding box center [282, 103] width 82 height 47
click at [308, 96] on input "11.2" at bounding box center [282, 103] width 82 height 47
click at [308, 96] on input "11.3" at bounding box center [282, 103] width 82 height 47
click at [308, 96] on input "11.4" at bounding box center [282, 103] width 82 height 47
click at [308, 96] on input "11.5" at bounding box center [282, 103] width 82 height 47
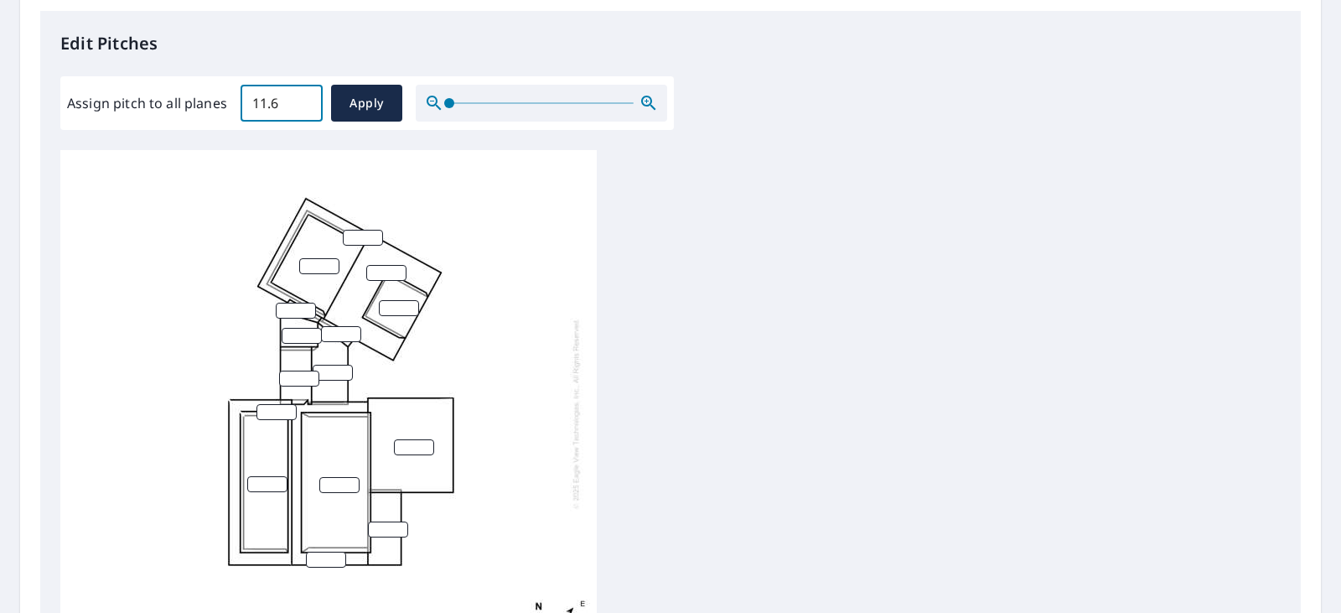
click at [308, 96] on input "11.6" at bounding box center [282, 103] width 82 height 47
click at [308, 96] on input "11.7" at bounding box center [282, 103] width 82 height 47
click at [308, 96] on input "11.8" at bounding box center [282, 103] width 82 height 47
click at [308, 96] on input "11.9" at bounding box center [282, 103] width 82 height 47
click at [308, 96] on input "12" at bounding box center [282, 103] width 82 height 47
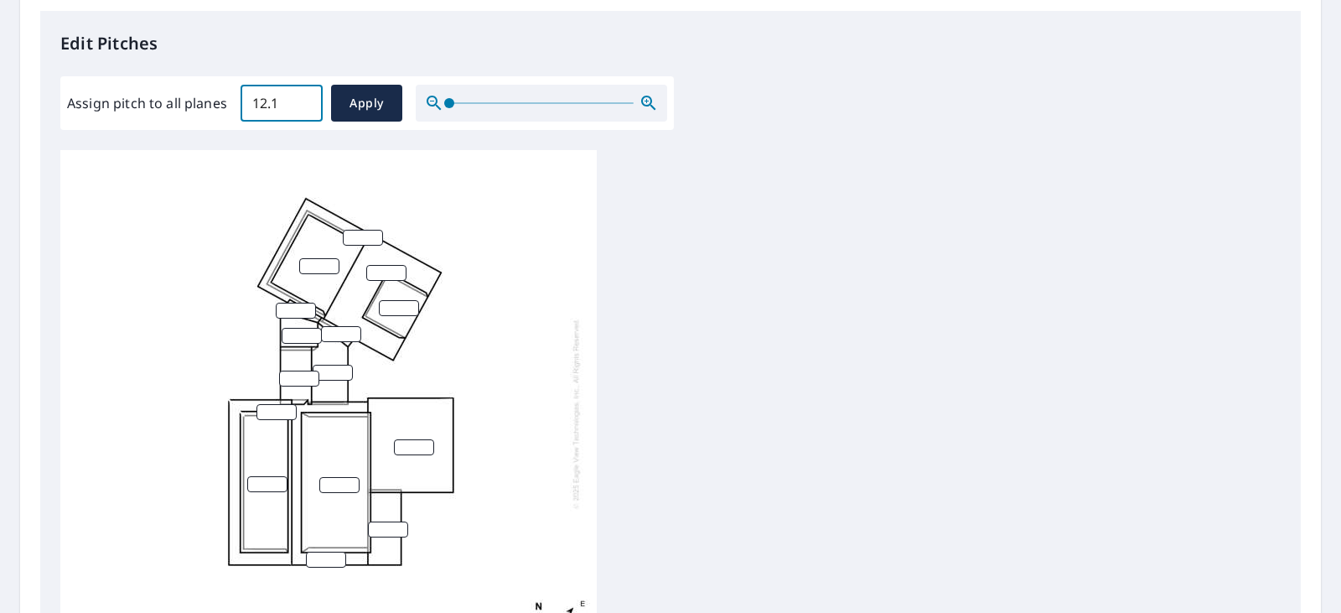
type input "12.1"
click at [308, 96] on input "12.1" at bounding box center [282, 103] width 82 height 47
click at [367, 110] on span "Apply" at bounding box center [366, 103] width 44 height 21
type input "12.1"
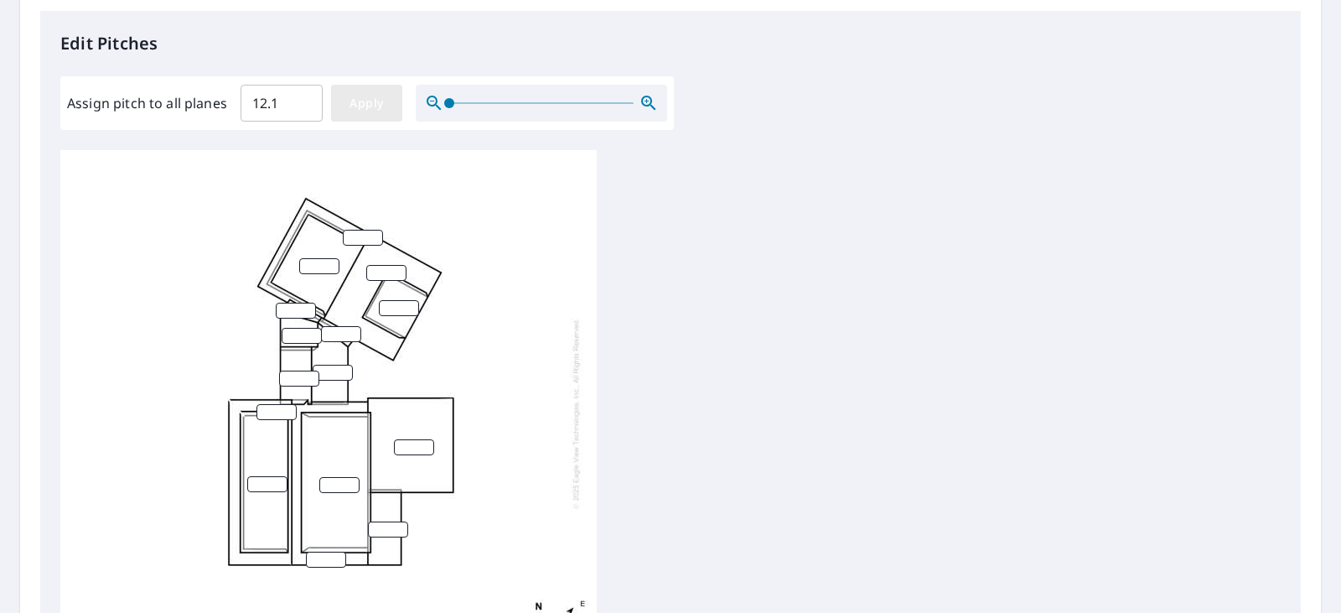
type input "12.1"
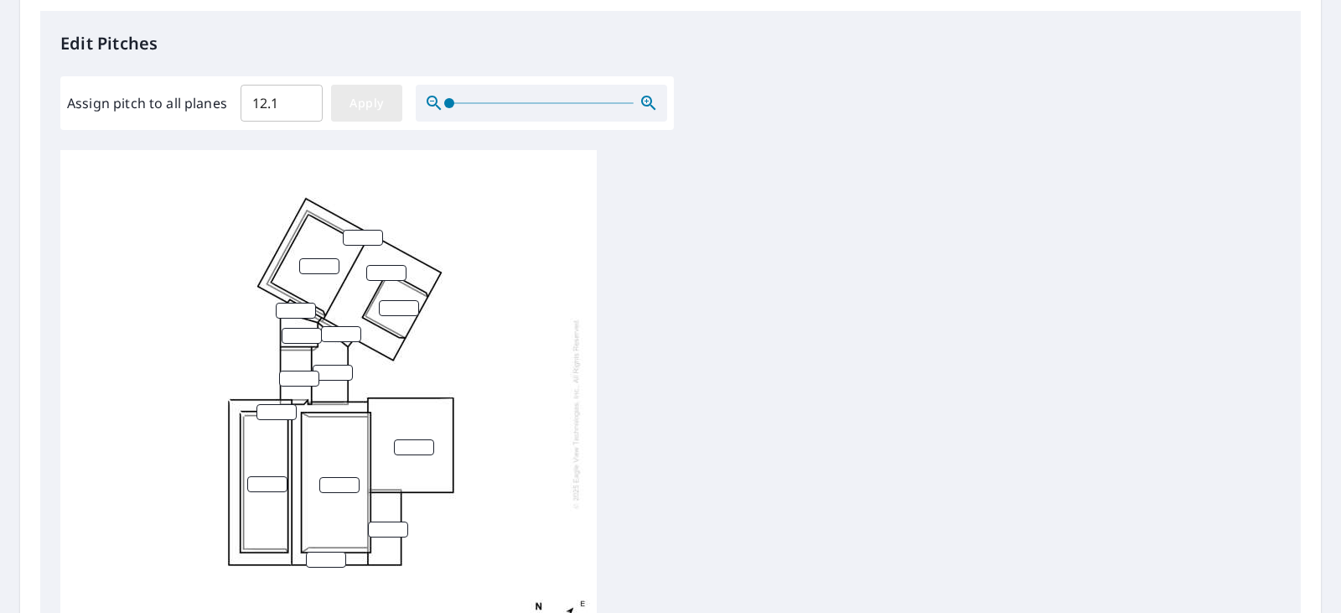
type input "12.1"
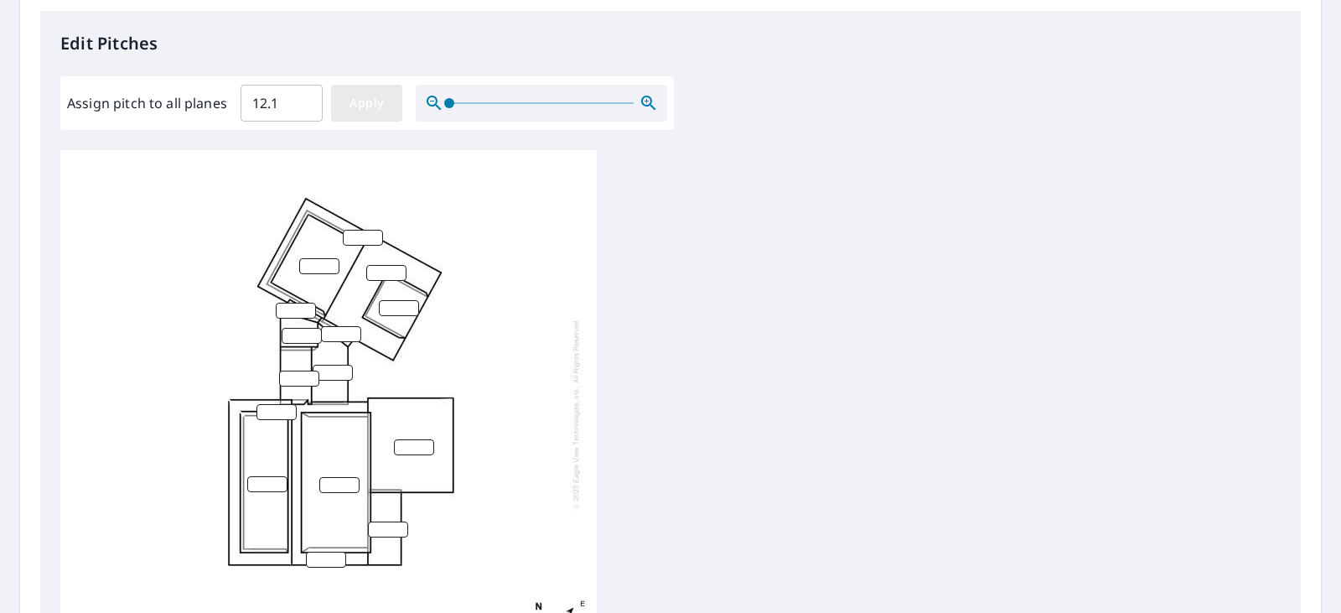
type input "12.1"
click at [334, 260] on input "13" at bounding box center [319, 266] width 40 height 16
click at [334, 260] on input "14" at bounding box center [319, 266] width 40 height 16
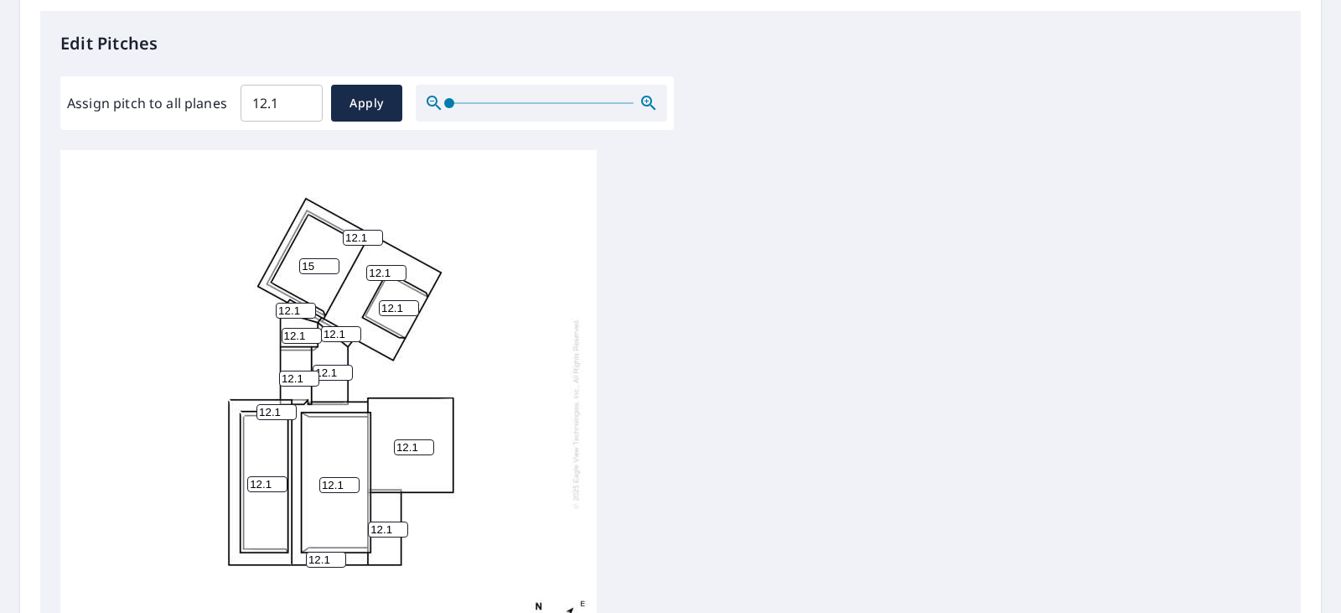
click at [334, 260] on input "15" at bounding box center [319, 266] width 40 height 16
click at [334, 260] on input "16" at bounding box center [319, 266] width 40 height 16
click at [334, 260] on input "17" at bounding box center [319, 266] width 40 height 16
click at [334, 260] on input "18" at bounding box center [319, 266] width 40 height 16
click at [334, 260] on input "19" at bounding box center [319, 266] width 40 height 16
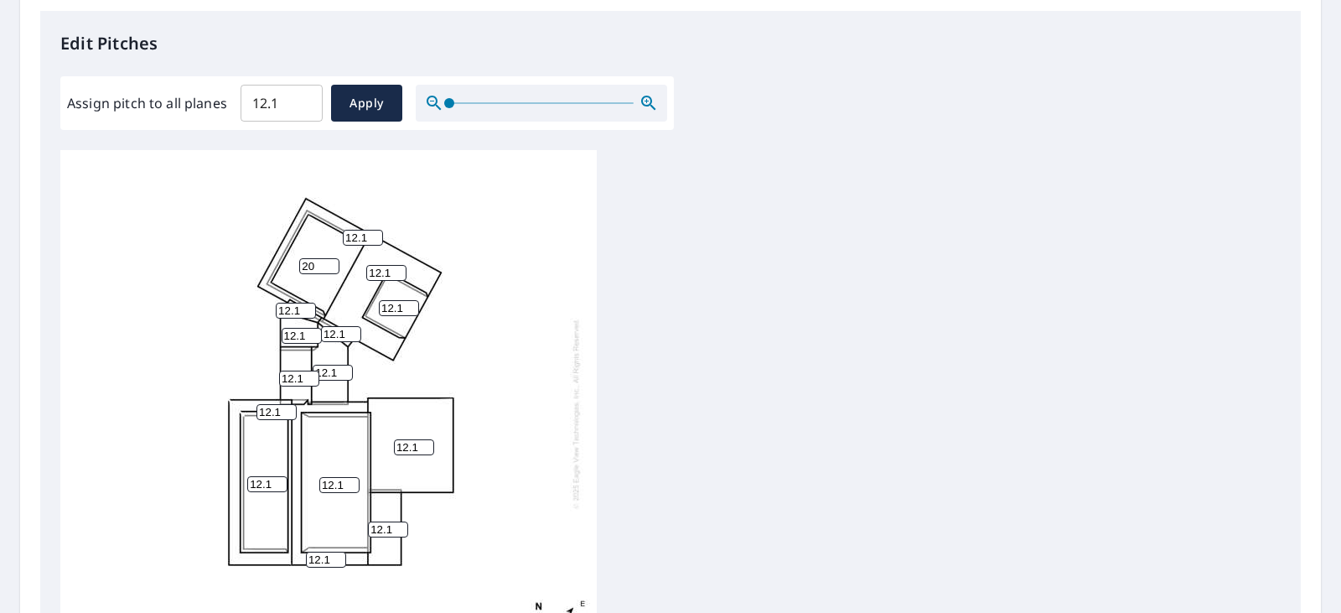
click at [334, 260] on input "20" at bounding box center [319, 266] width 40 height 16
click at [334, 260] on input "21" at bounding box center [319, 266] width 40 height 16
click at [330, 261] on input "22" at bounding box center [319, 266] width 40 height 16
click at [330, 261] on input "23" at bounding box center [319, 266] width 40 height 16
click at [330, 261] on input "24" at bounding box center [319, 266] width 40 height 16
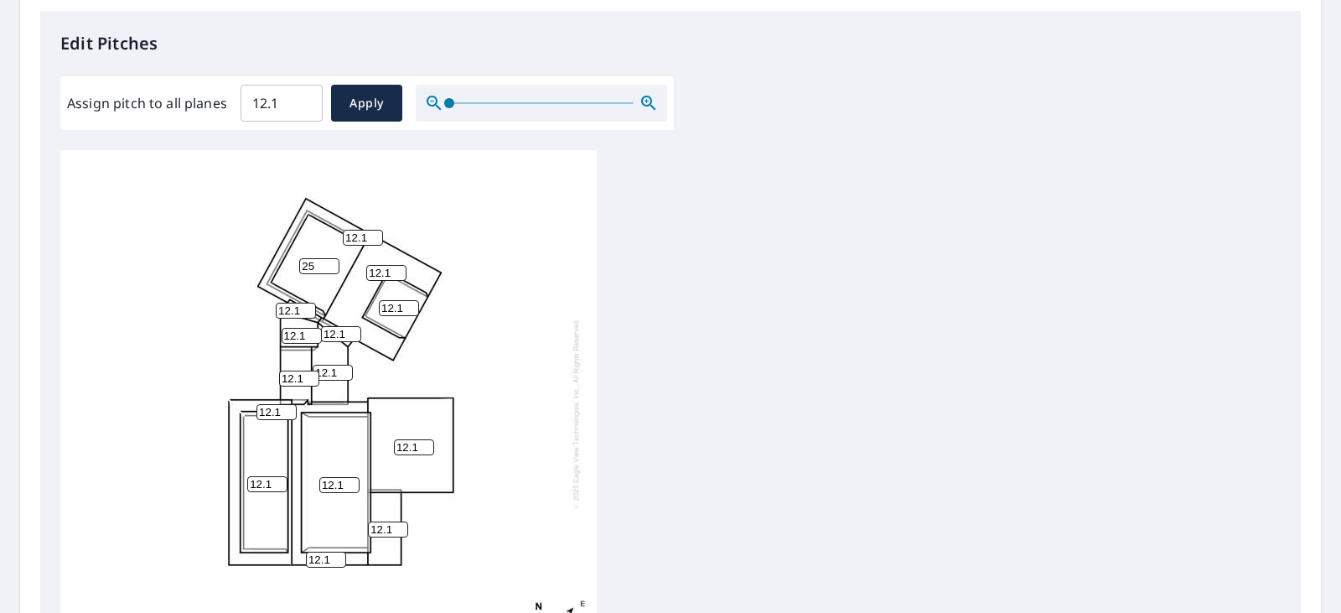
click at [330, 261] on input "25" at bounding box center [319, 266] width 40 height 16
click at [330, 261] on input "26" at bounding box center [319, 266] width 40 height 16
drag, startPoint x: 330, startPoint y: 261, endPoint x: 330, endPoint y: 270, distance: 9.2
click at [330, 270] on input "26" at bounding box center [319, 266] width 40 height 16
click at [330, 270] on input "25" at bounding box center [319, 266] width 40 height 16
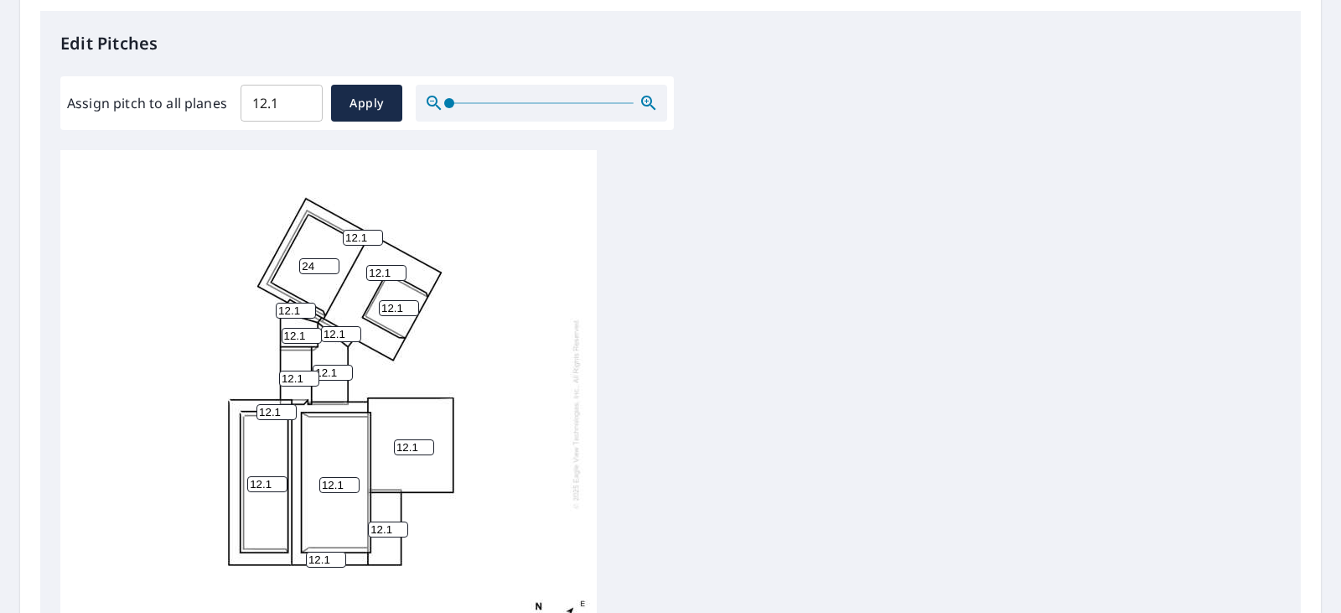
click at [330, 270] on input "24" at bounding box center [319, 266] width 40 height 16
click at [330, 270] on input "23" at bounding box center [319, 266] width 40 height 16
click at [330, 270] on input "22" at bounding box center [319, 266] width 40 height 16
click at [330, 270] on input "21" at bounding box center [319, 266] width 40 height 16
click at [330, 270] on input "20" at bounding box center [319, 266] width 40 height 16
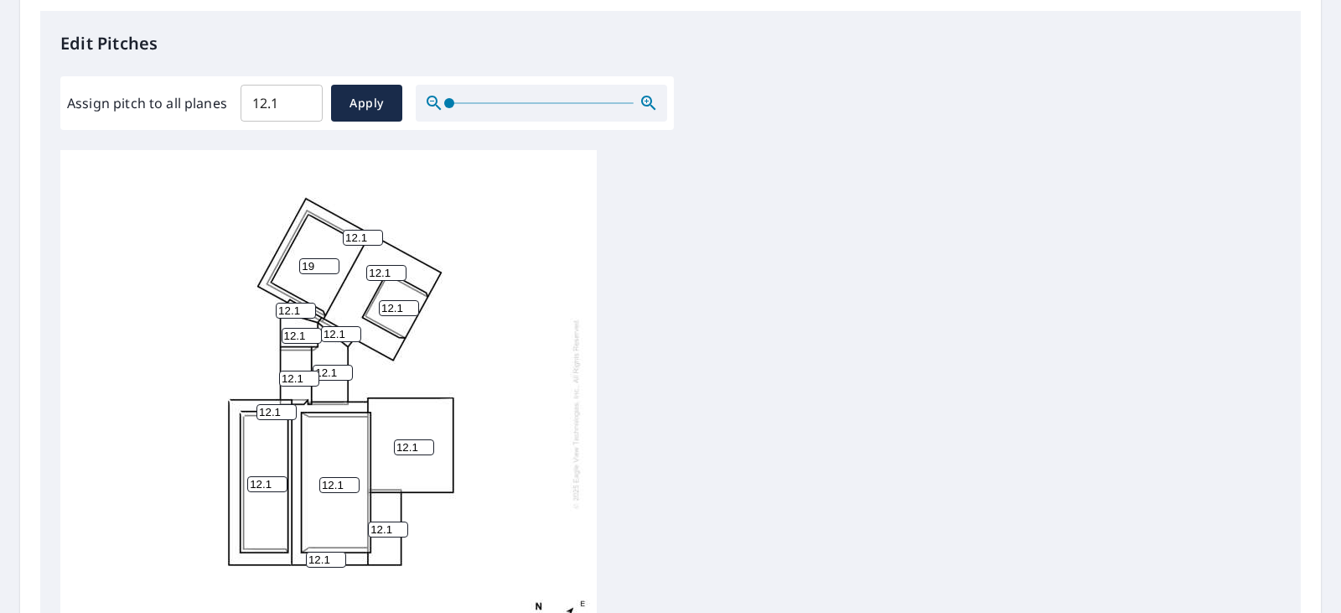
type input "19"
click at [330, 270] on input "19" at bounding box center [319, 266] width 40 height 16
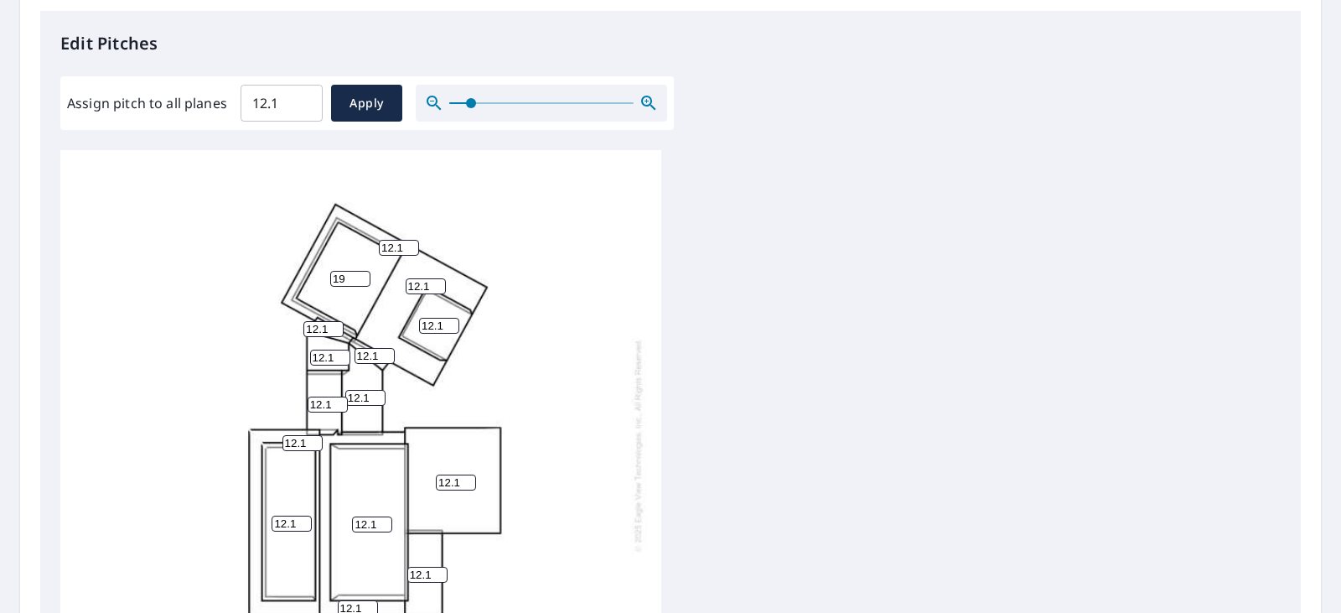
drag, startPoint x: 449, startPoint y: 99, endPoint x: 466, endPoint y: 98, distance: 16.8
click at [466, 98] on span at bounding box center [471, 103] width 10 height 10
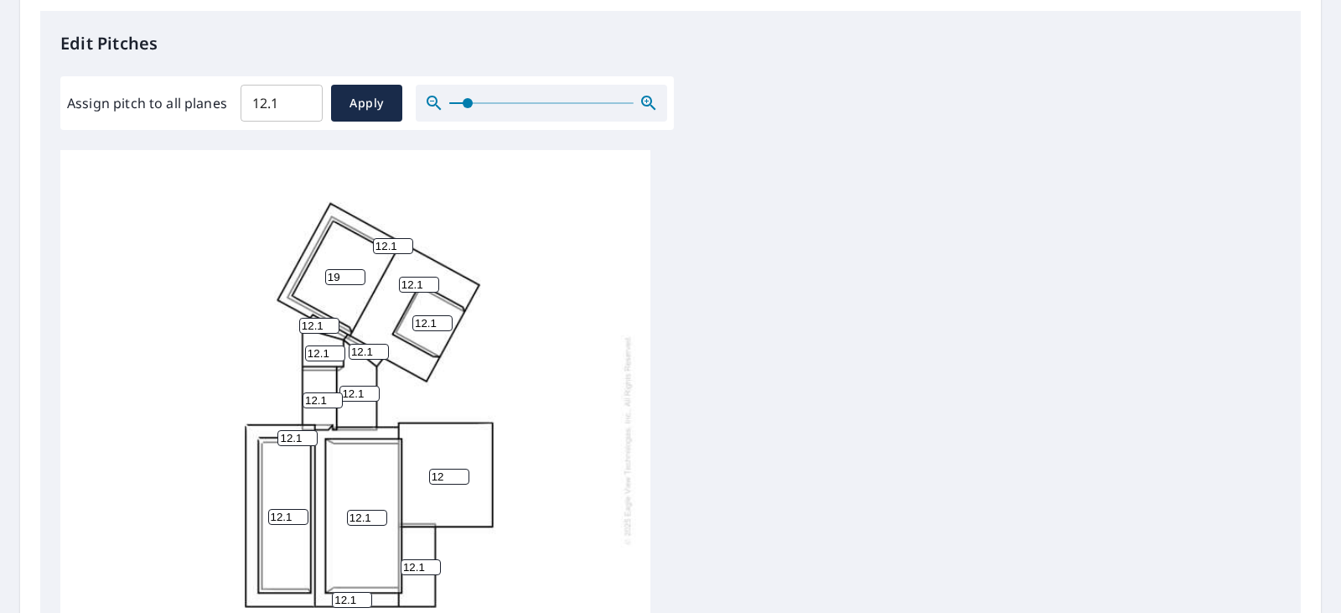
click at [460, 478] on input "12" at bounding box center [449, 476] width 40 height 16
click at [460, 478] on input "11" at bounding box center [449, 476] width 40 height 16
click at [460, 478] on input "10" at bounding box center [449, 476] width 40 height 16
click at [460, 478] on input "9" at bounding box center [449, 476] width 40 height 16
click at [460, 478] on input "8" at bounding box center [449, 476] width 40 height 16
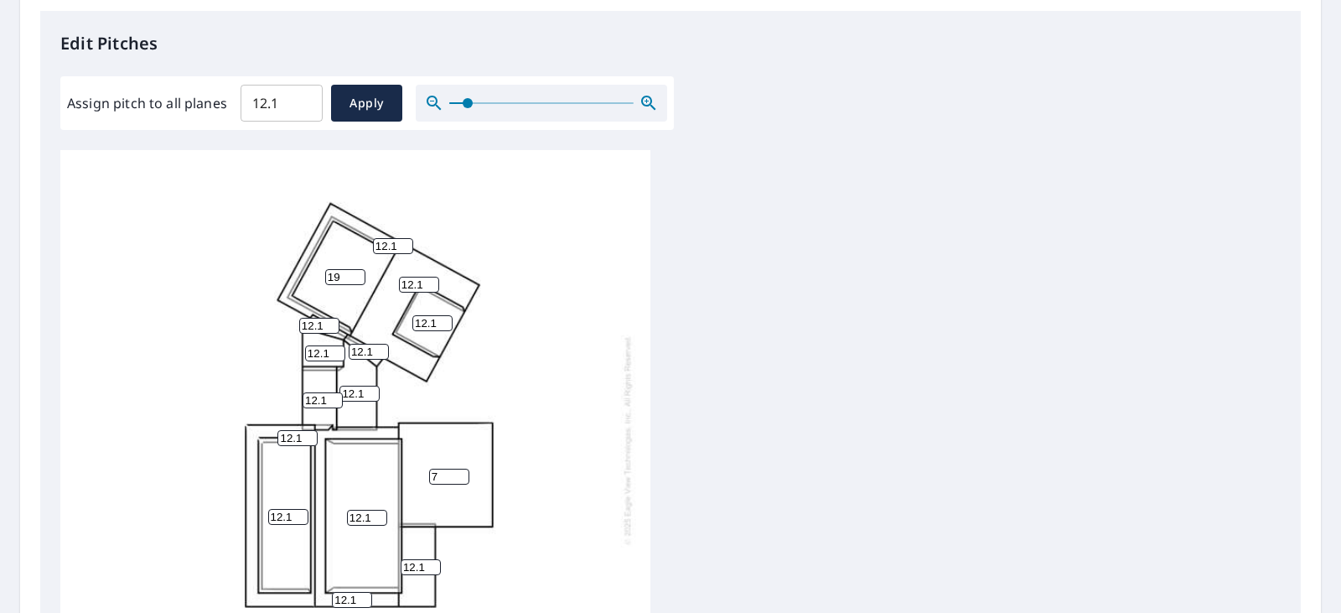
click at [460, 478] on input "7" at bounding box center [449, 476] width 40 height 16
click at [460, 478] on input "6" at bounding box center [449, 476] width 40 height 16
click at [460, 478] on input "5" at bounding box center [449, 476] width 40 height 16
click at [460, 478] on input "4" at bounding box center [449, 476] width 40 height 16
click at [460, 478] on input "3" at bounding box center [449, 476] width 40 height 16
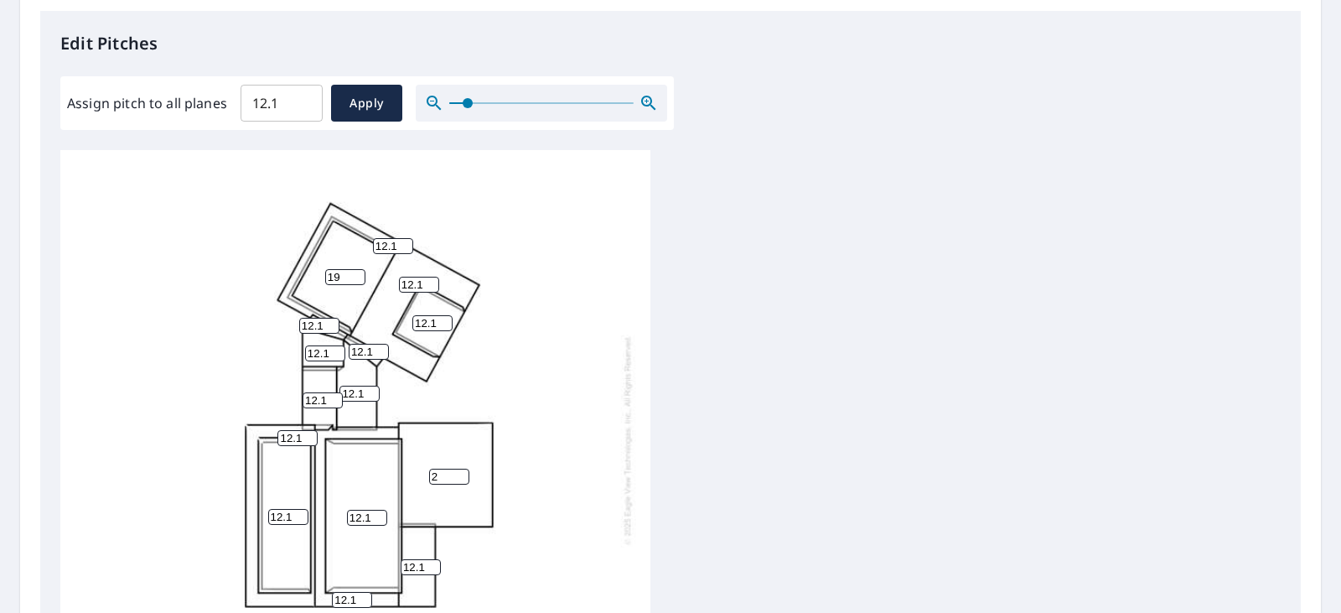
click at [460, 478] on input "2" at bounding box center [449, 476] width 40 height 16
click at [460, 478] on input "1" at bounding box center [449, 476] width 40 height 16
type input "2"
click at [460, 473] on input "2" at bounding box center [449, 476] width 40 height 16
click at [443, 327] on input "12.1" at bounding box center [432, 323] width 40 height 16
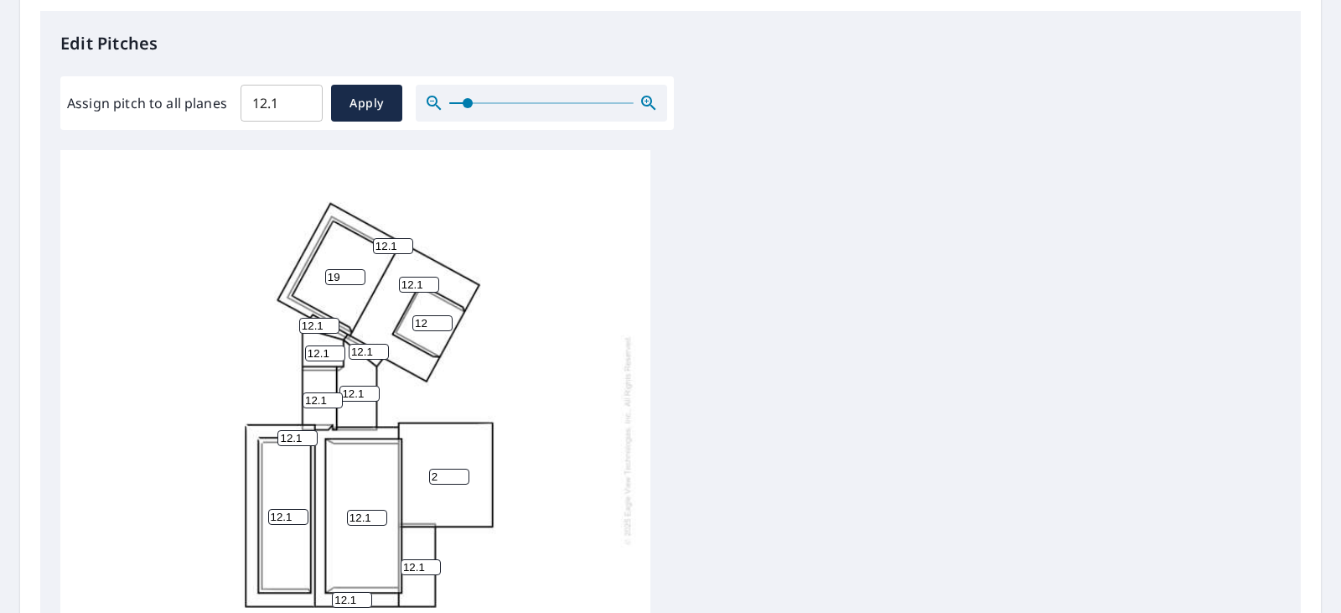
click at [443, 327] on input "12" at bounding box center [432, 323] width 40 height 16
click at [443, 327] on input "11" at bounding box center [432, 323] width 40 height 16
click at [443, 327] on input "10" at bounding box center [432, 323] width 40 height 16
click at [443, 327] on input "9" at bounding box center [432, 323] width 40 height 16
click at [443, 327] on input "8" at bounding box center [432, 323] width 40 height 16
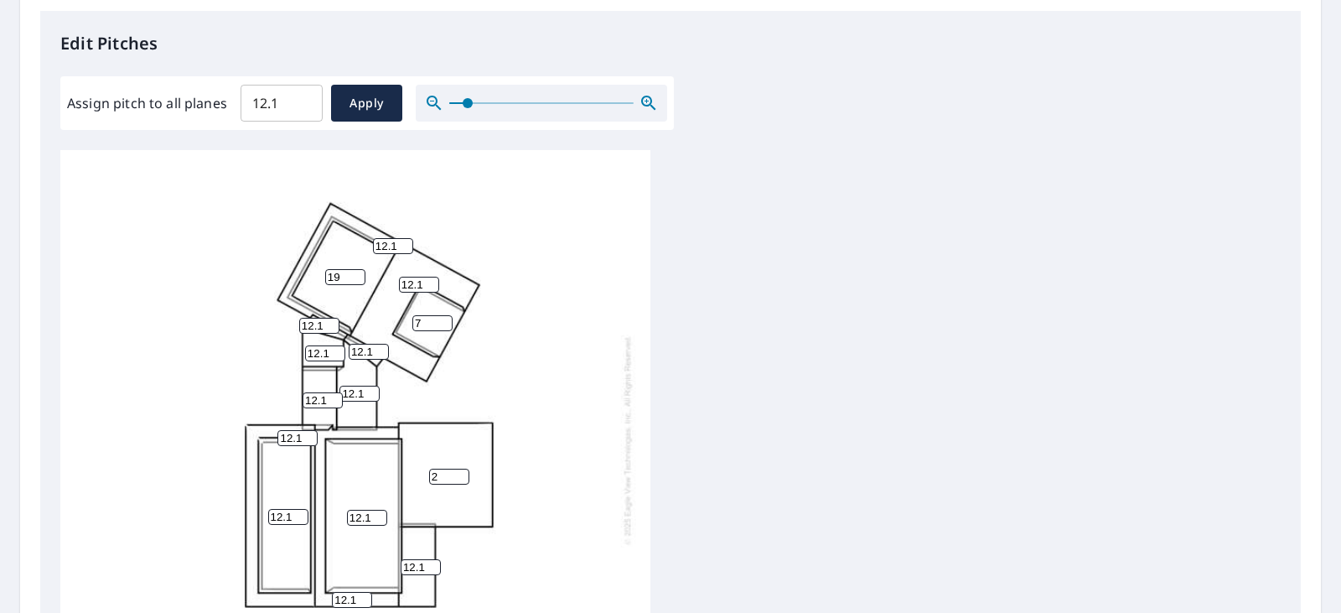
click at [443, 327] on input "7" at bounding box center [432, 323] width 40 height 16
click at [443, 327] on input "6" at bounding box center [432, 323] width 40 height 16
click at [443, 327] on input "4" at bounding box center [432, 323] width 40 height 16
click at [443, 327] on input "3" at bounding box center [432, 323] width 40 height 16
click at [443, 327] on input "2" at bounding box center [432, 323] width 40 height 16
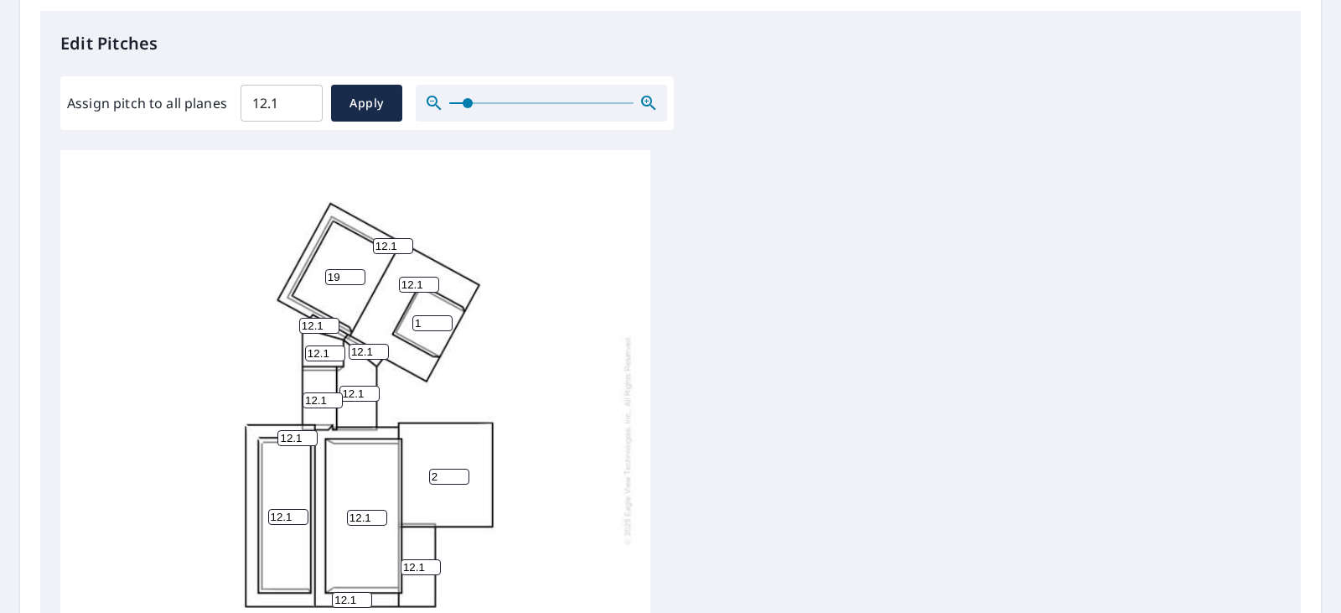
click at [443, 327] on input "1" at bounding box center [432, 323] width 40 height 16
click at [443, 327] on input "0" at bounding box center [432, 323] width 40 height 16
click at [442, 313] on div "12.1 2 12.1 12.1 19 12.1 12.1 12.1 0 12.1 12.1 12.1 12.1 12.1 12.1" at bounding box center [355, 439] width 590 height 579
click at [446, 317] on input "1" at bounding box center [432, 323] width 40 height 16
type input "2"
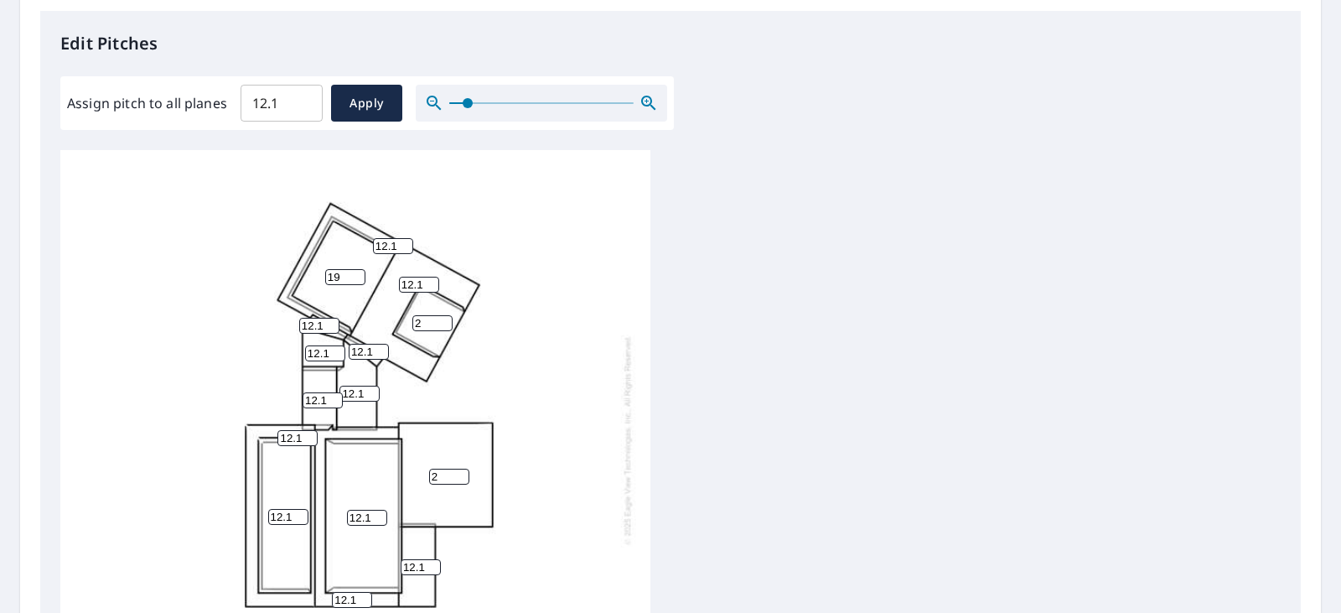
click at [446, 317] on input "2" at bounding box center [432, 323] width 40 height 16
click at [378, 115] on button "Apply" at bounding box center [366, 103] width 71 height 37
type input "12.1"
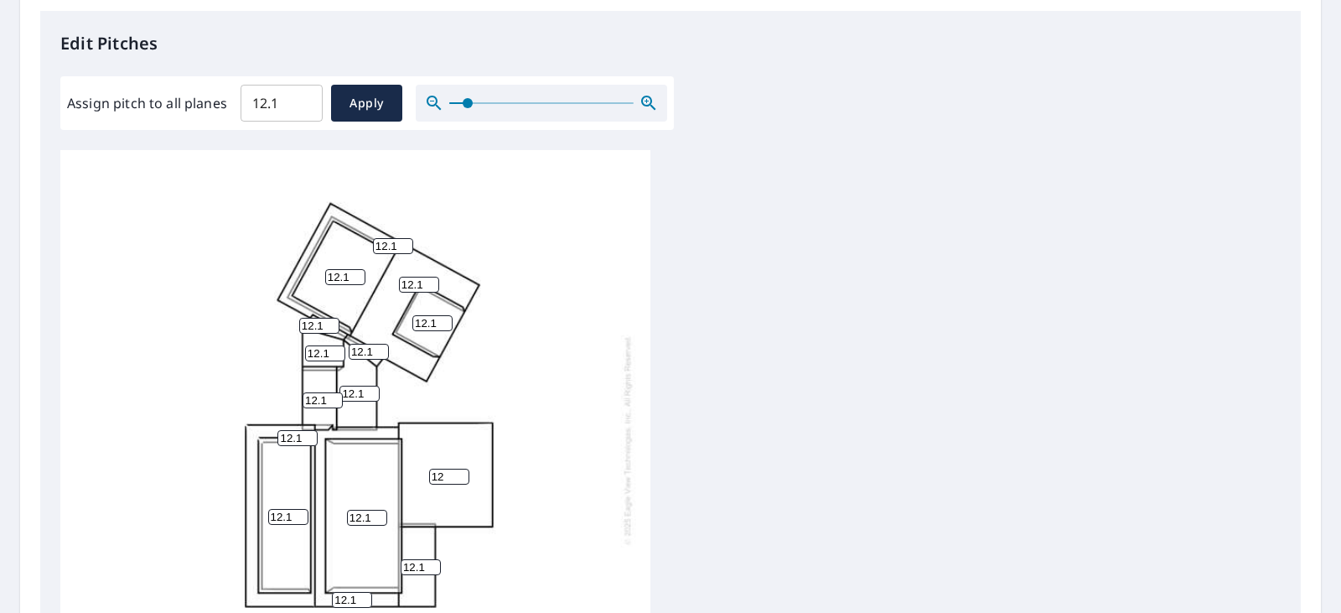
click at [458, 481] on input "12" at bounding box center [449, 476] width 40 height 16
click at [458, 481] on input "11" at bounding box center [449, 476] width 40 height 16
click at [458, 481] on input "10" at bounding box center [449, 476] width 40 height 16
click at [458, 481] on input "9" at bounding box center [449, 476] width 40 height 16
click at [458, 481] on input "8" at bounding box center [449, 476] width 40 height 16
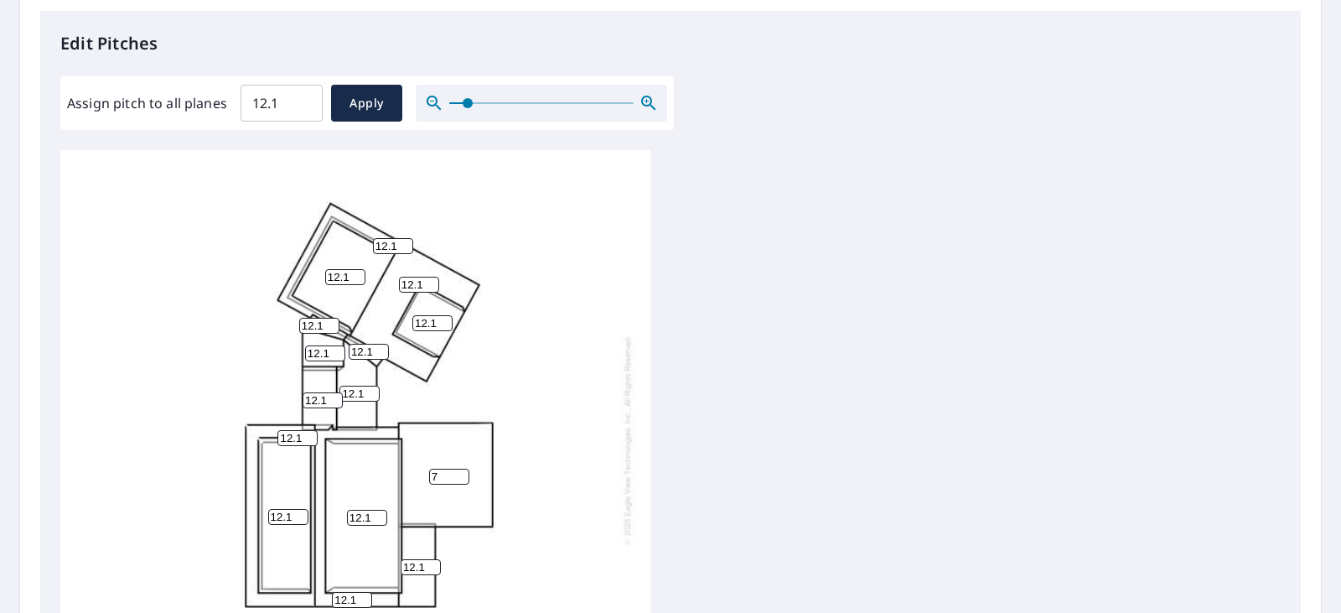
click at [458, 481] on input "7" at bounding box center [449, 476] width 40 height 16
click at [458, 481] on input "6" at bounding box center [449, 476] width 40 height 16
click at [458, 481] on input "5" at bounding box center [449, 476] width 40 height 16
click at [458, 481] on input "4" at bounding box center [449, 476] width 40 height 16
click at [458, 481] on input "3" at bounding box center [449, 476] width 40 height 16
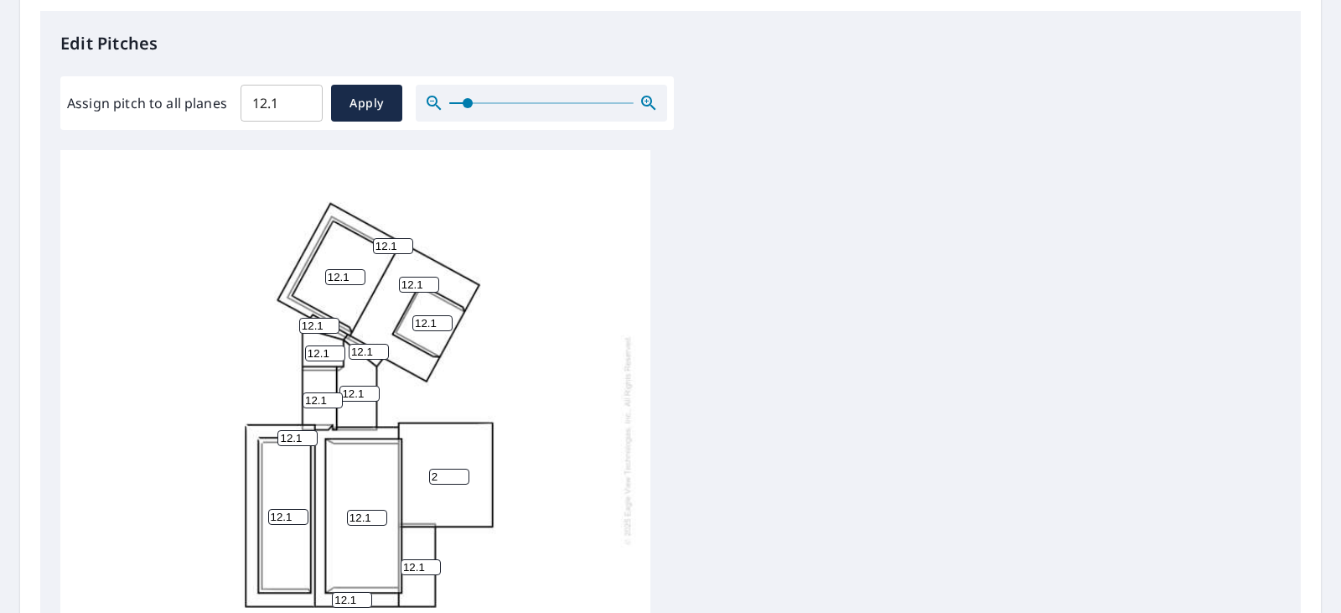
click at [458, 481] on input "2" at bounding box center [449, 476] width 40 height 16
click at [458, 481] on input "1" at bounding box center [449, 476] width 40 height 16
type input "2"
click at [459, 473] on input "2" at bounding box center [449, 476] width 40 height 16
click at [445, 328] on input "12" at bounding box center [432, 323] width 40 height 16
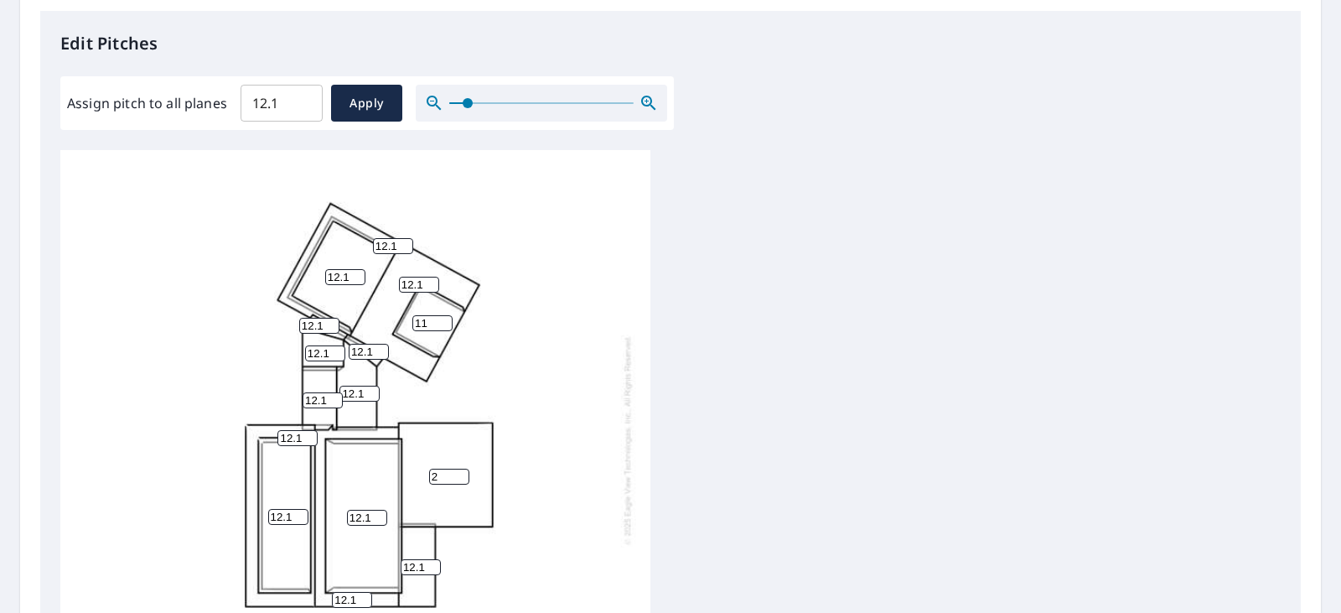
click at [445, 328] on input "11" at bounding box center [432, 323] width 40 height 16
click at [445, 328] on input "10" at bounding box center [432, 323] width 40 height 16
click at [445, 328] on input "9" at bounding box center [432, 323] width 40 height 16
click at [445, 328] on input "8" at bounding box center [432, 323] width 40 height 16
click at [445, 328] on input "7" at bounding box center [432, 323] width 40 height 16
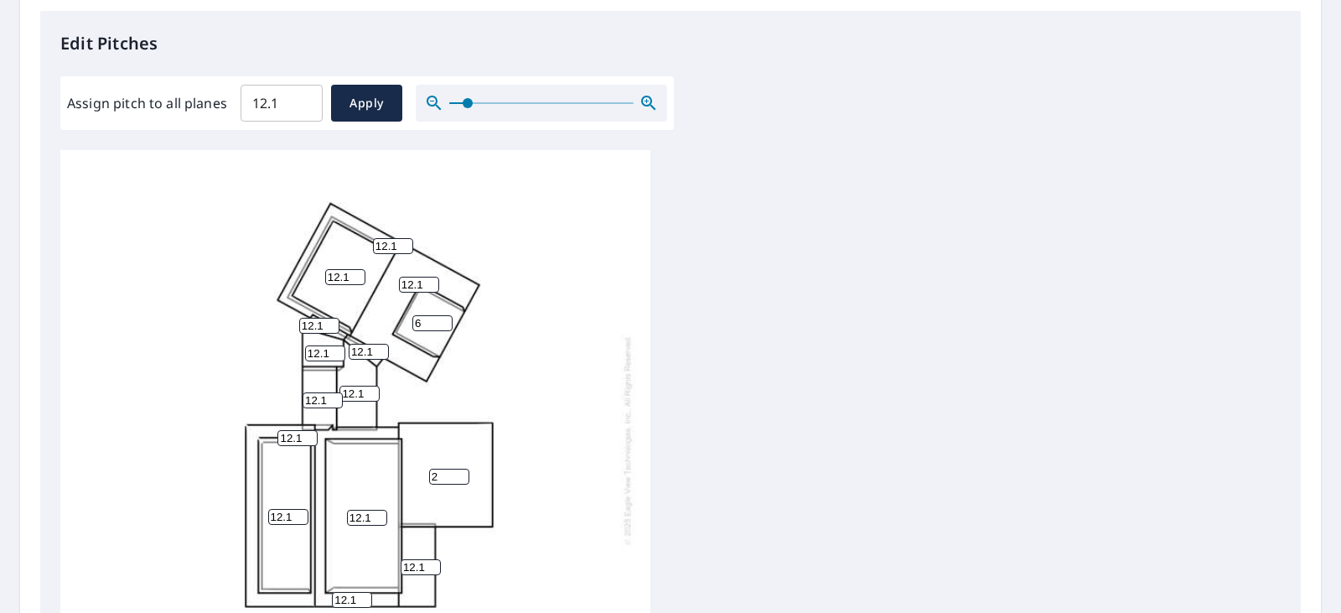
click at [445, 328] on input "6" at bounding box center [432, 323] width 40 height 16
click at [445, 328] on input "5" at bounding box center [432, 323] width 40 height 16
click at [445, 328] on input "4" at bounding box center [432, 323] width 40 height 16
click at [445, 328] on input "3" at bounding box center [432, 323] width 40 height 16
type input "2"
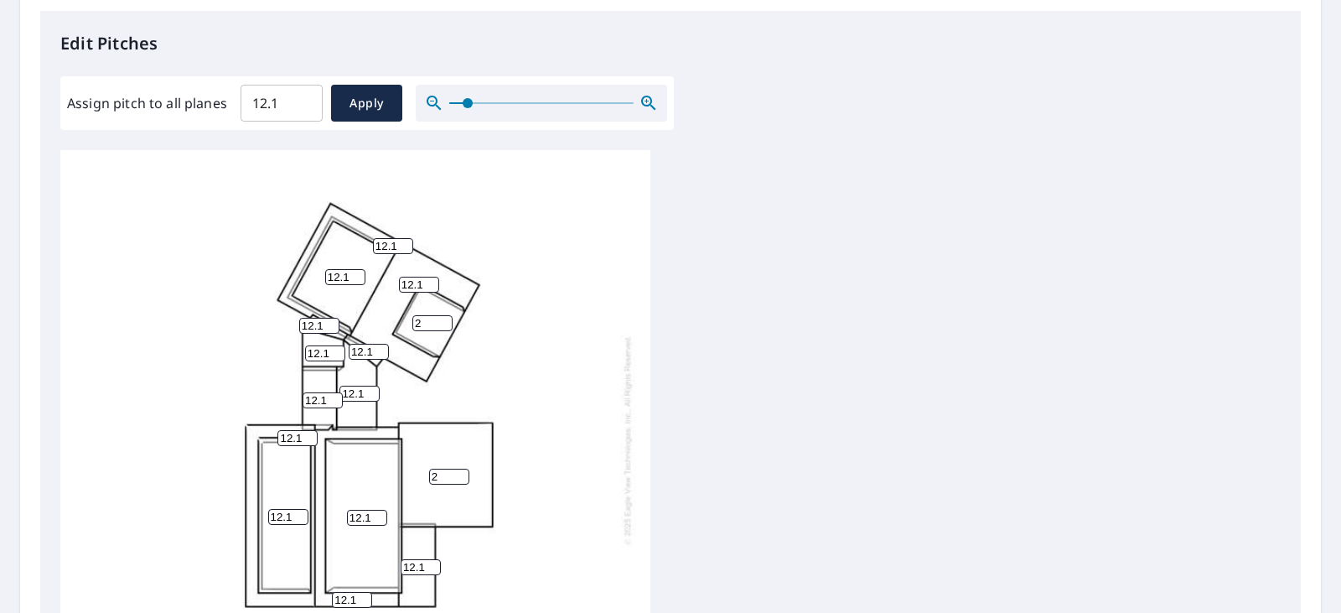
click at [445, 328] on input "2" at bounding box center [432, 323] width 40 height 16
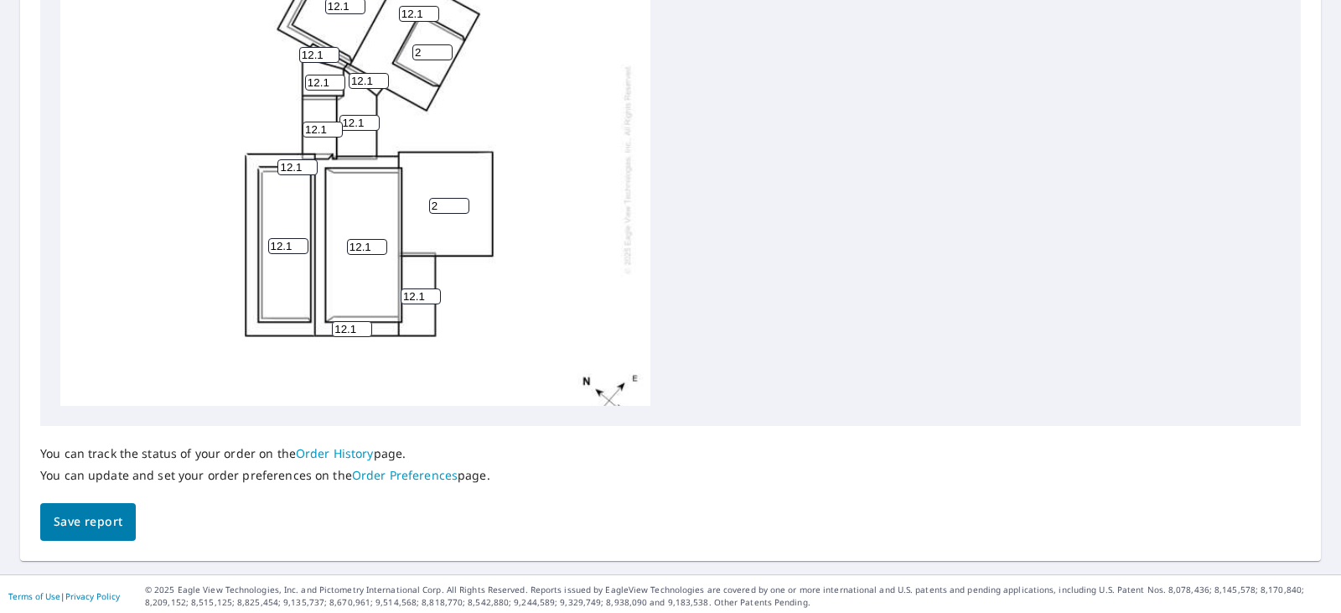
scroll to position [714, 0]
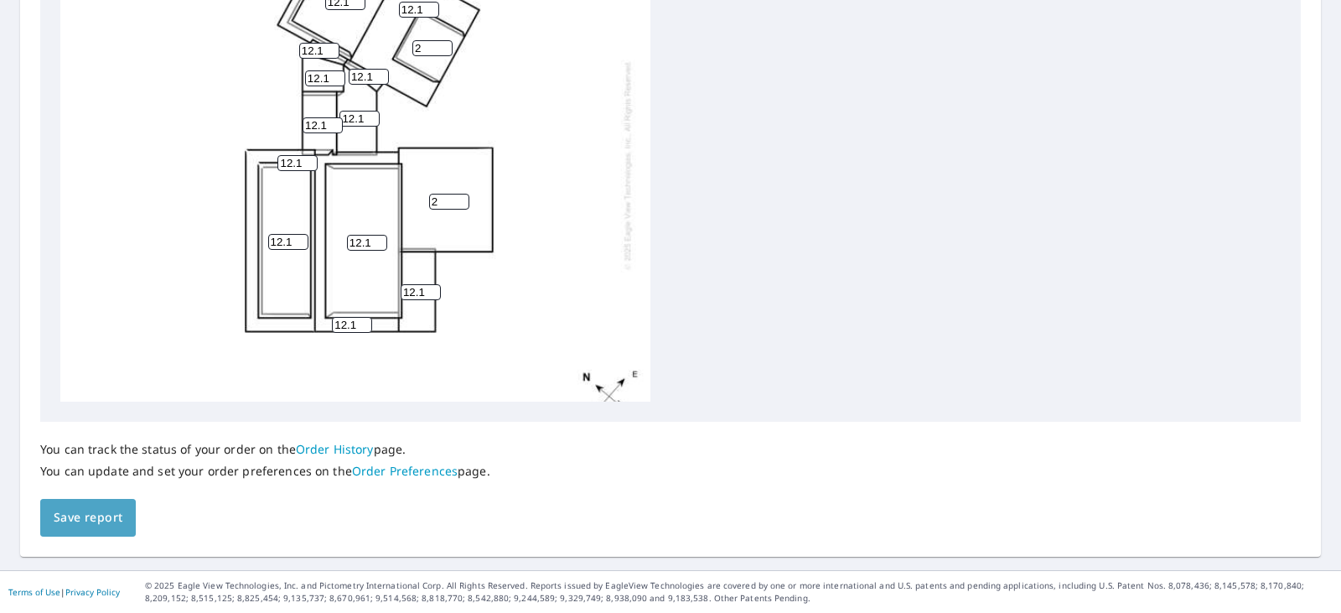
click at [98, 517] on span "Save report" at bounding box center [88, 517] width 69 height 21
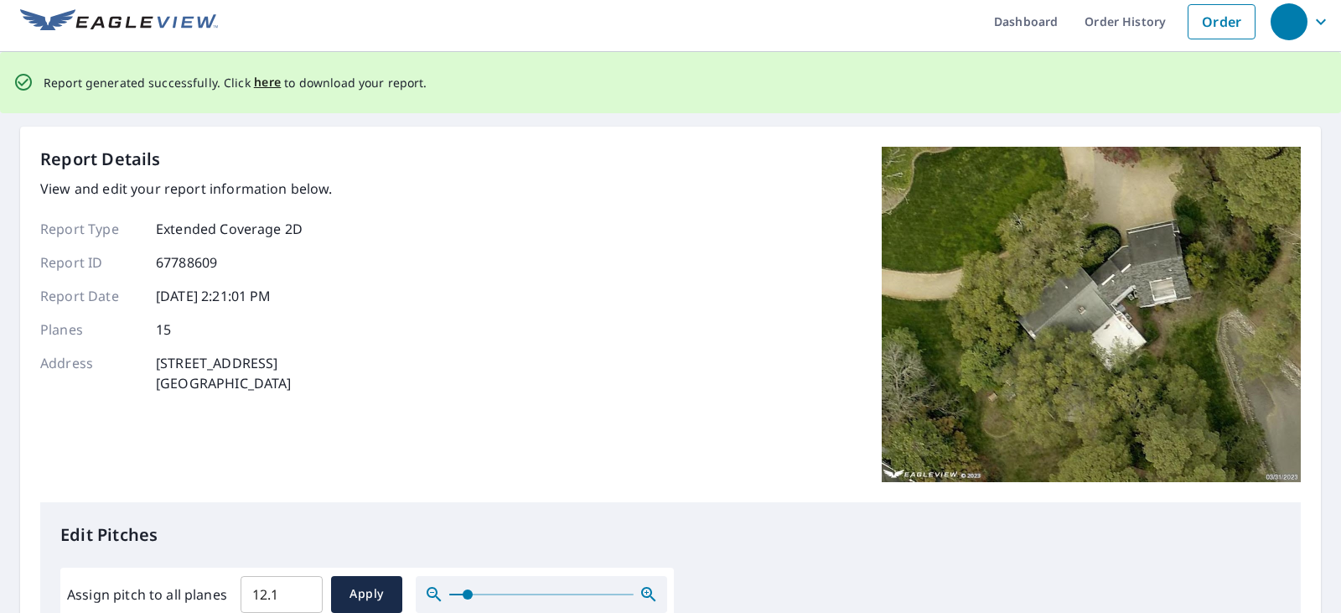
scroll to position [0, 0]
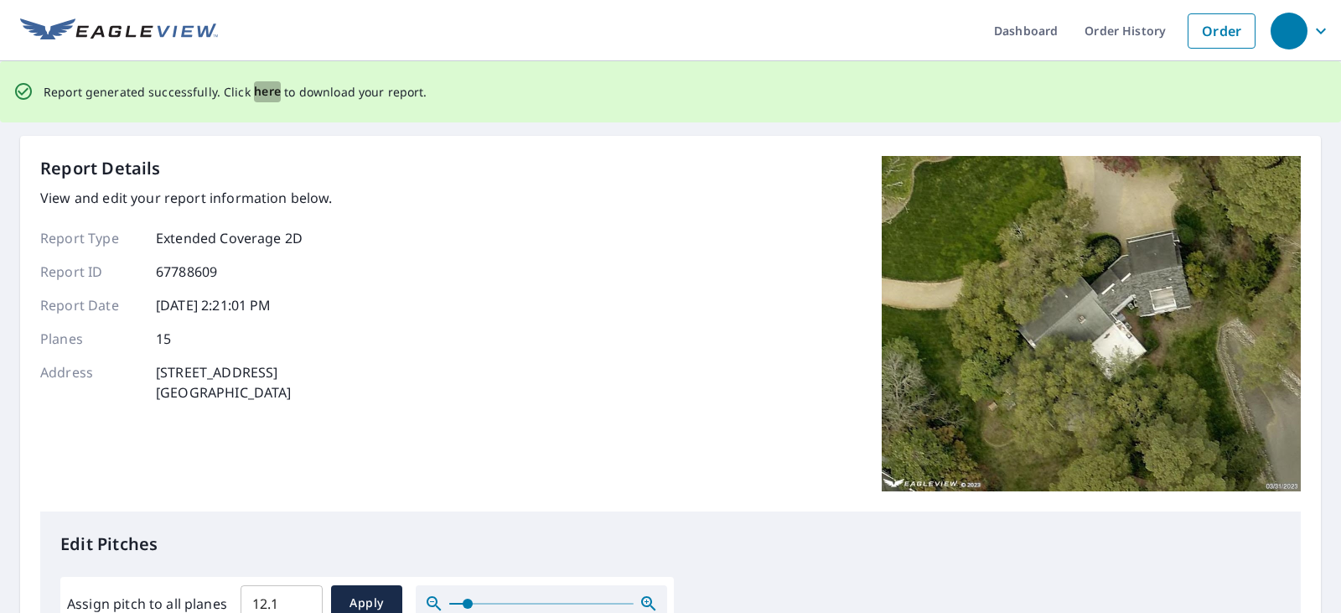
click at [254, 91] on span "here" at bounding box center [268, 91] width 28 height 21
